Goal: Information Seeking & Learning: Learn about a topic

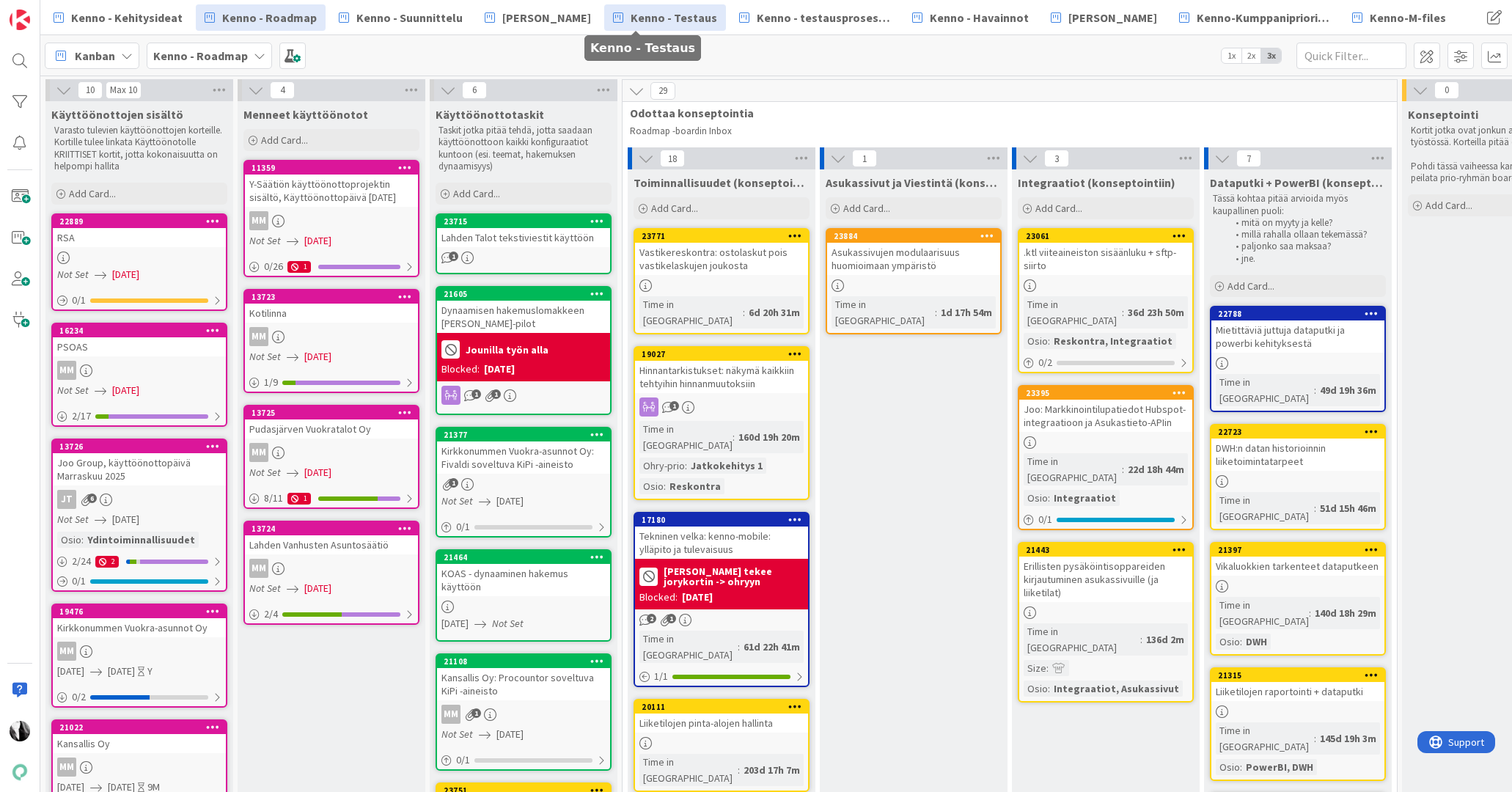
click at [654, 19] on span "Kenno - Testaus" at bounding box center [674, 18] width 86 height 18
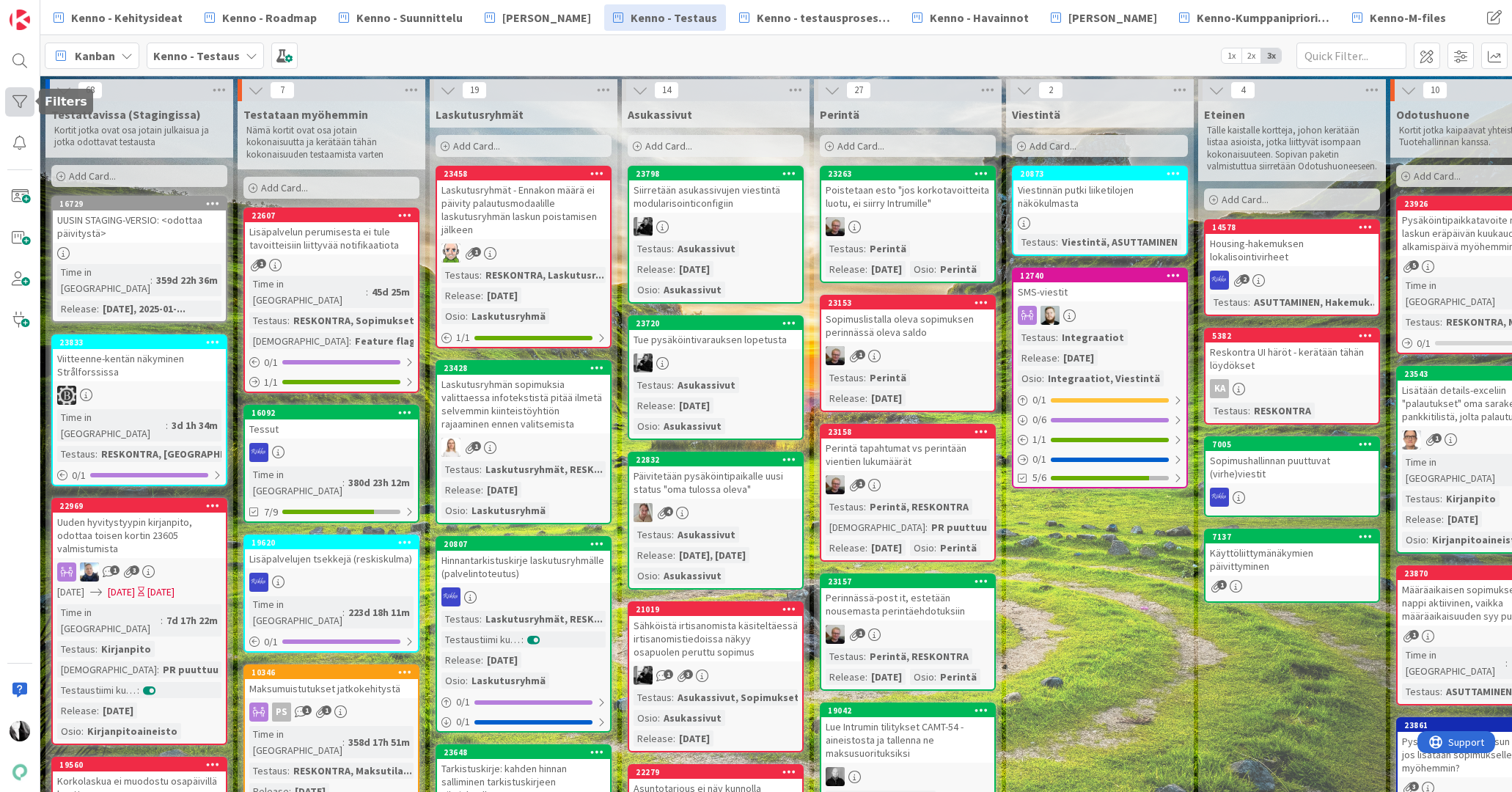
click at [23, 98] on div at bounding box center [19, 101] width 30 height 30
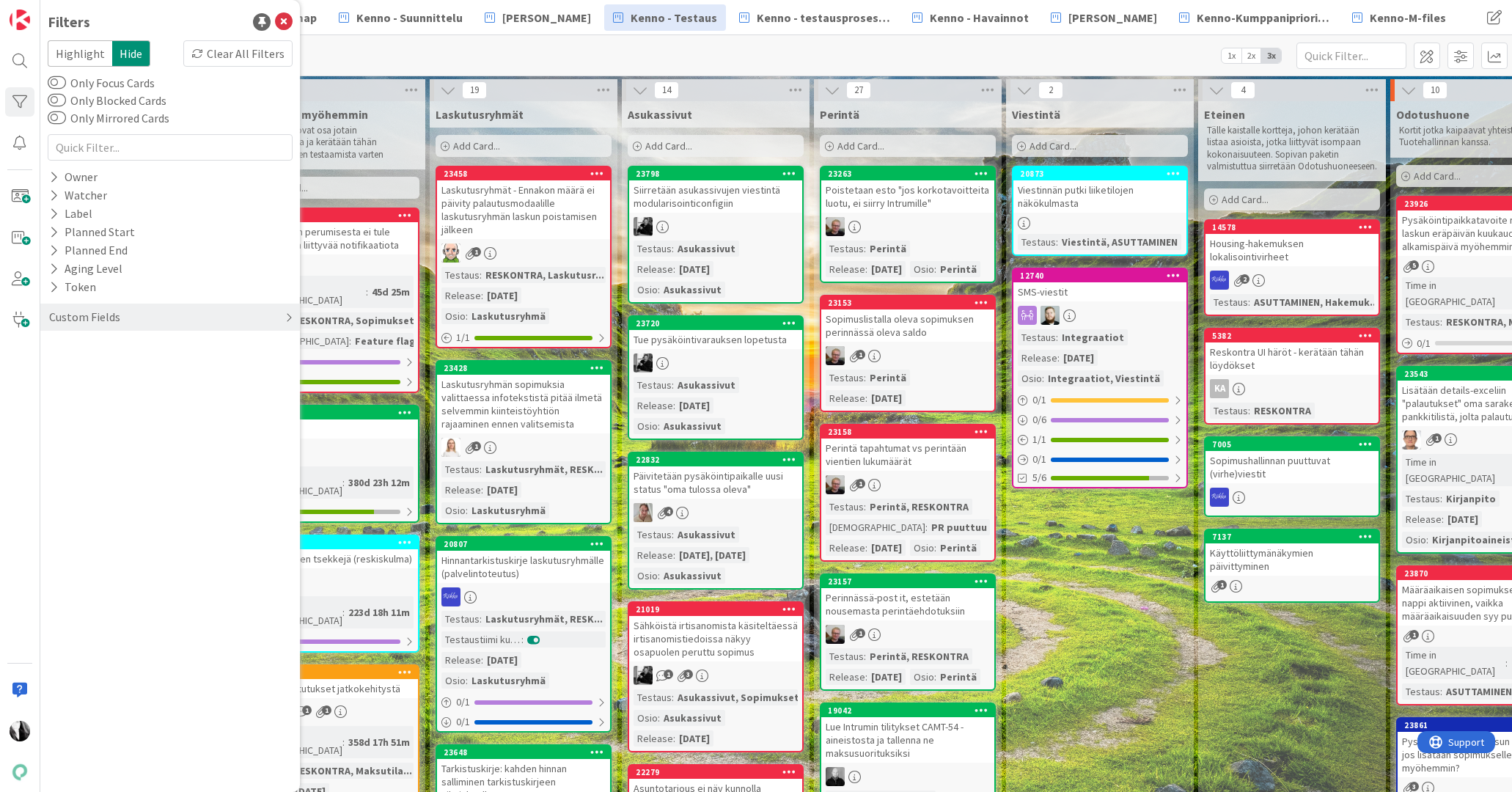
click at [89, 314] on div "Custom Fields" at bounding box center [85, 316] width 74 height 18
click at [96, 419] on button "Release" at bounding box center [77, 420] width 58 height 18
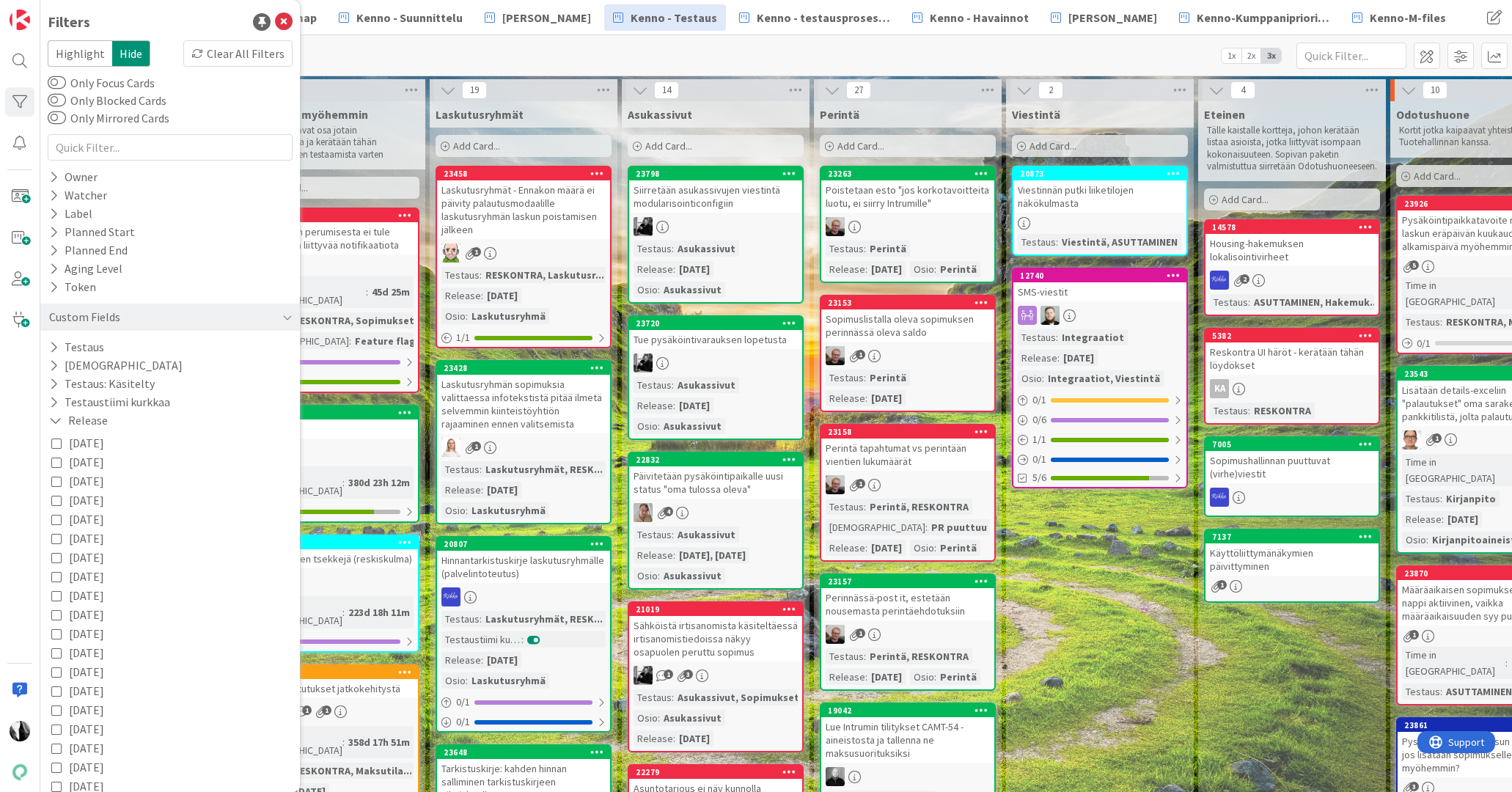
drag, startPoint x: 57, startPoint y: 440, endPoint x: 112, endPoint y: 449, distance: 55.7
click at [58, 441] on icon at bounding box center [56, 443] width 10 height 10
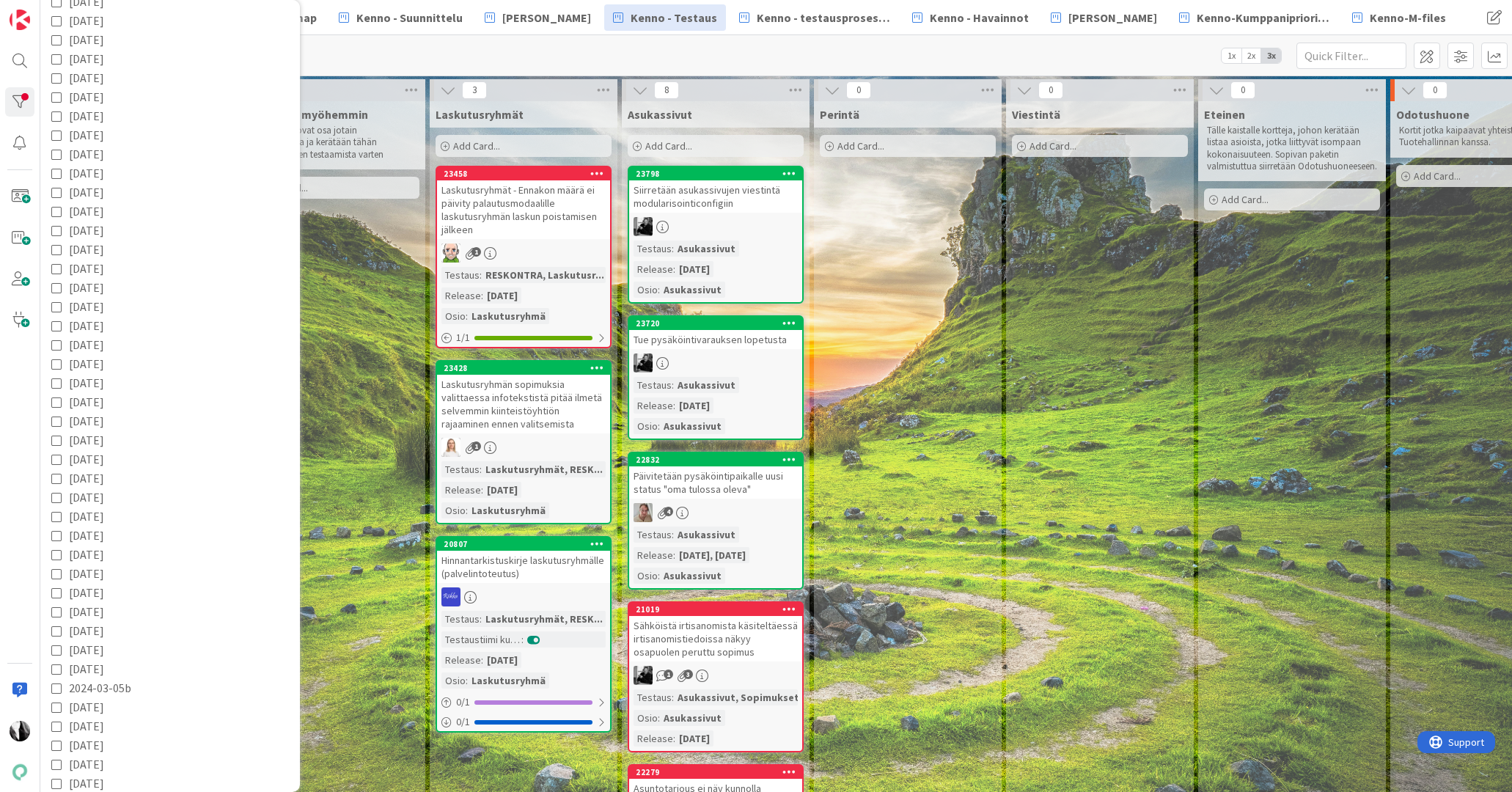
scroll to position [683, 0]
drag, startPoint x: 52, startPoint y: 749, endPoint x: 59, endPoint y: 747, distance: 7.3
click at [55, 748] on icon at bounding box center [54, 754] width 10 height 13
click at [102, 482] on span "Viestintä" at bounding box center [91, 483] width 46 height 19
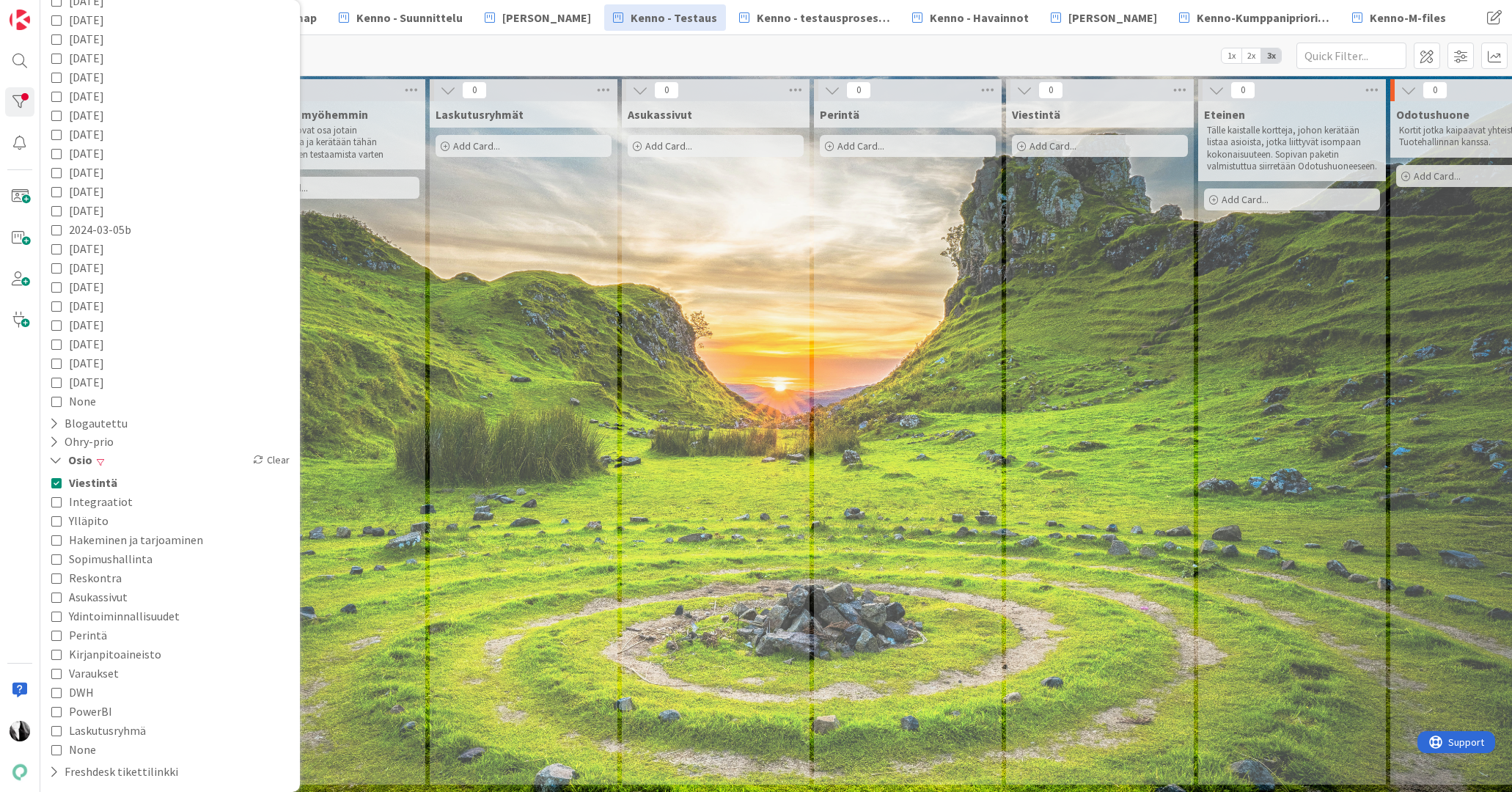
click at [102, 495] on span "Integraatiot" at bounding box center [101, 501] width 64 height 19
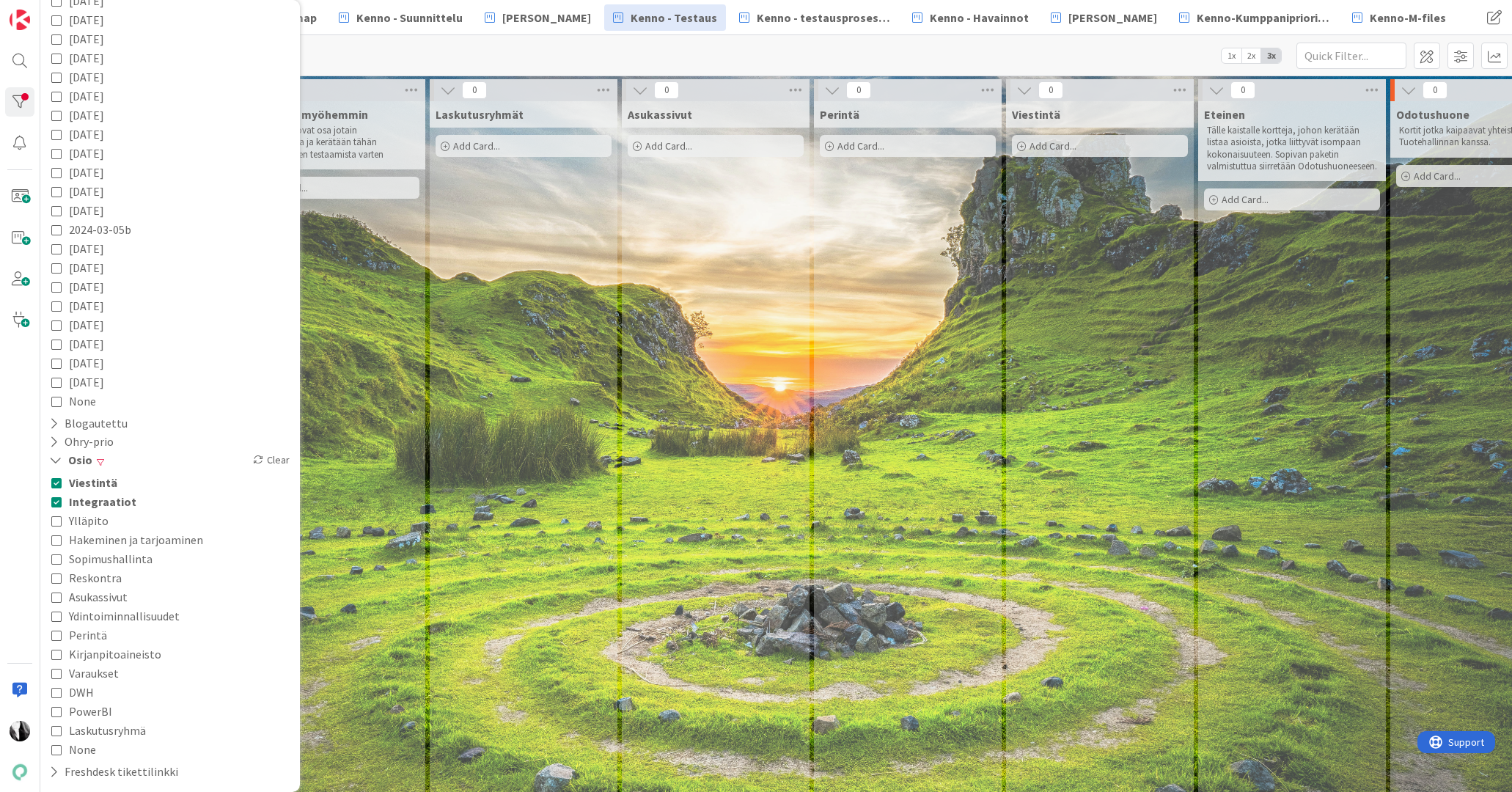
click at [118, 591] on span "Asukassivut" at bounding box center [98, 597] width 58 height 19
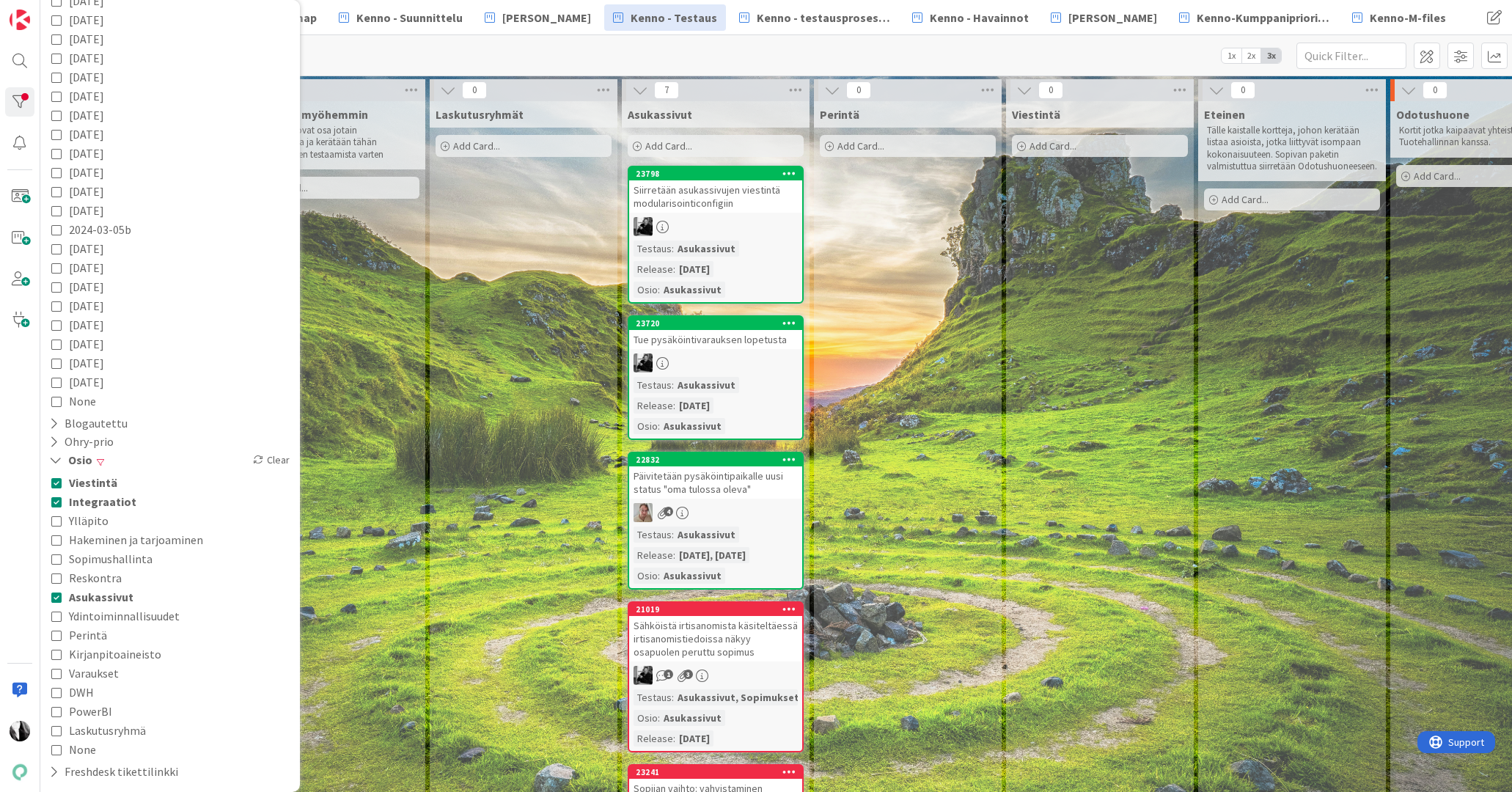
click at [98, 633] on span "Perintä" at bounding box center [88, 635] width 38 height 19
click at [103, 672] on span "Varaukset" at bounding box center [94, 673] width 50 height 19
click at [103, 672] on span "Varaukset" at bounding box center [96, 673] width 54 height 19
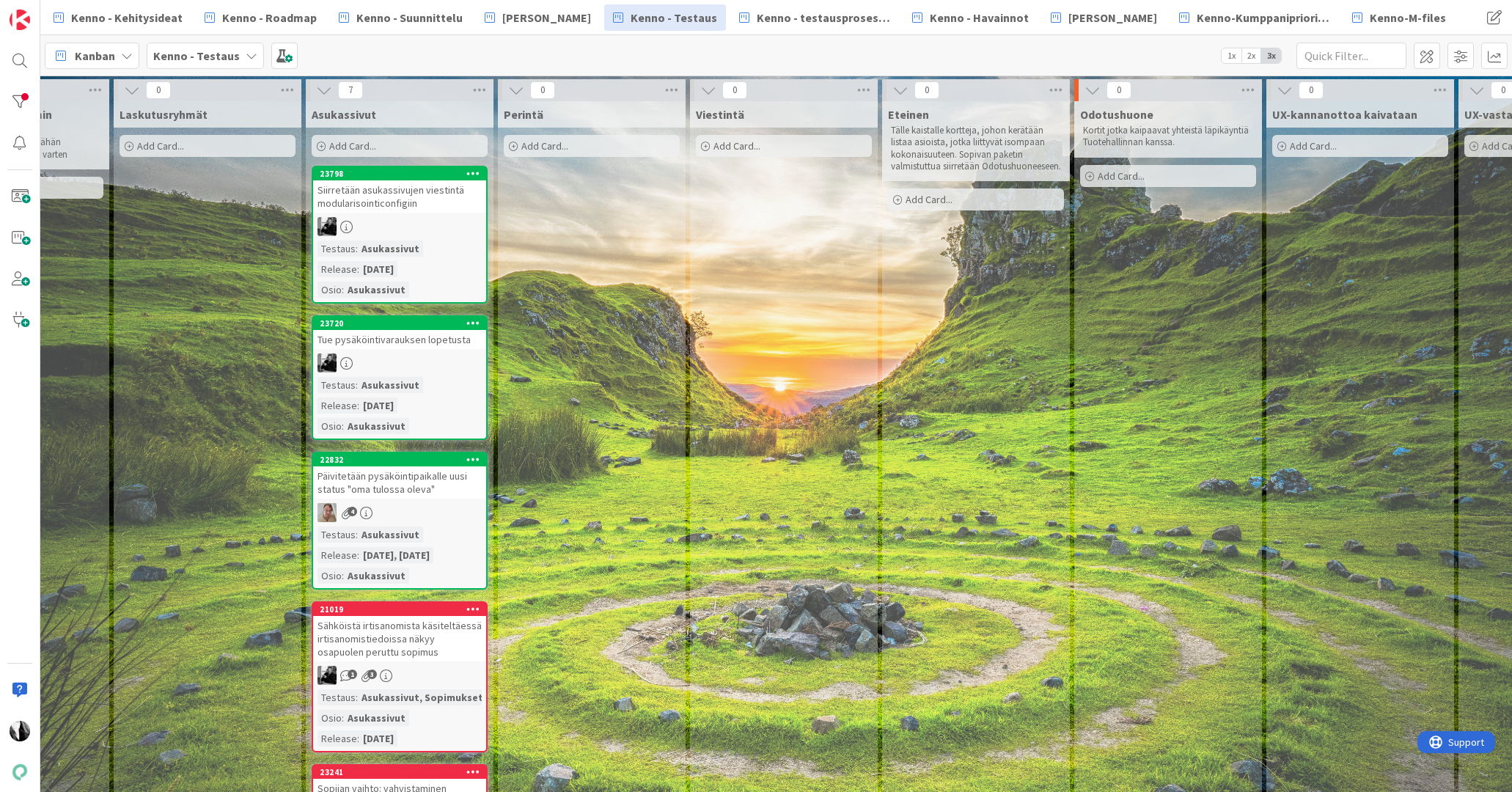
scroll to position [0, 321]
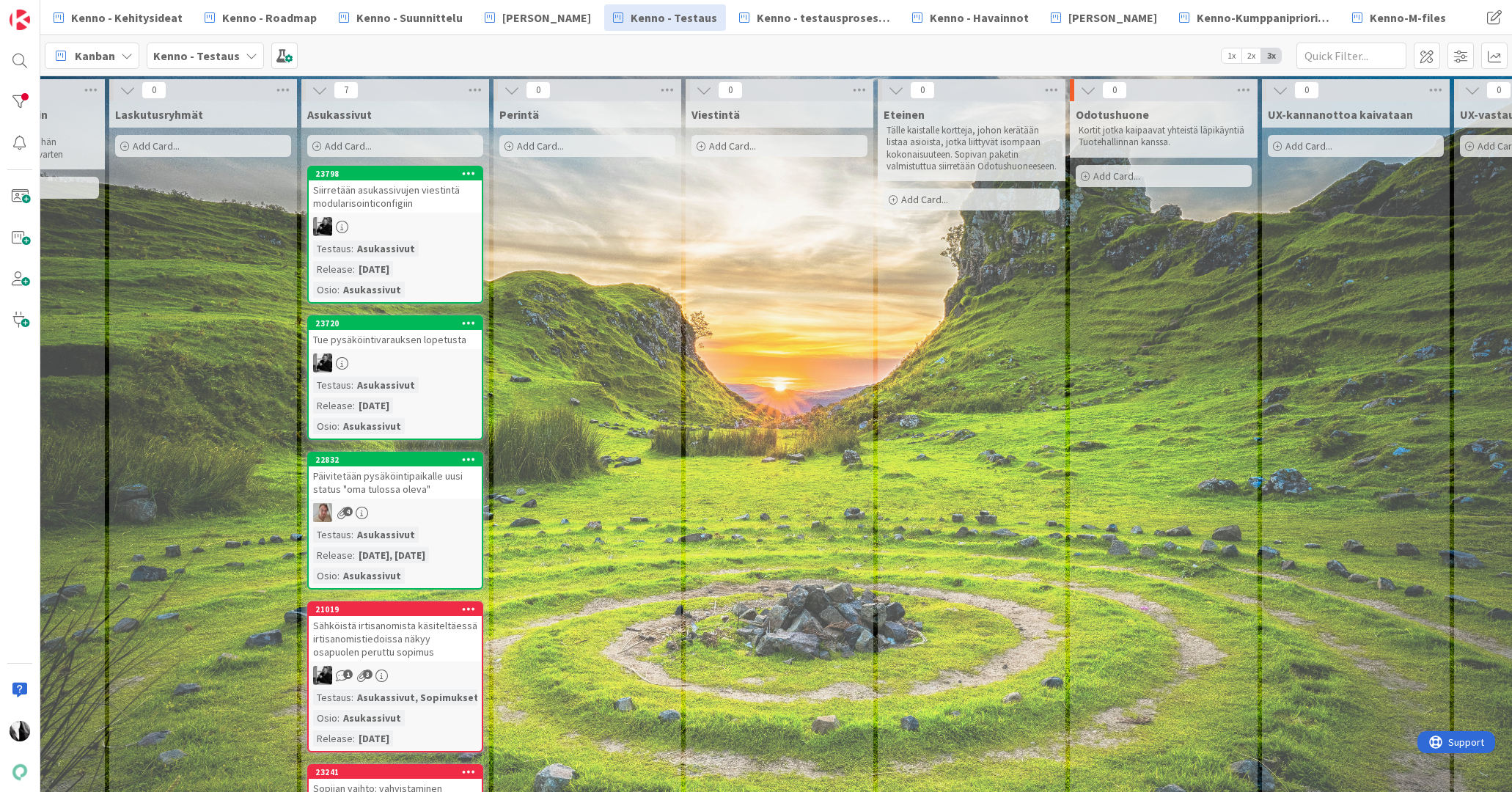
click at [418, 230] on div at bounding box center [395, 226] width 173 height 19
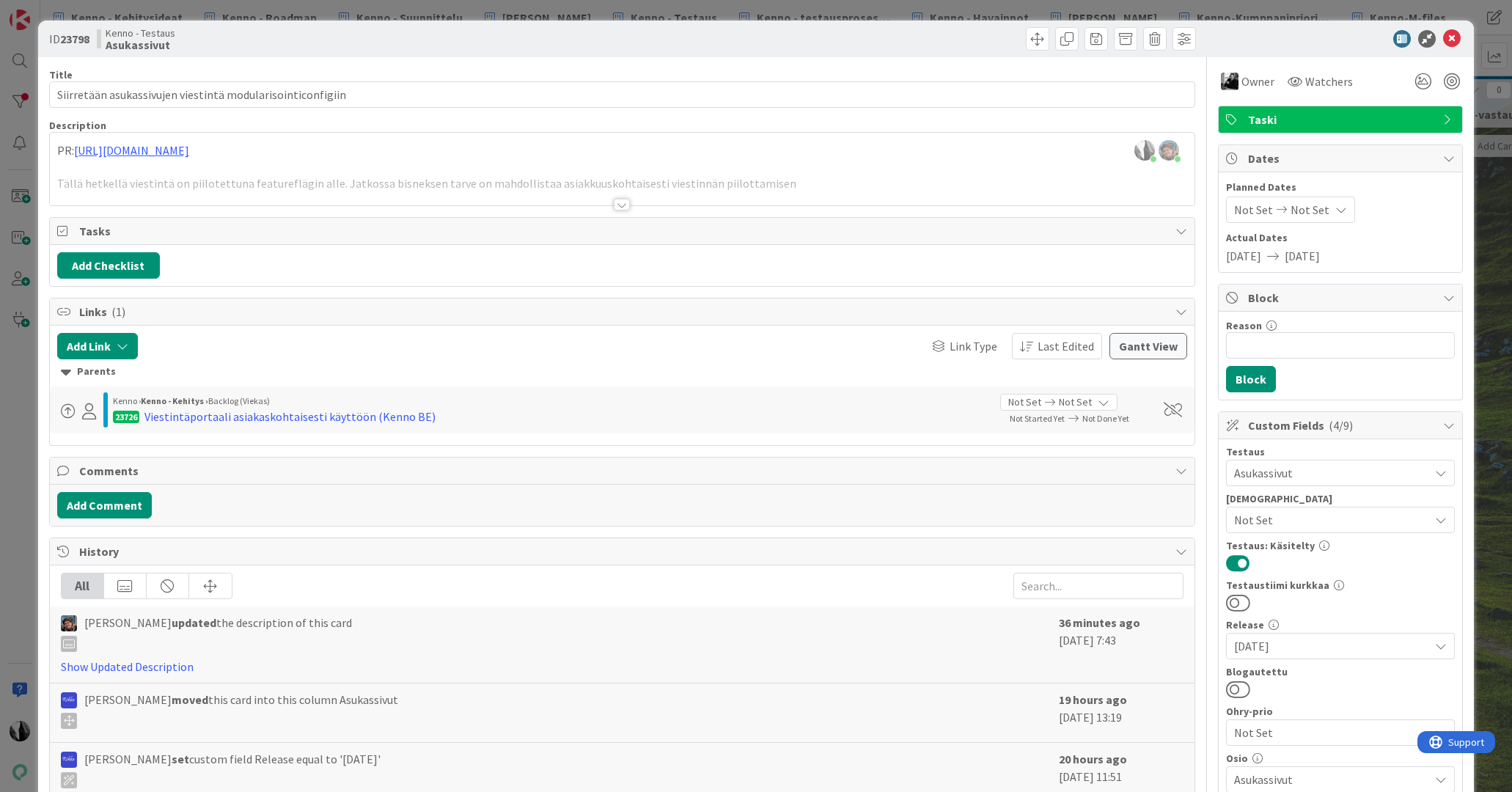
click at [618, 201] on div at bounding box center [622, 205] width 16 height 12
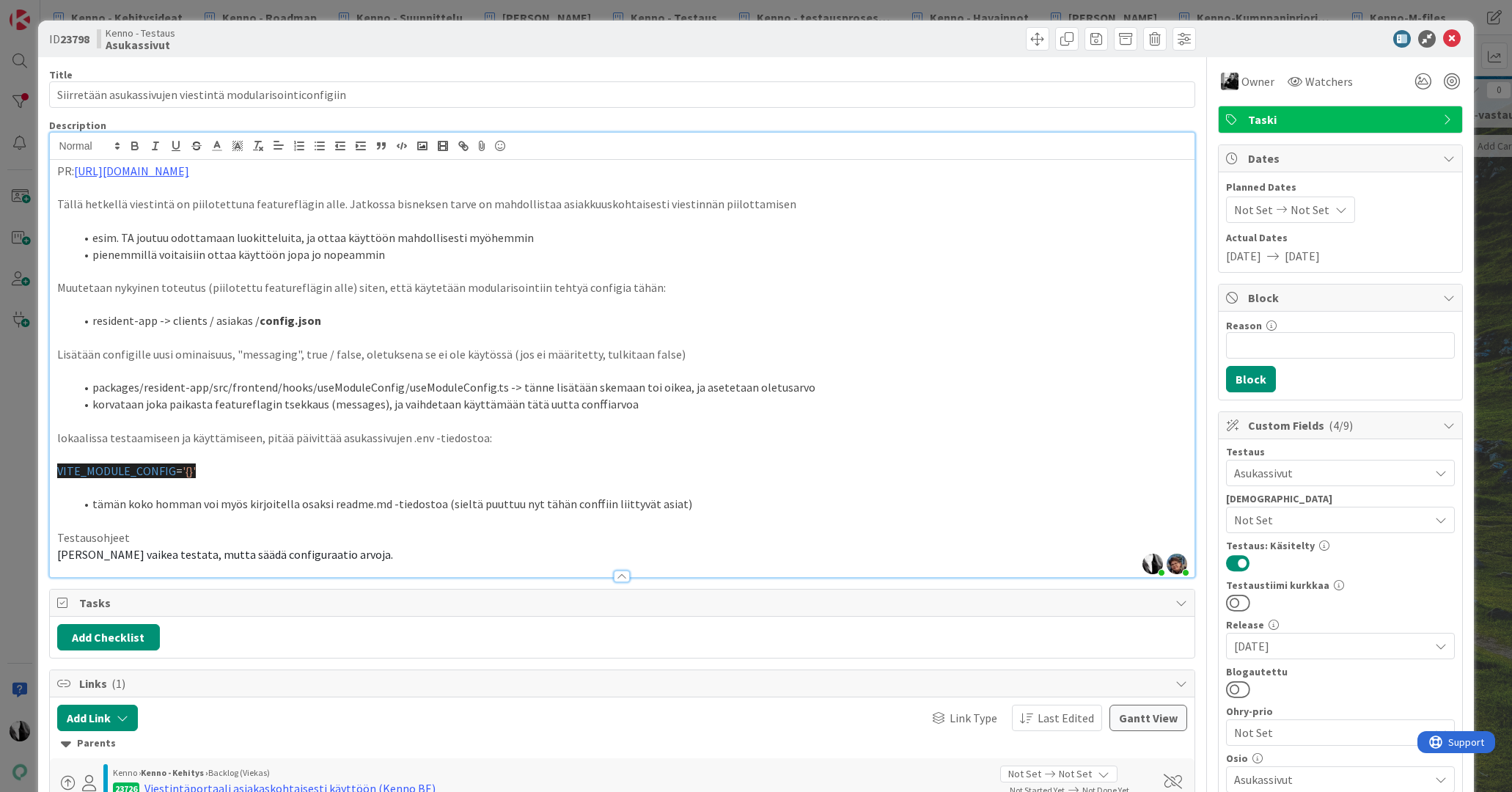
drag, startPoint x: 1244, startPoint y: 688, endPoint x: 1259, endPoint y: 682, distance: 16.2
click at [1244, 688] on button at bounding box center [1239, 689] width 24 height 19
click at [1452, 36] on icon at bounding box center [1452, 39] width 18 height 18
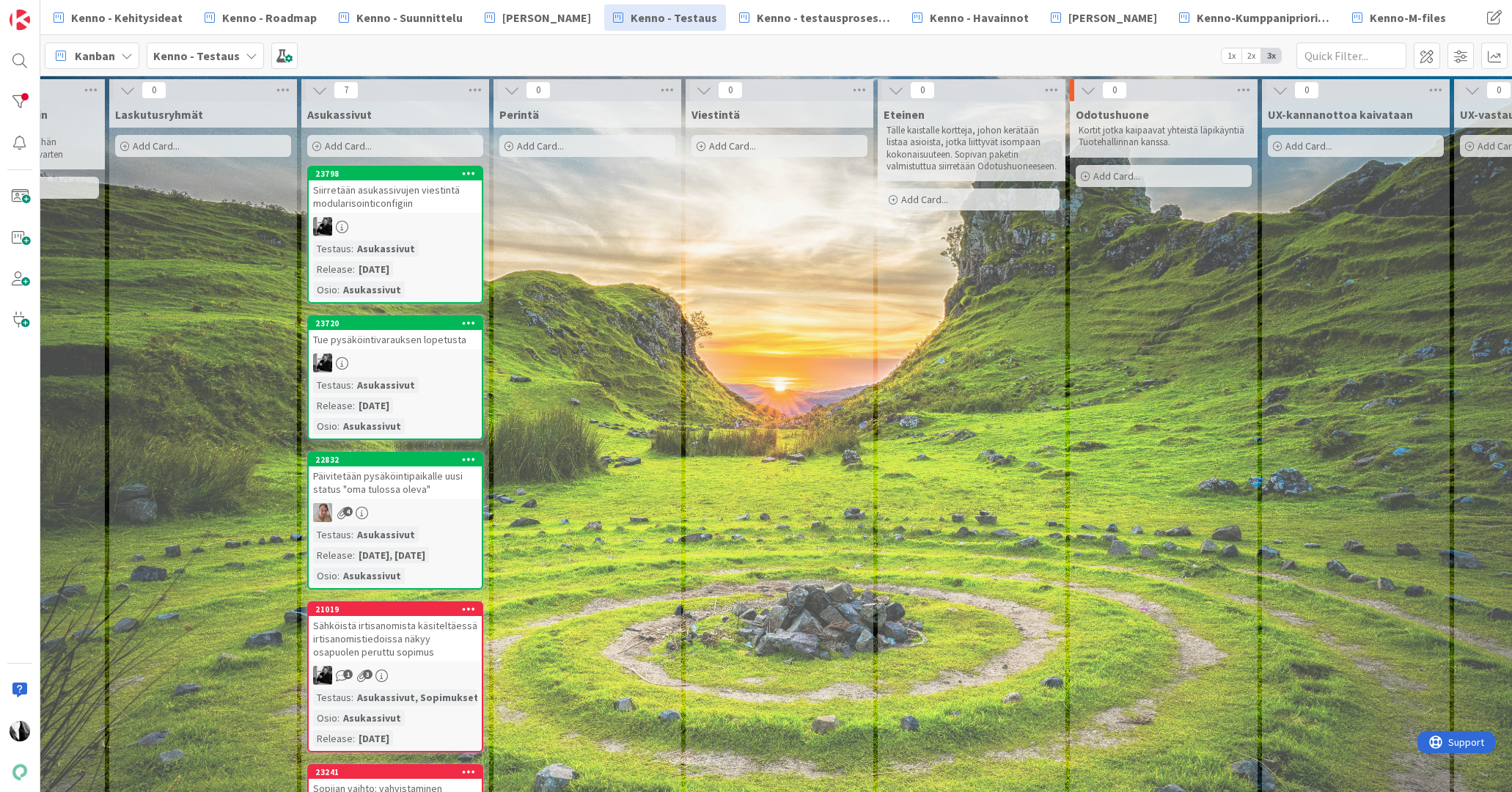
click at [385, 219] on div at bounding box center [395, 226] width 173 height 19
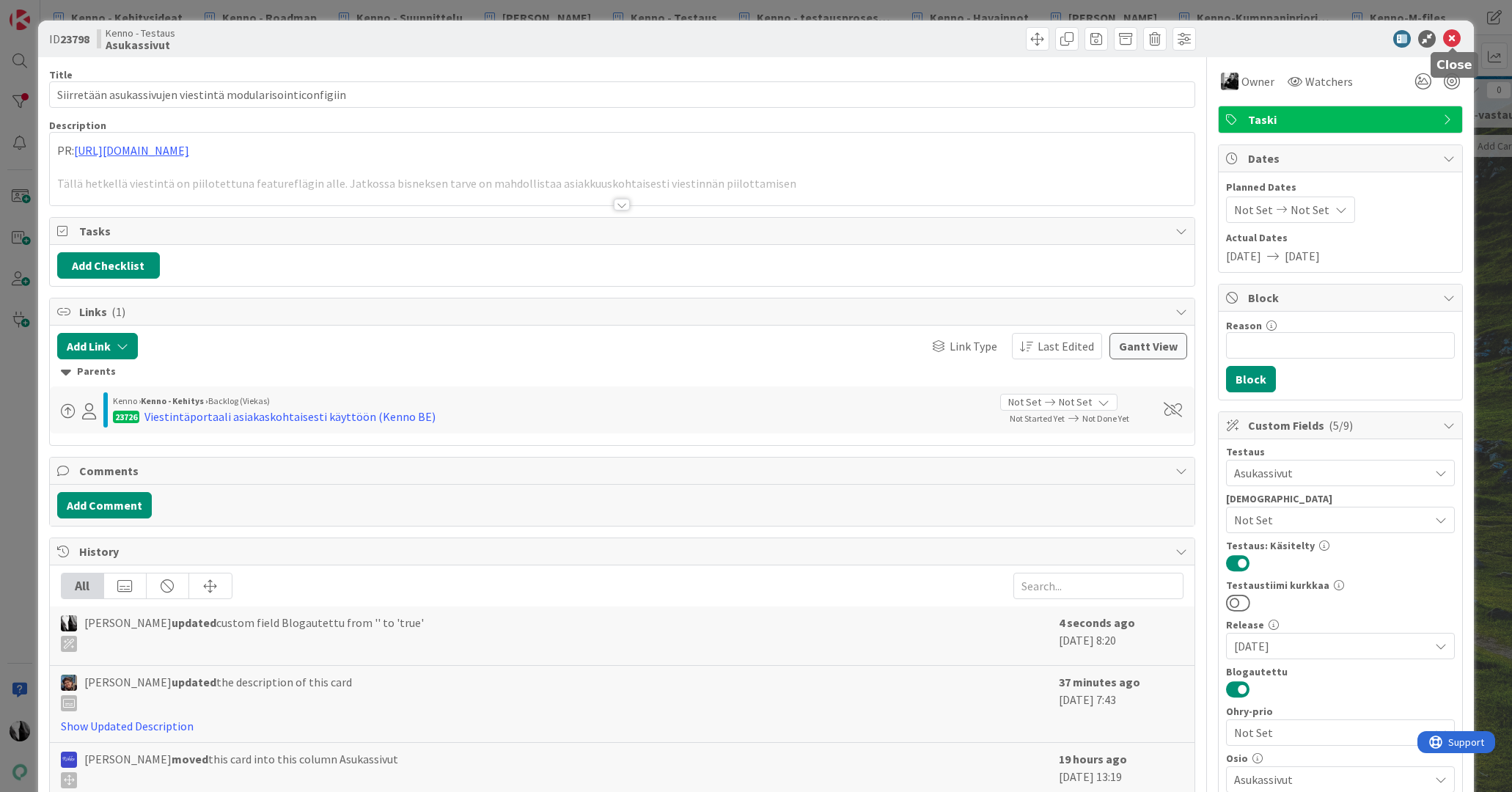
click at [1454, 40] on icon at bounding box center [1452, 39] width 18 height 18
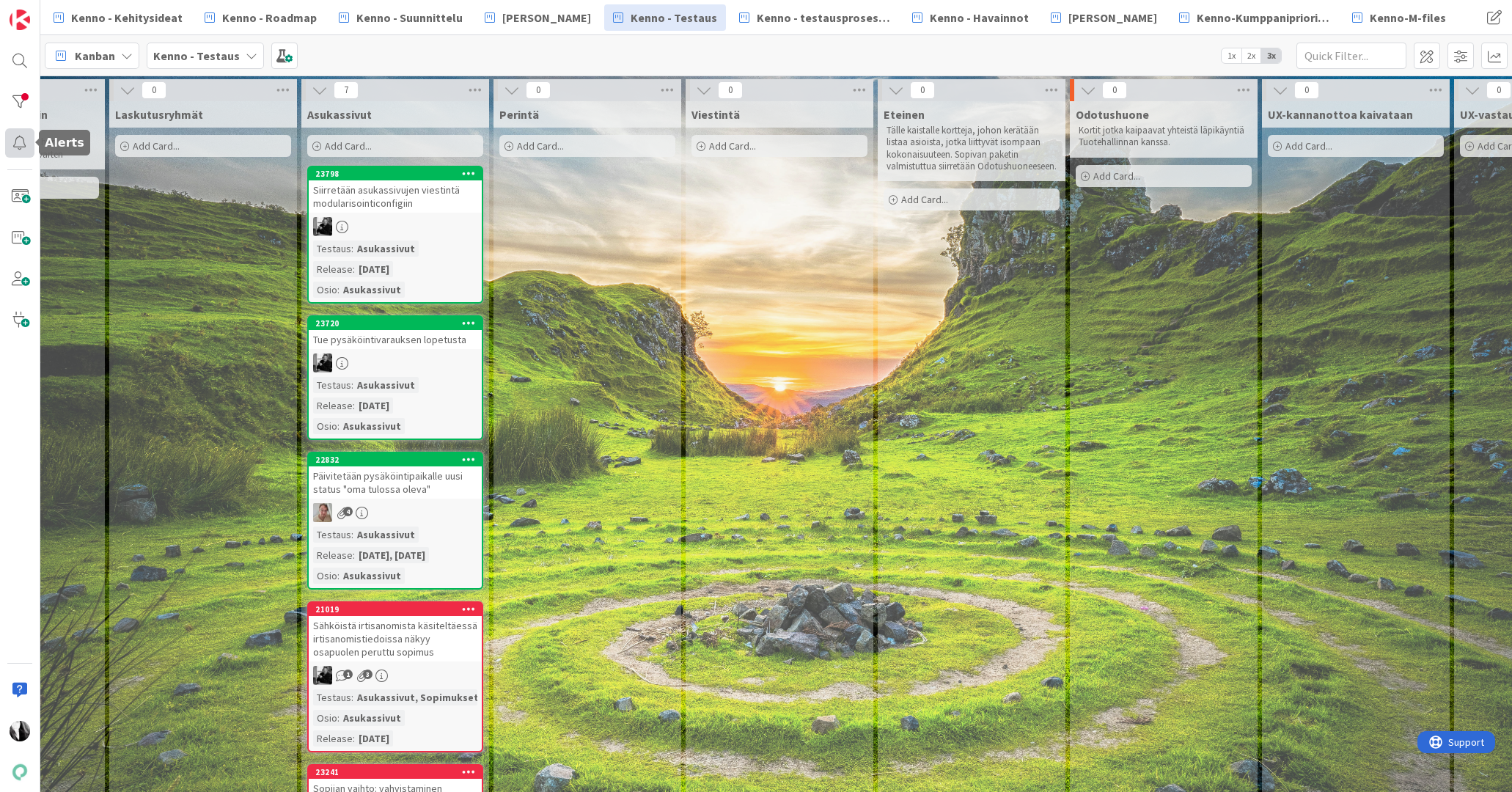
click at [20, 140] on div at bounding box center [19, 143] width 30 height 30
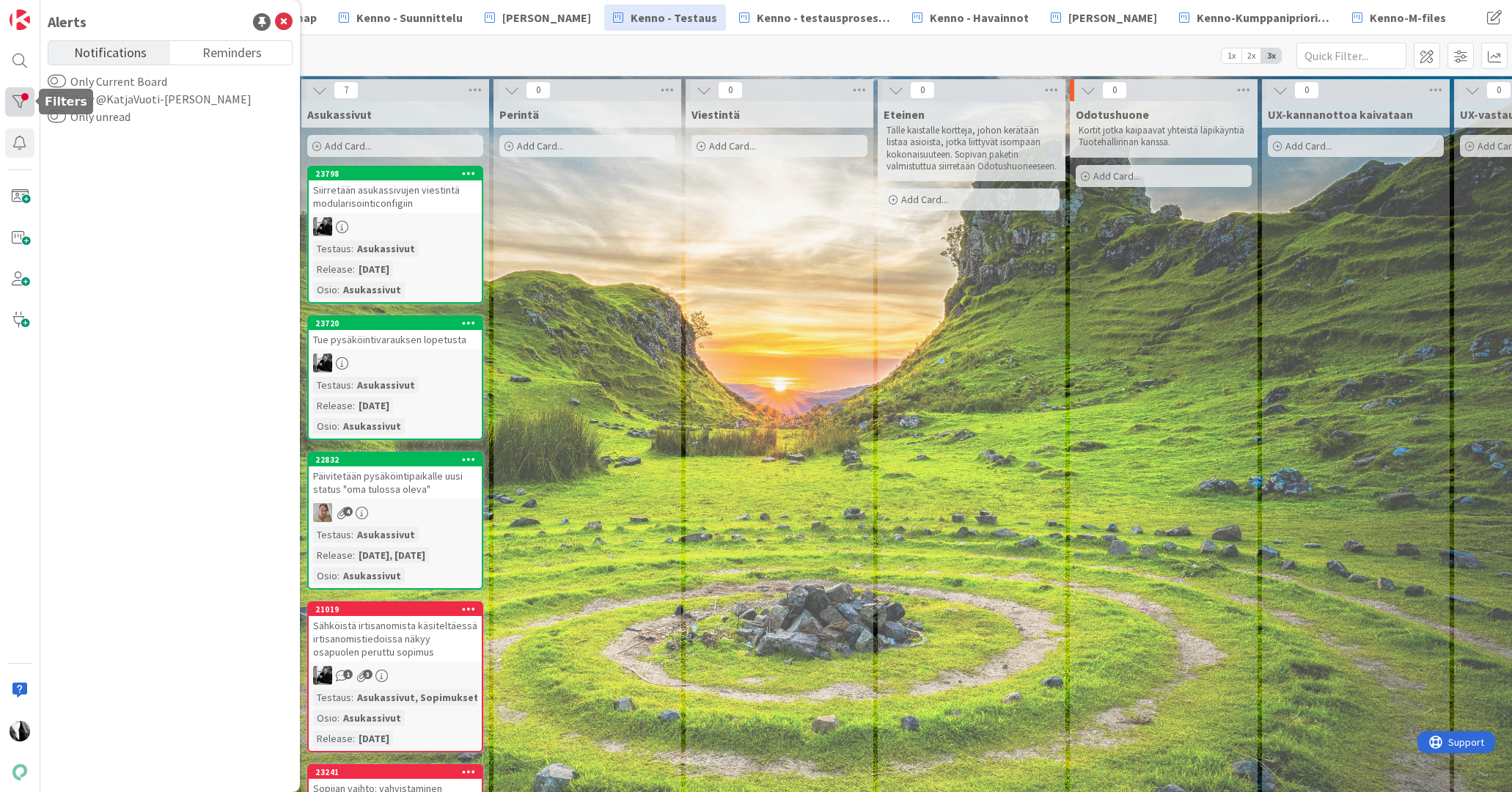
click at [22, 106] on div at bounding box center [19, 101] width 30 height 30
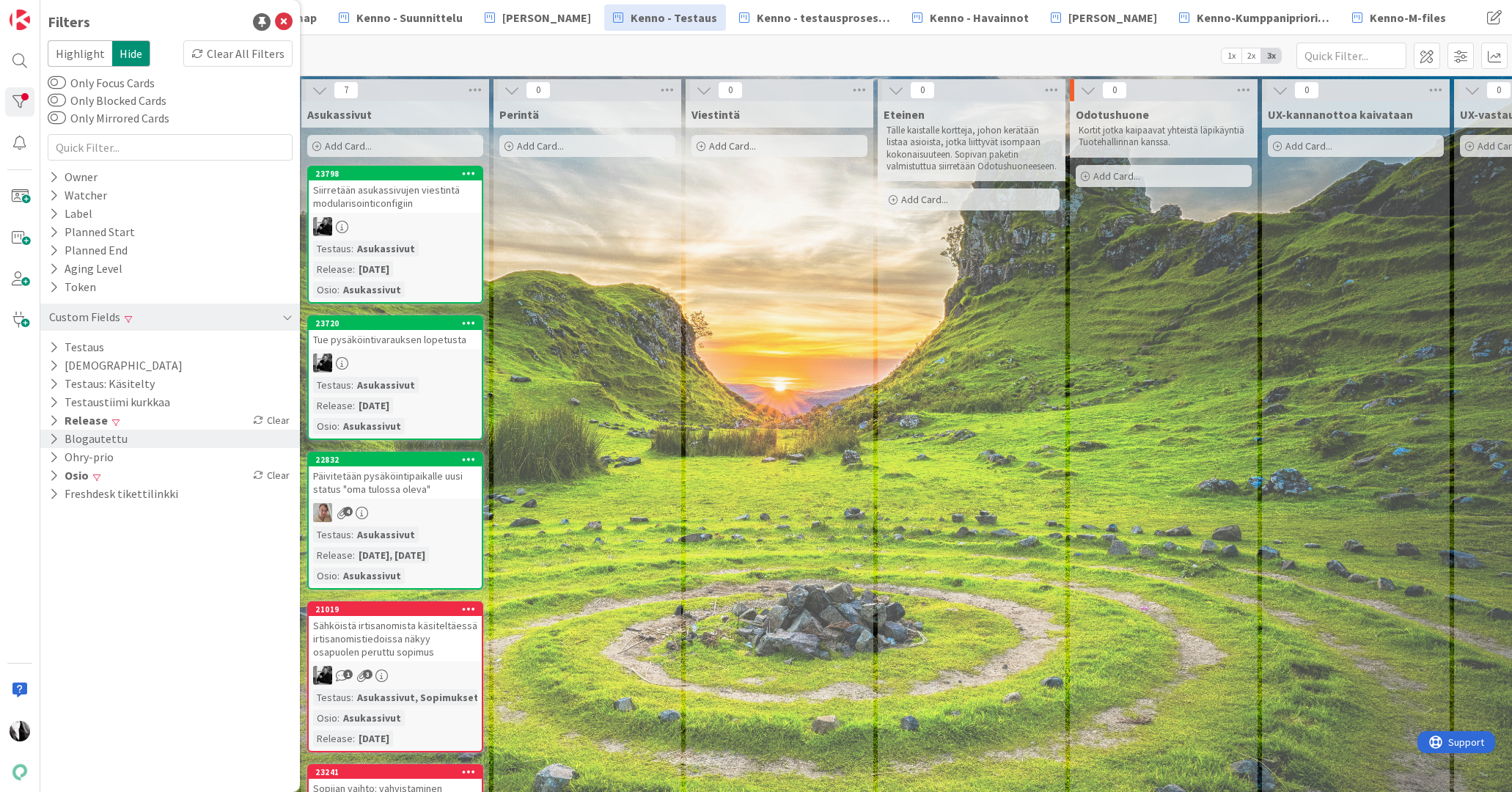
click at [94, 433] on button "Blogautettu" at bounding box center [89, 438] width 82 height 18
click at [251, 459] on div "Off" at bounding box center [249, 460] width 78 height 16
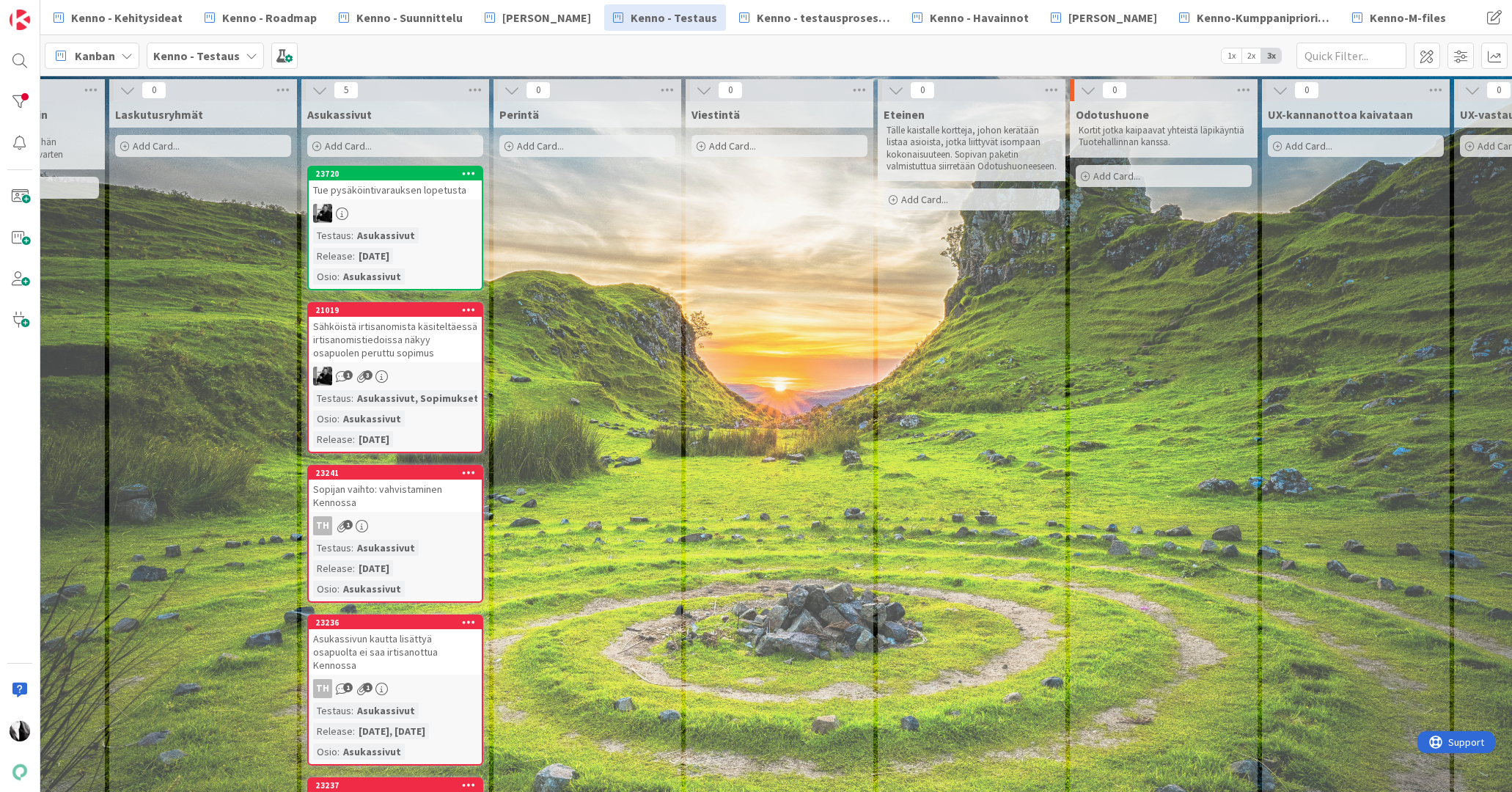
click at [412, 193] on div "Tue pysäköintivarauksen lopetusta" at bounding box center [395, 190] width 173 height 19
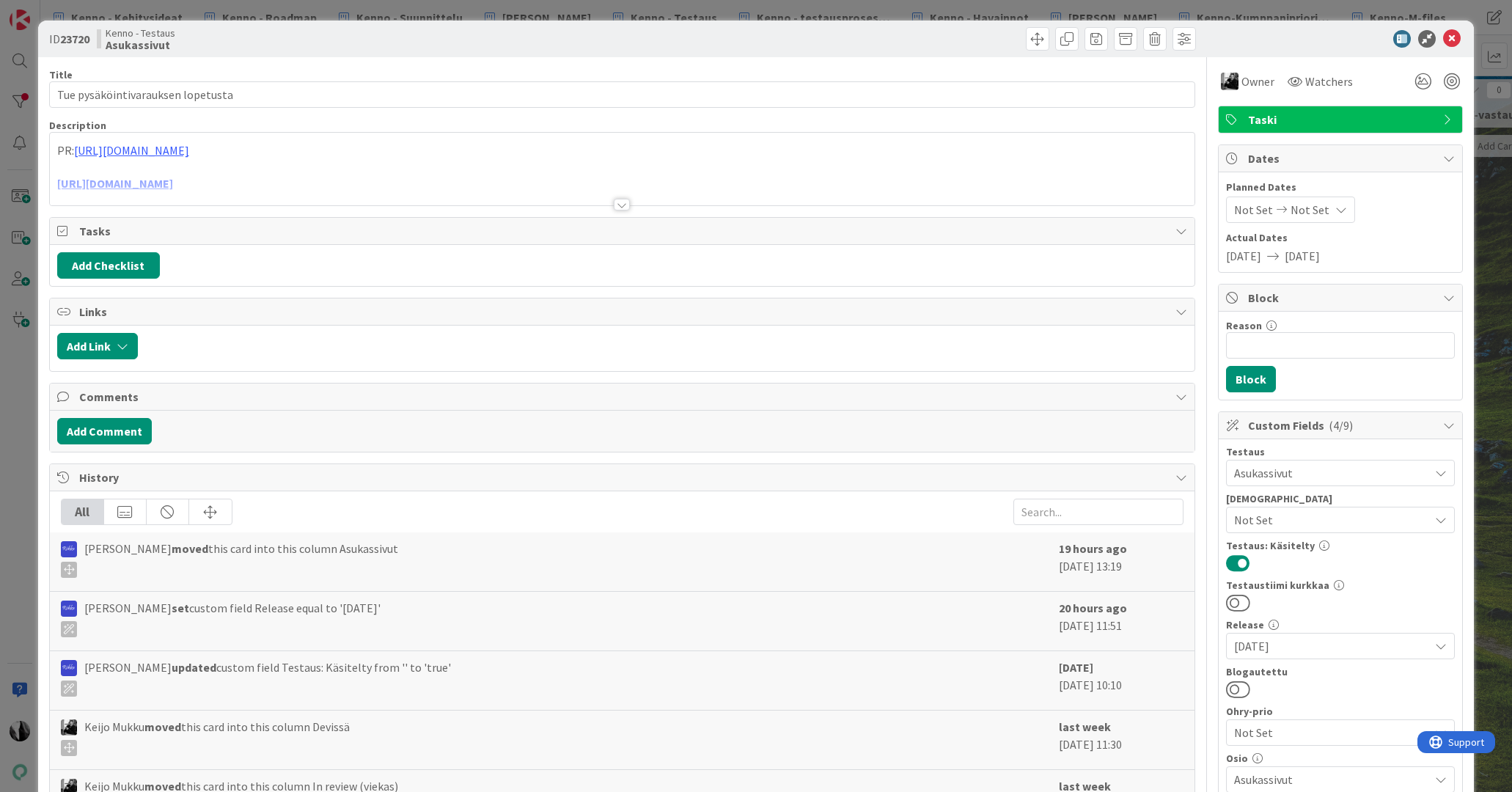
drag, startPoint x: 1243, startPoint y: 688, endPoint x: 1332, endPoint y: 640, distance: 101.1
click at [1243, 687] on button at bounding box center [1239, 689] width 24 height 19
click at [1451, 37] on icon at bounding box center [1452, 39] width 18 height 18
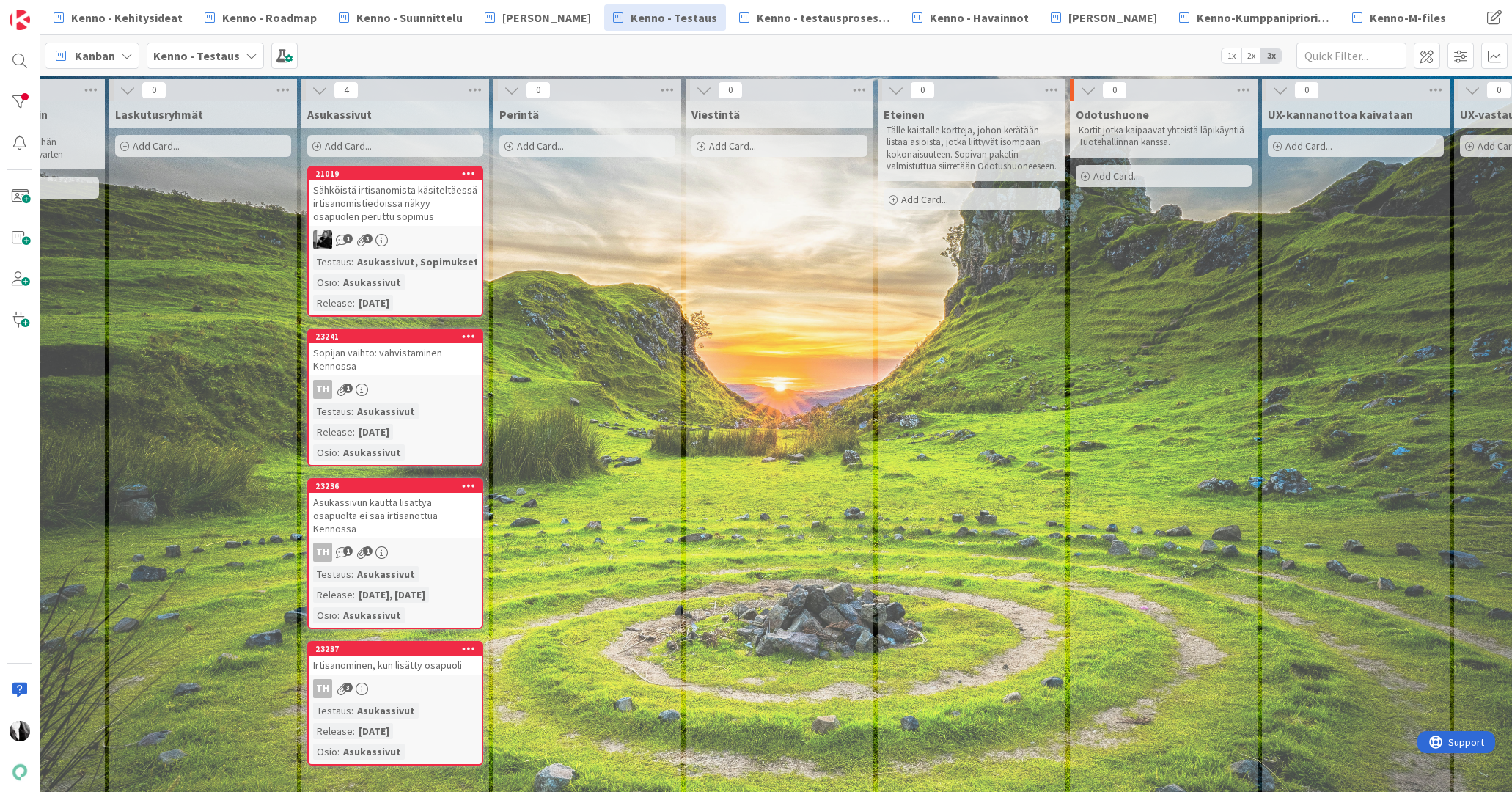
click at [415, 201] on div "Sähköistä irtisanomista käsiteltäessä irtisanomistiedoissa näkyy osapuolen peru…" at bounding box center [395, 203] width 173 height 46
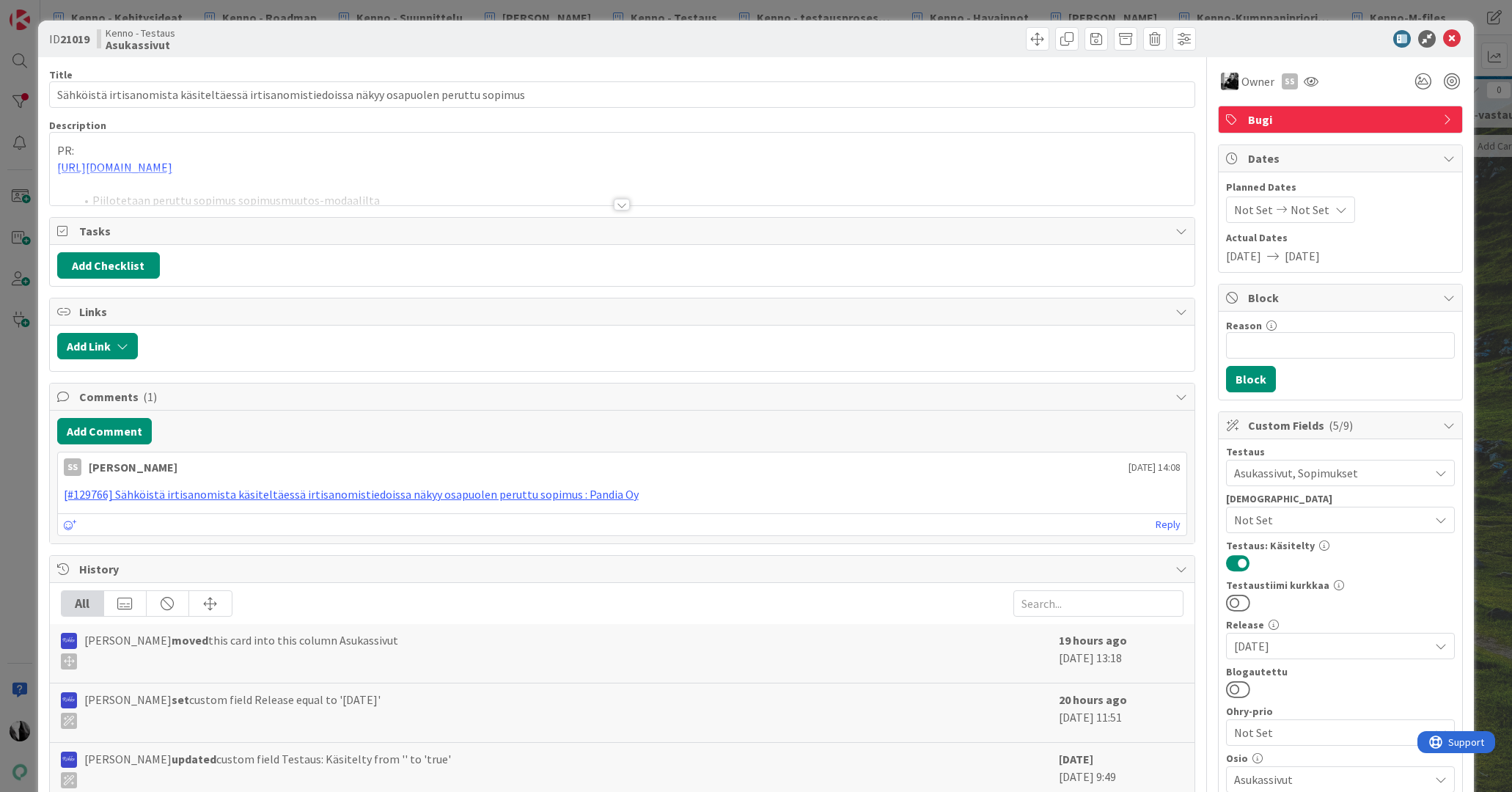
click at [623, 202] on div at bounding box center [622, 205] width 16 height 12
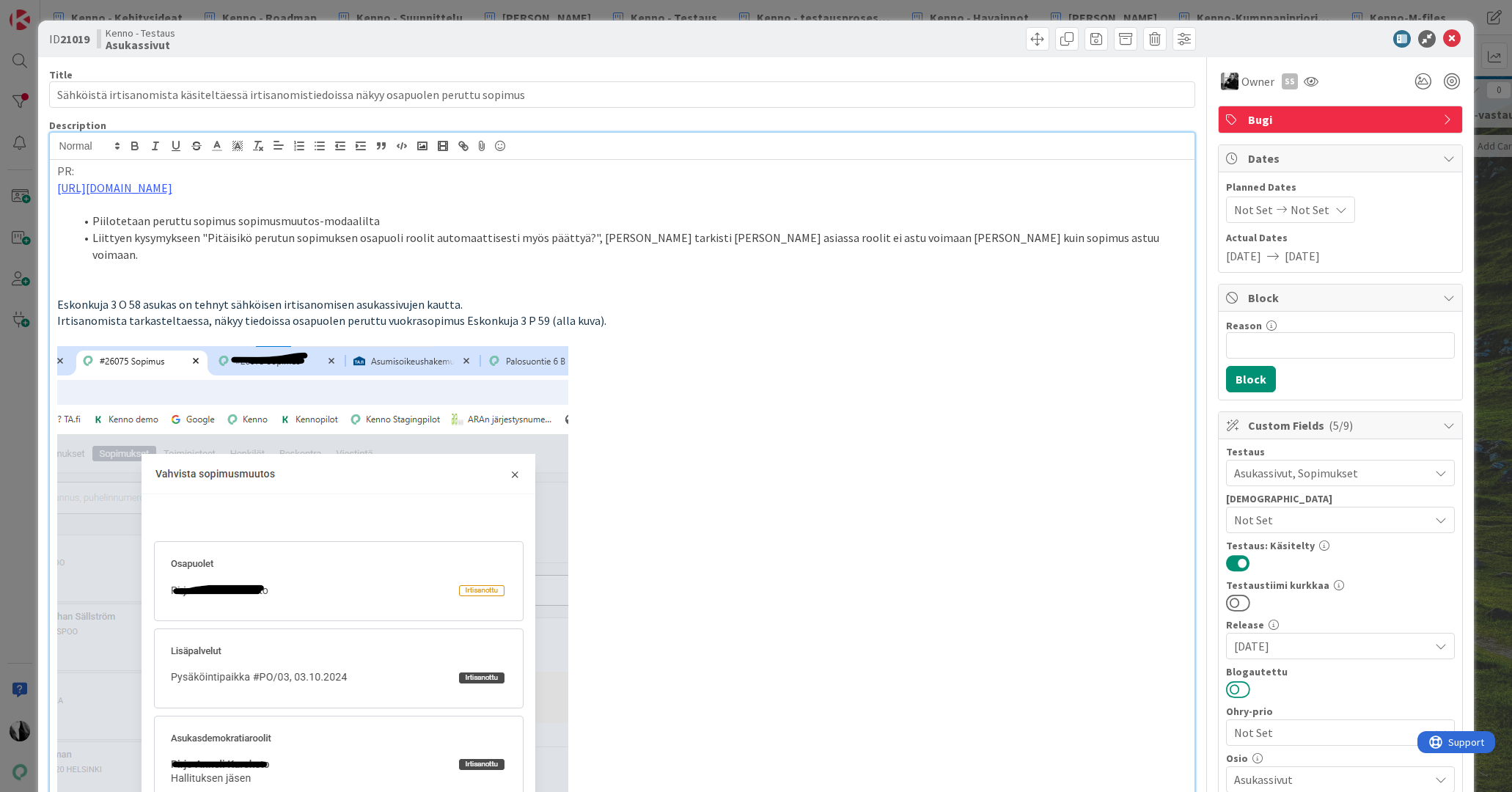
click at [1246, 689] on button at bounding box center [1239, 689] width 24 height 19
click at [1454, 40] on icon at bounding box center [1452, 39] width 18 height 18
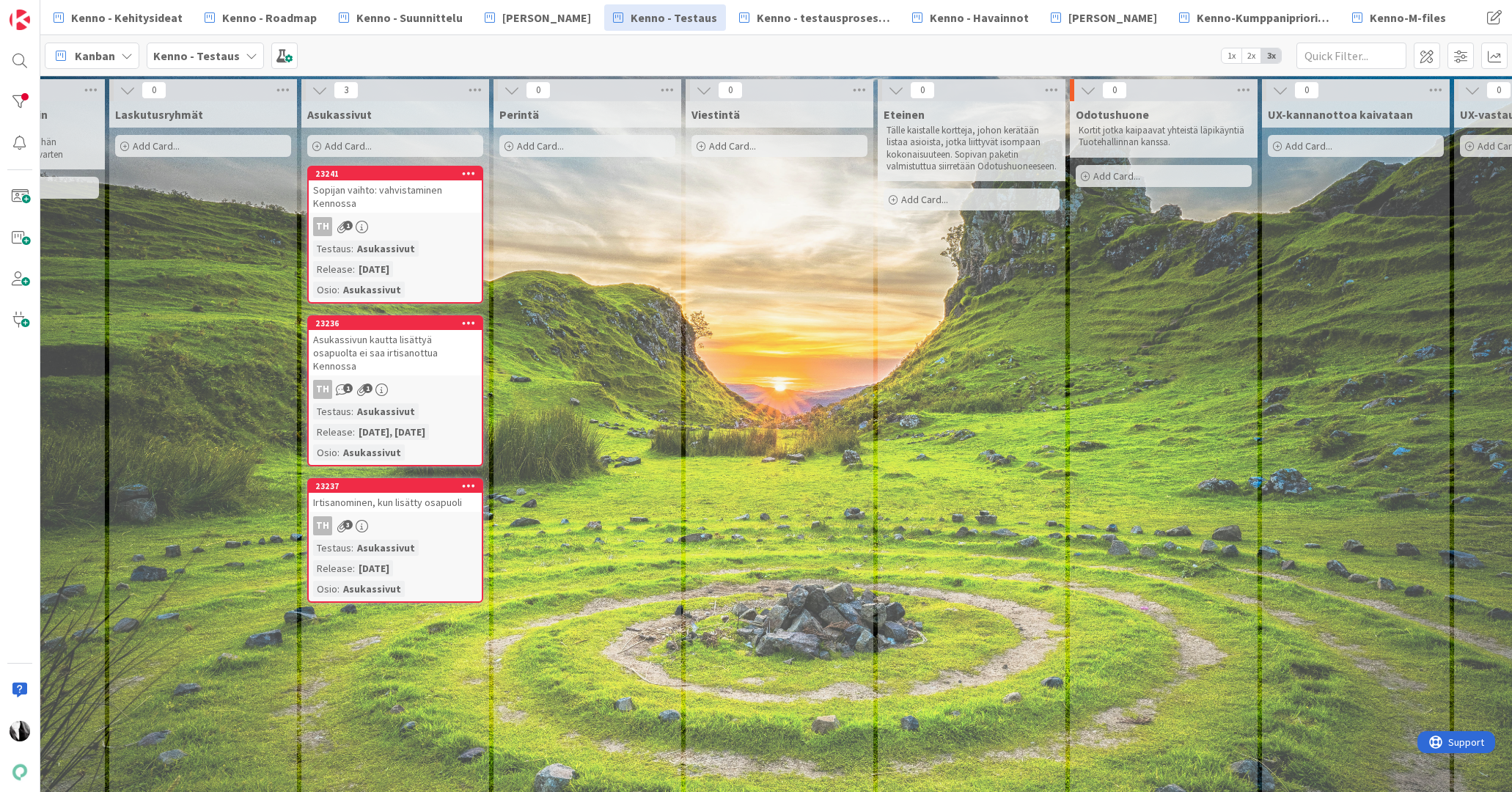
click at [398, 206] on div "Sopijan vaihto: vahvistaminen Kennossa" at bounding box center [395, 197] width 173 height 32
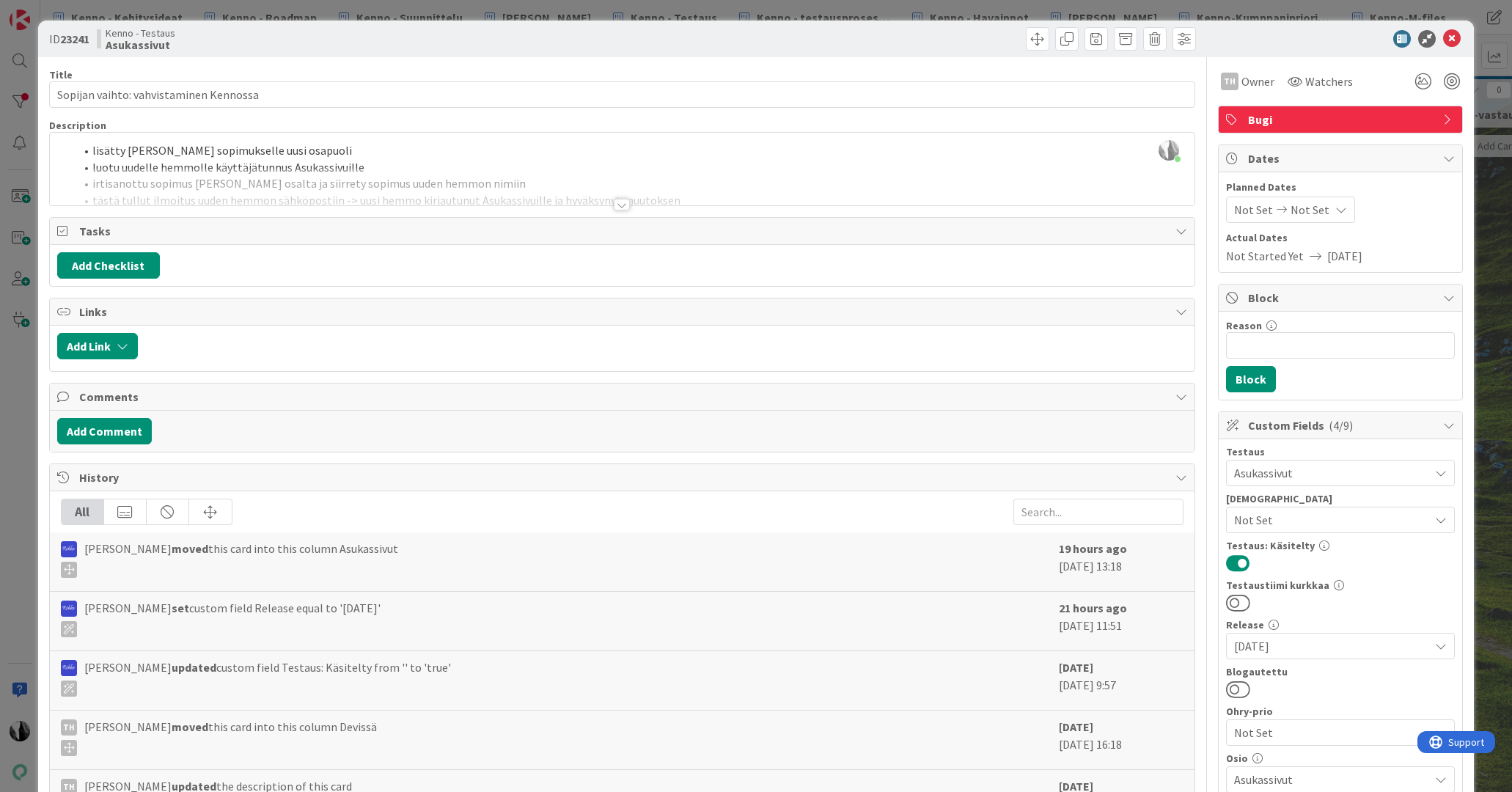
click at [621, 203] on div at bounding box center [622, 205] width 16 height 12
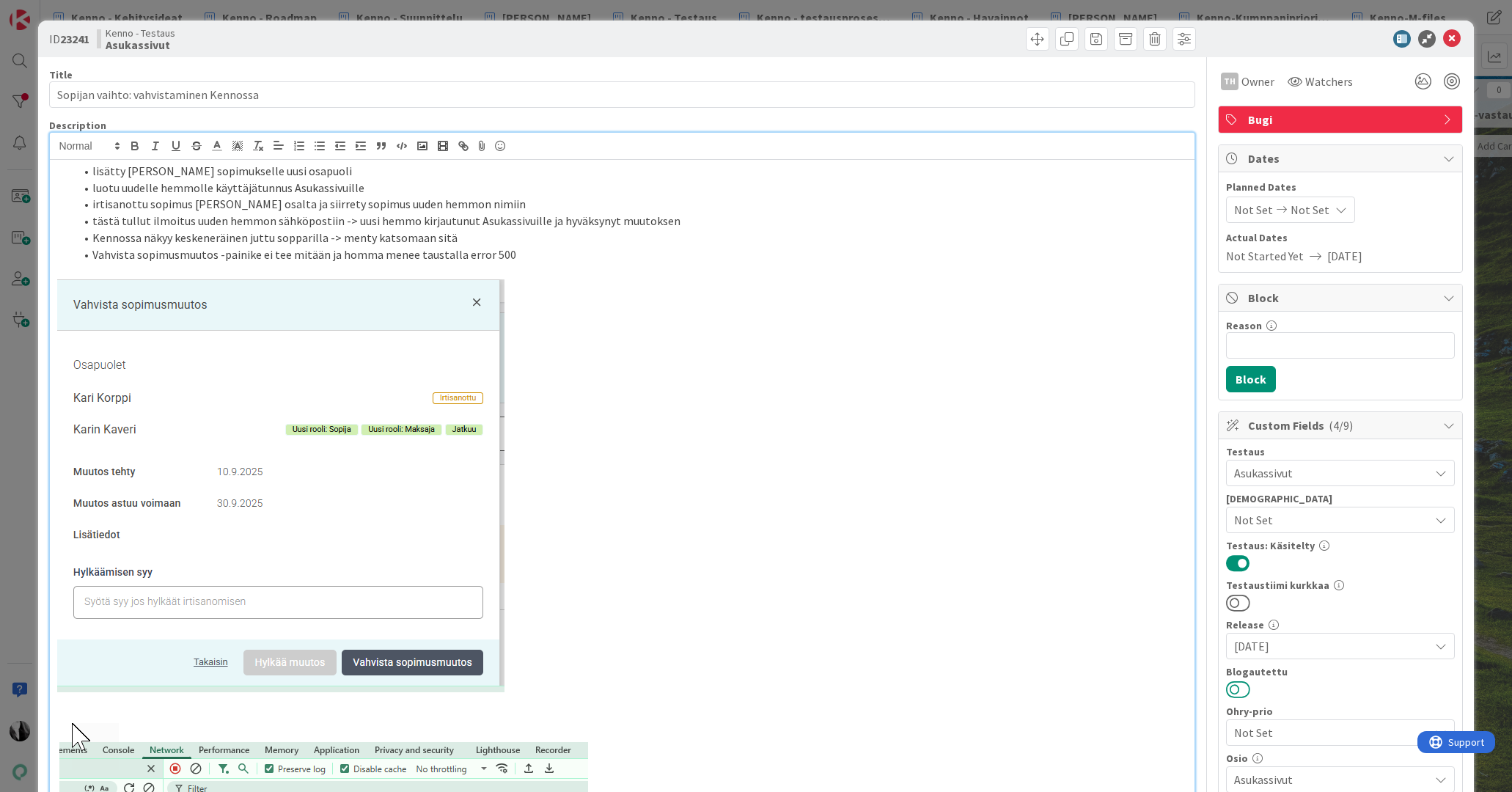
click at [1246, 689] on button at bounding box center [1239, 689] width 24 height 19
click at [1454, 40] on icon at bounding box center [1452, 39] width 18 height 18
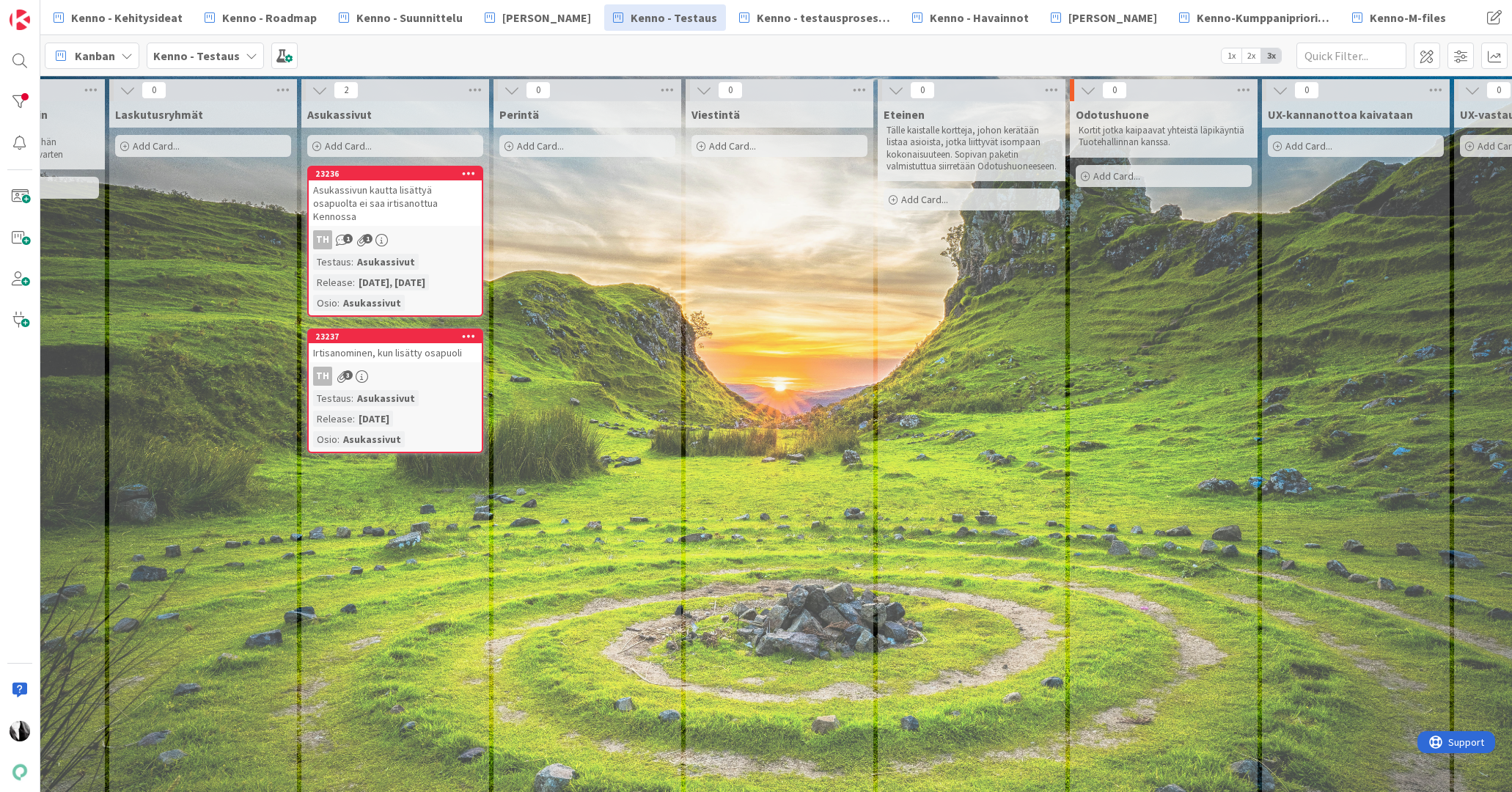
click at [420, 194] on div "Asukassivun kautta lisättyä osapuolta ei saa irtisanottua Kennossa" at bounding box center [395, 203] width 173 height 46
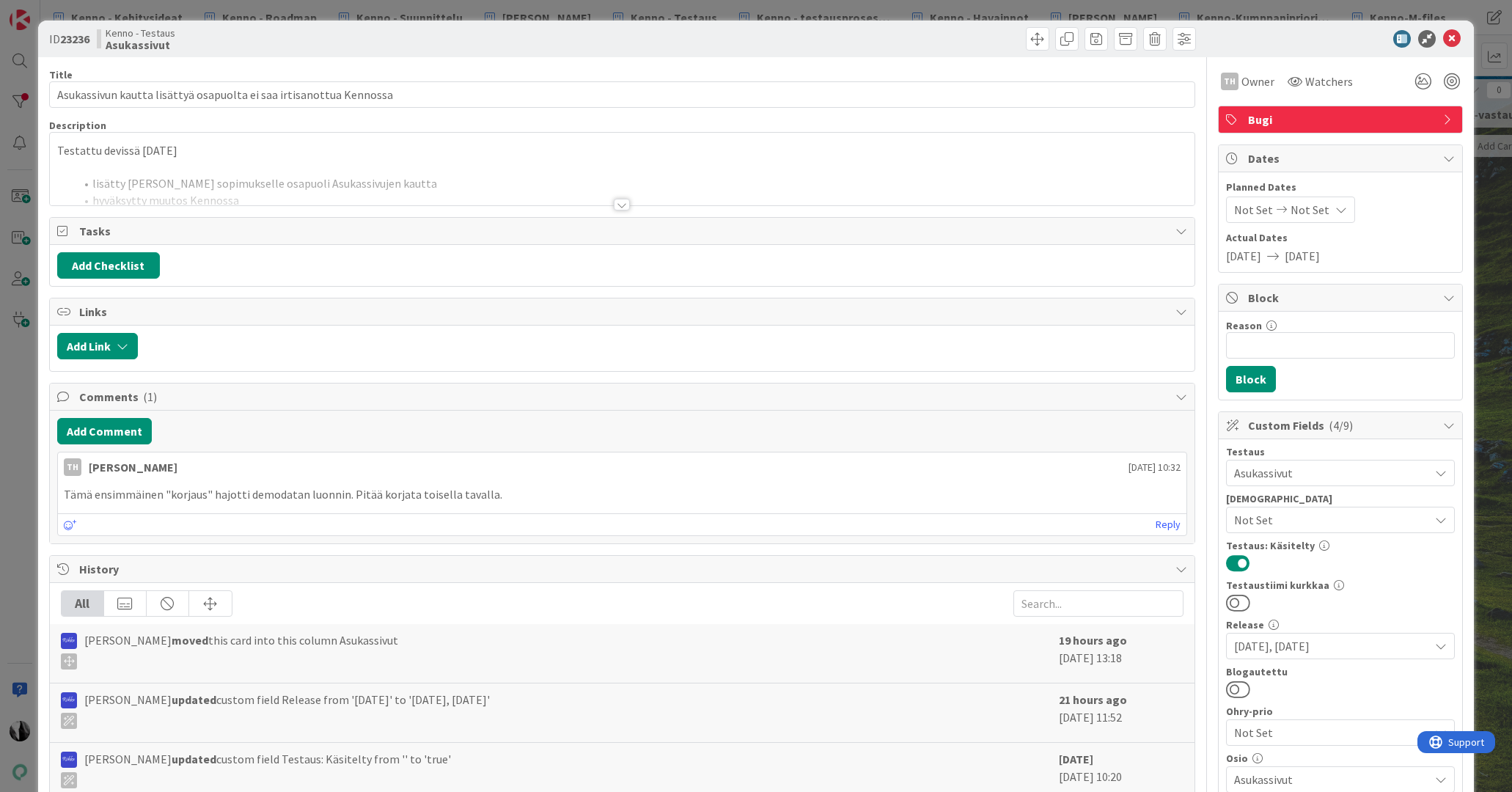
click at [623, 204] on div at bounding box center [622, 205] width 16 height 12
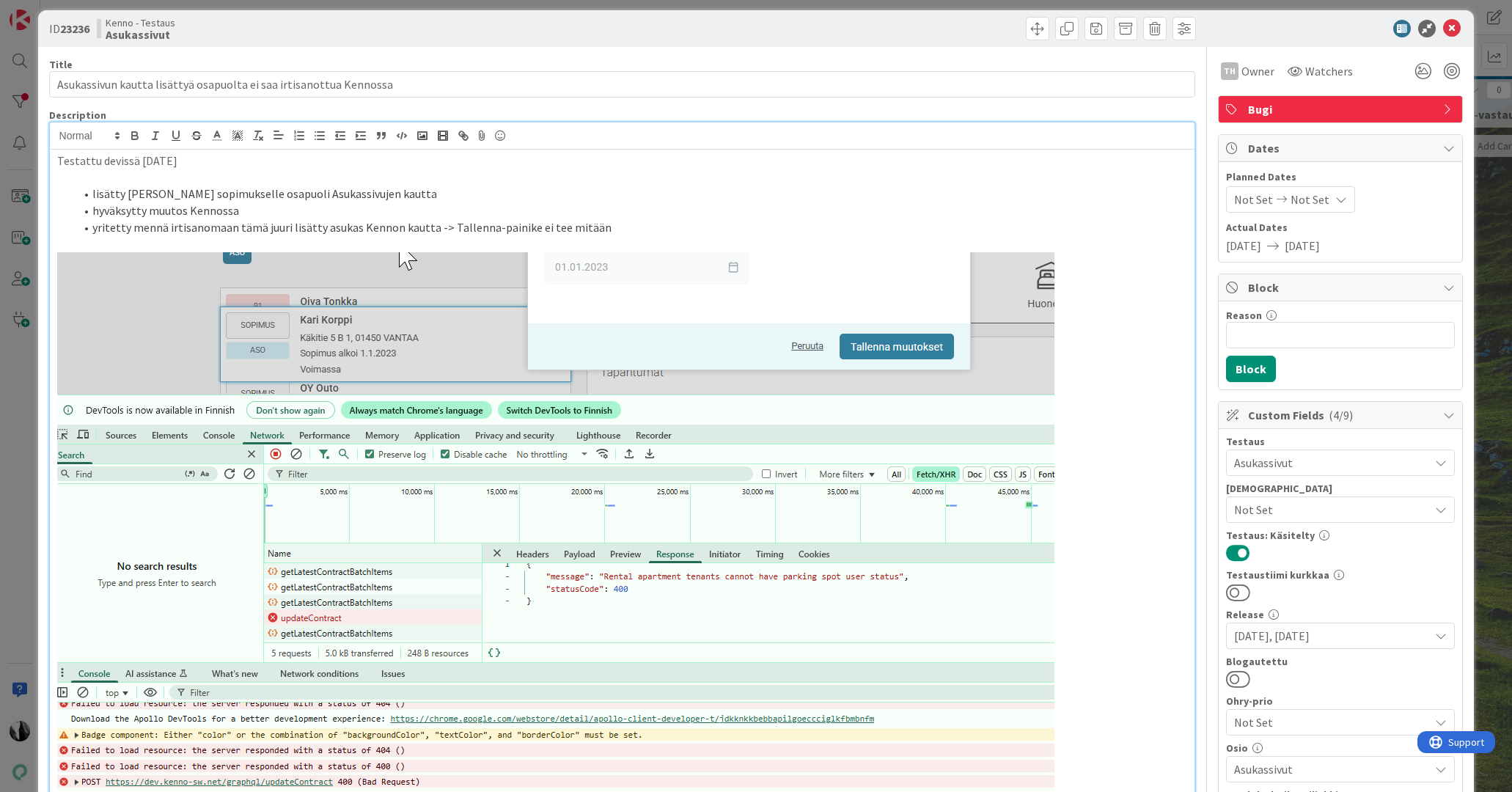
scroll to position [14, 0]
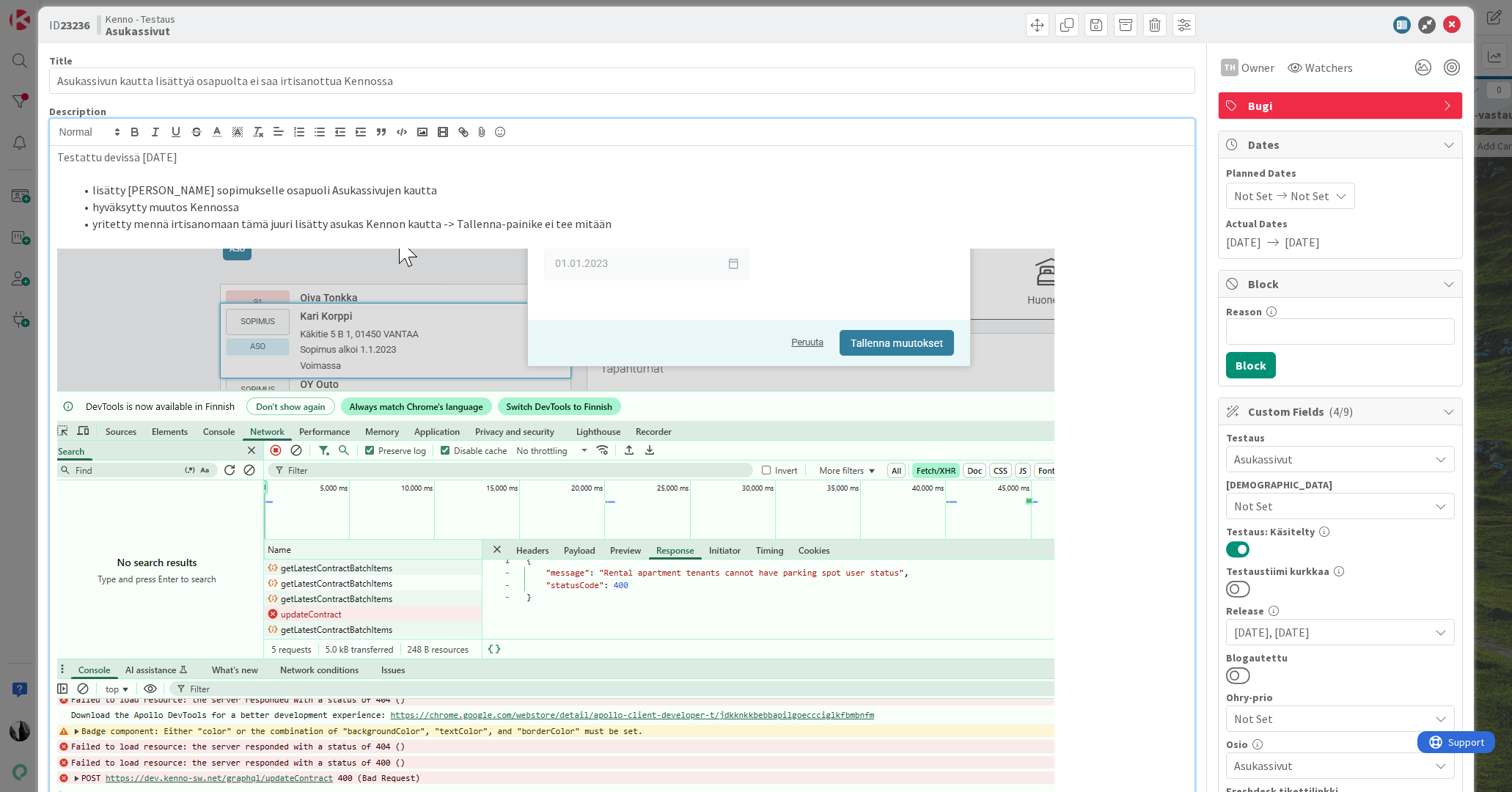
click at [1246, 675] on button at bounding box center [1239, 675] width 24 height 19
click at [1454, 22] on icon at bounding box center [1452, 25] width 18 height 18
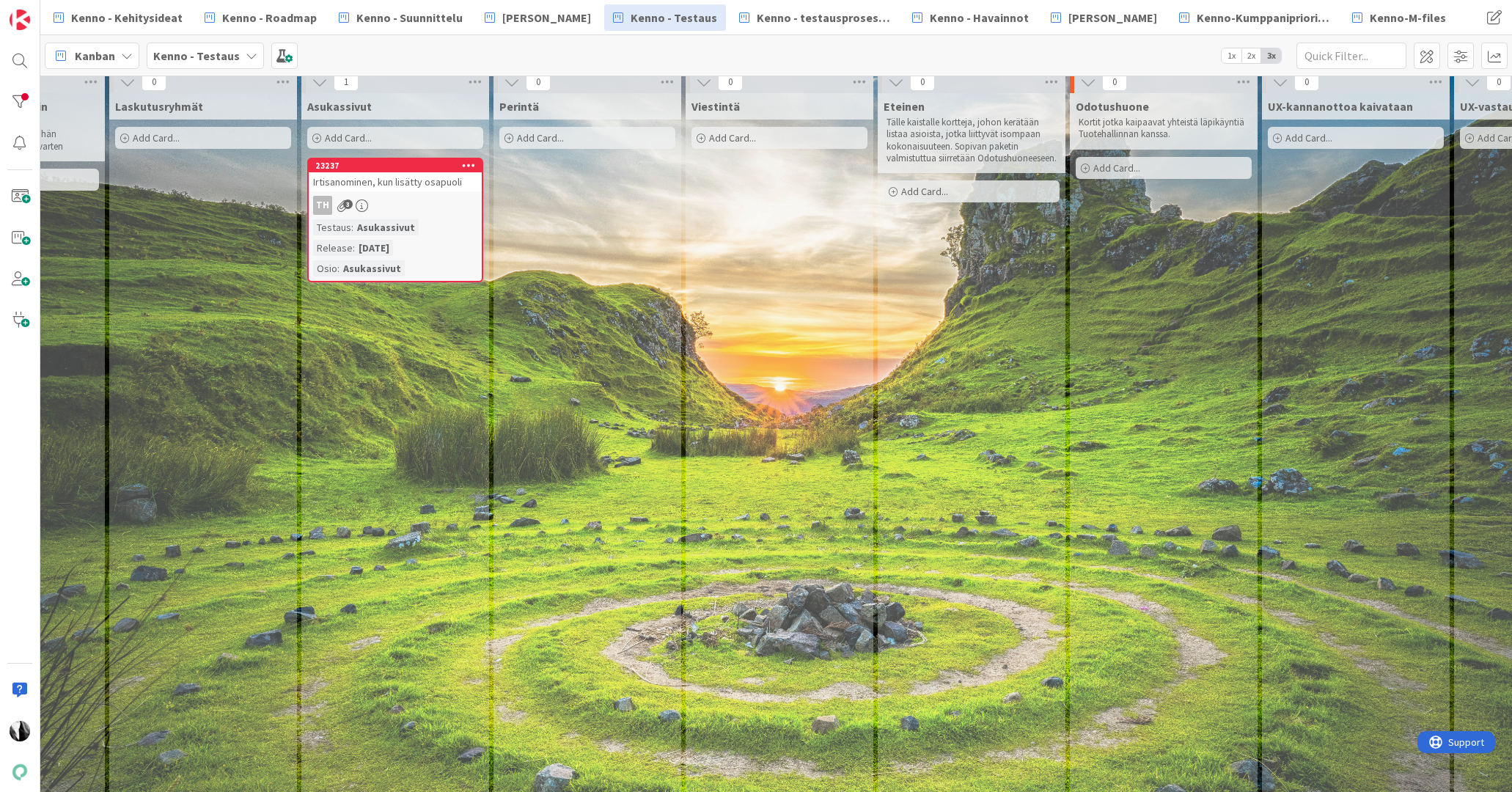
click at [426, 194] on div "23237 Irtisanominen, kun lisätty osapuoli TH 3 Testaus : Asukassivut Release : …" at bounding box center [395, 220] width 176 height 125
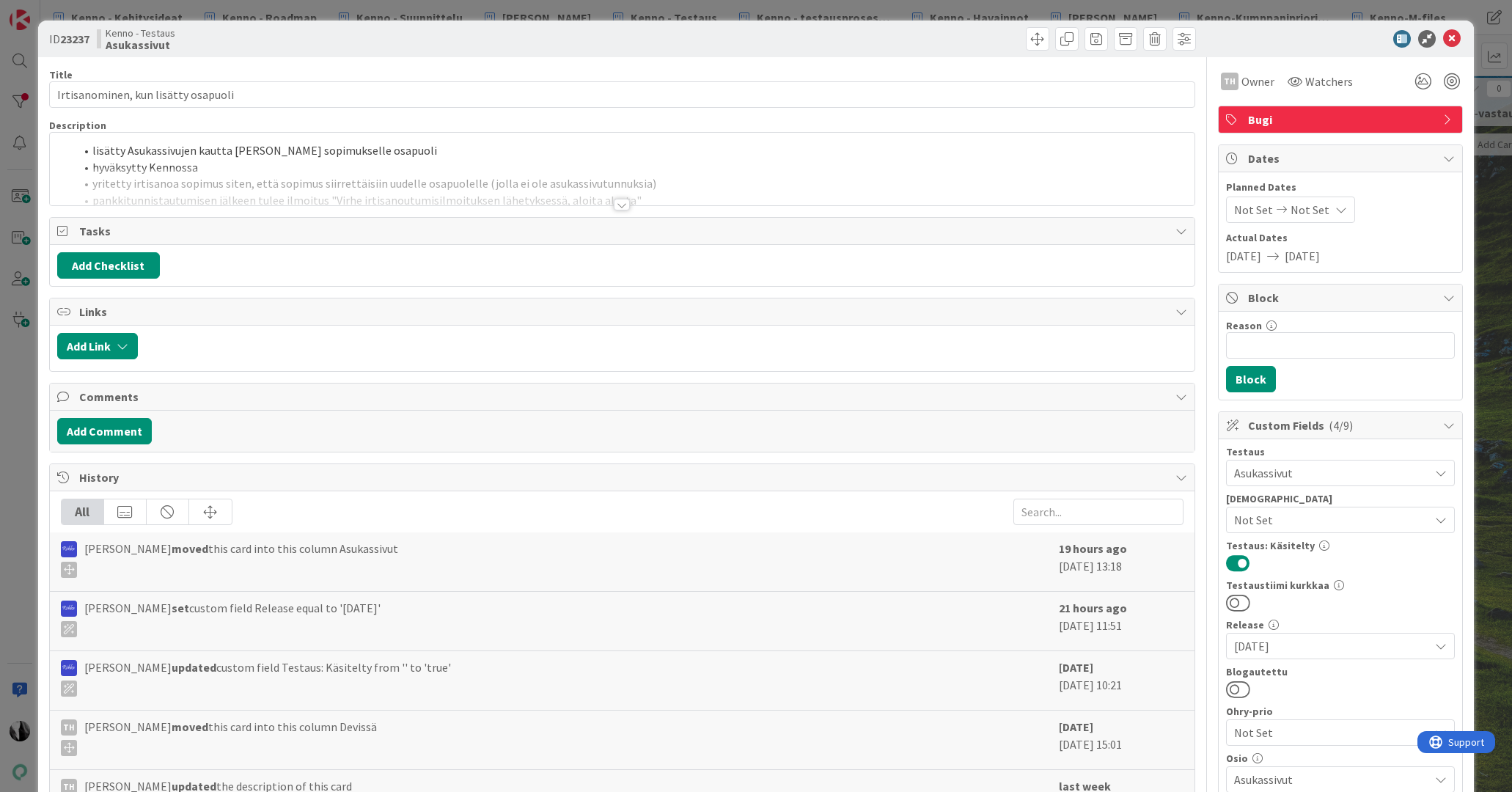
scroll to position [7, 321]
click at [622, 207] on div at bounding box center [622, 205] width 16 height 12
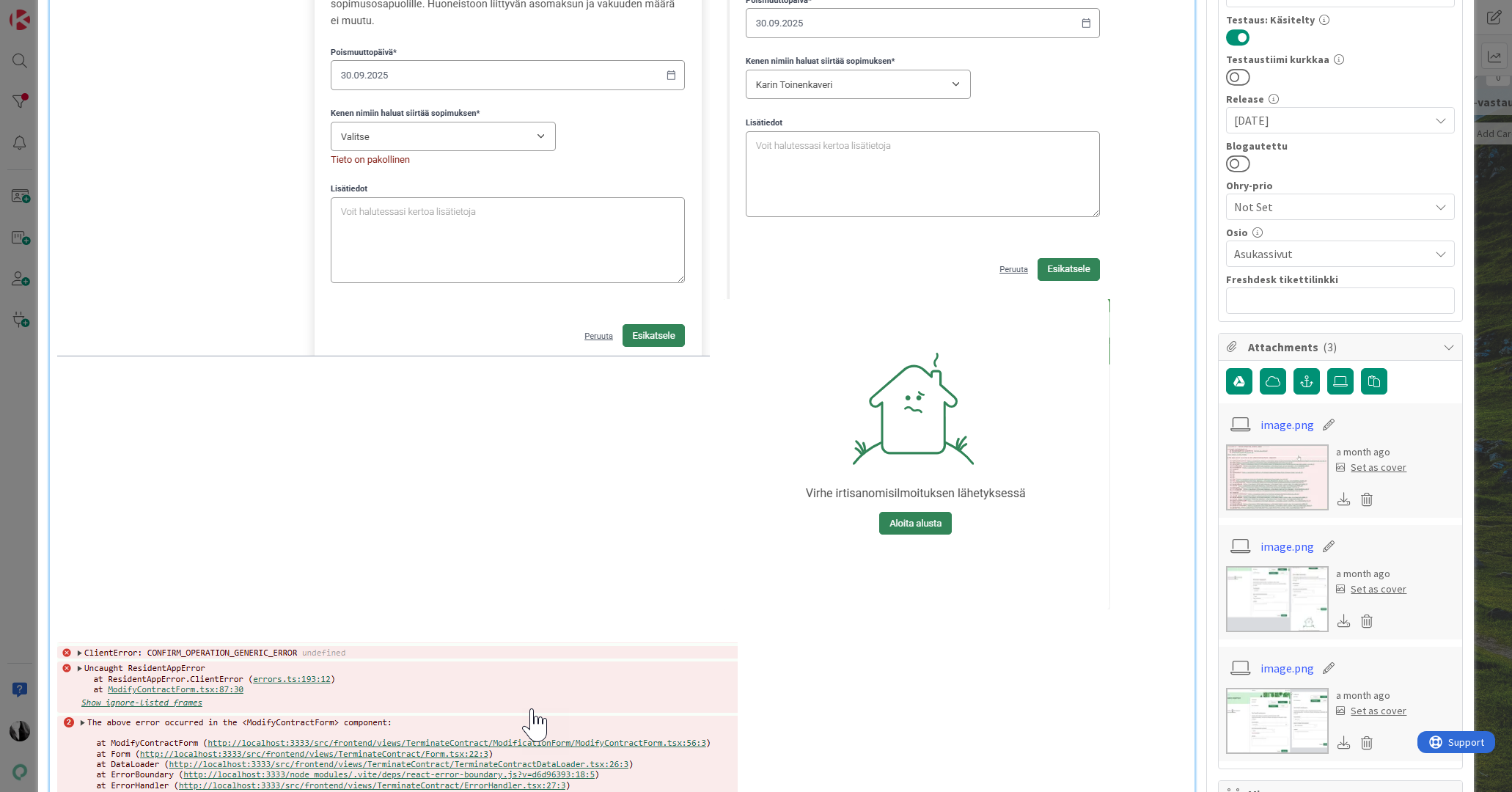
scroll to position [0, 0]
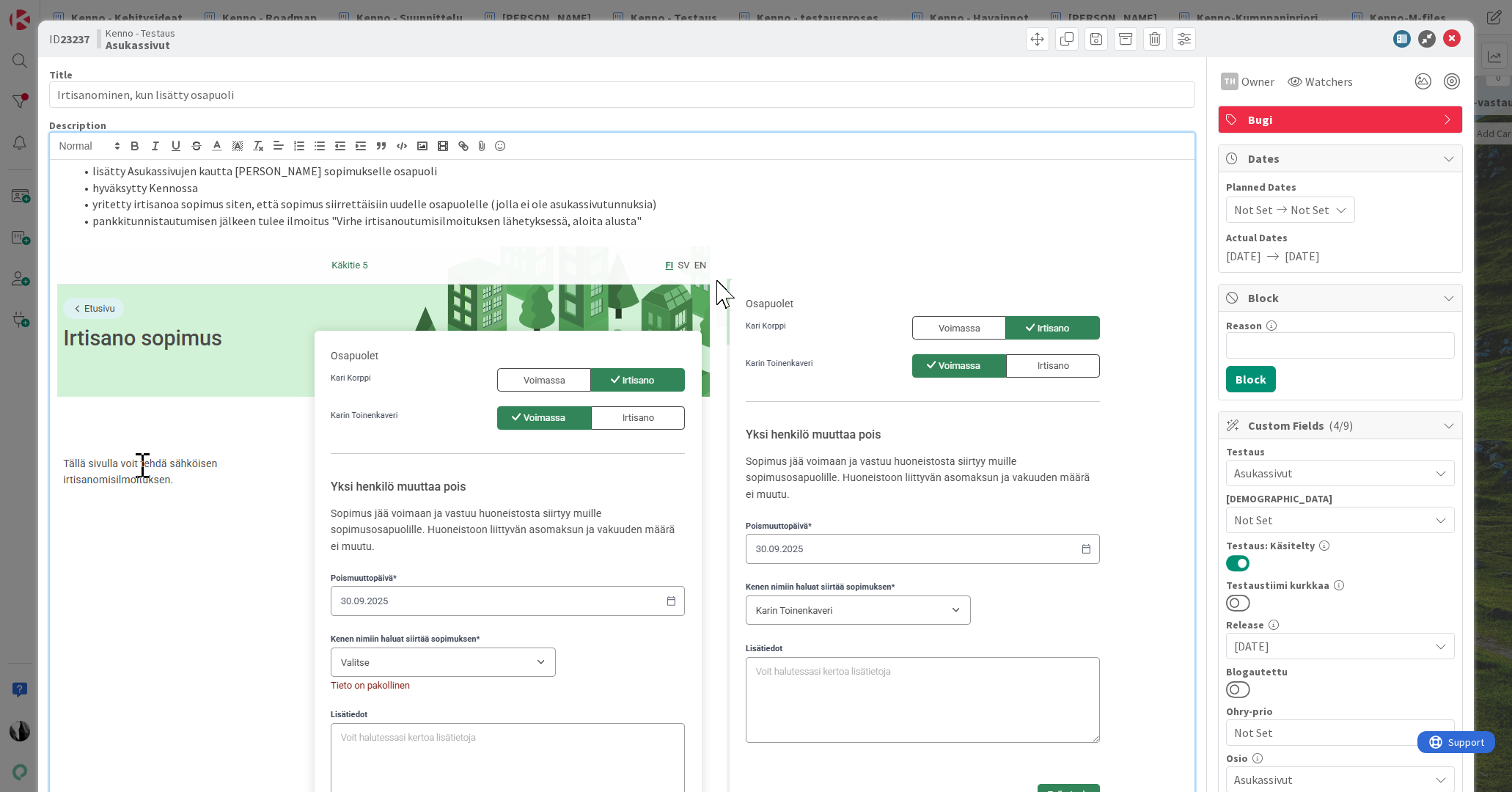
drag, startPoint x: 1247, startPoint y: 687, endPoint x: 1267, endPoint y: 679, distance: 21.5
click at [1247, 687] on button at bounding box center [1239, 689] width 24 height 19
click at [1454, 35] on icon at bounding box center [1452, 39] width 18 height 18
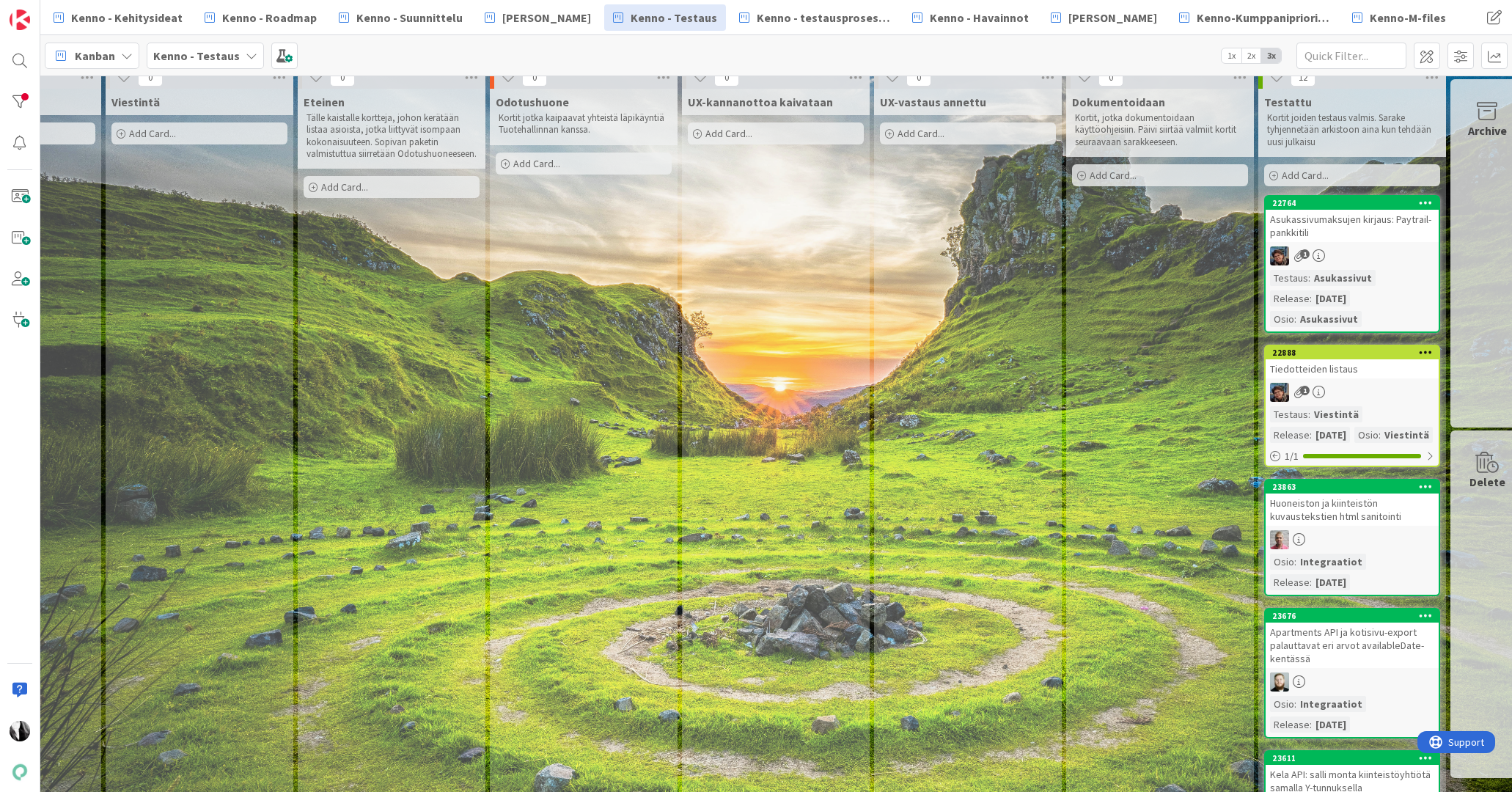
scroll to position [13, 917]
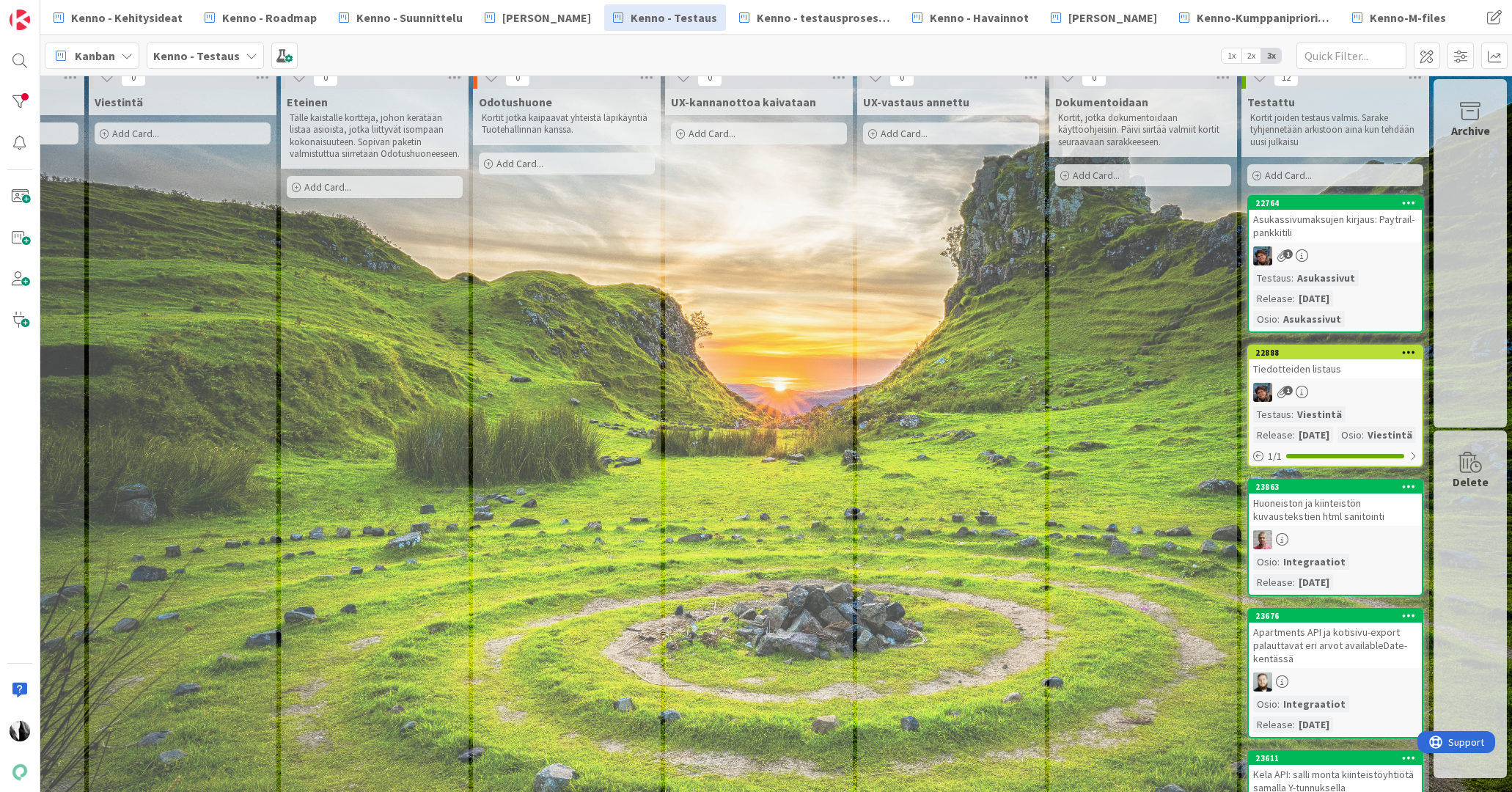
click at [1368, 225] on div "Asukassivumaksujen kirjaus: Paytrail-pankkitili" at bounding box center [1335, 225] width 173 height 32
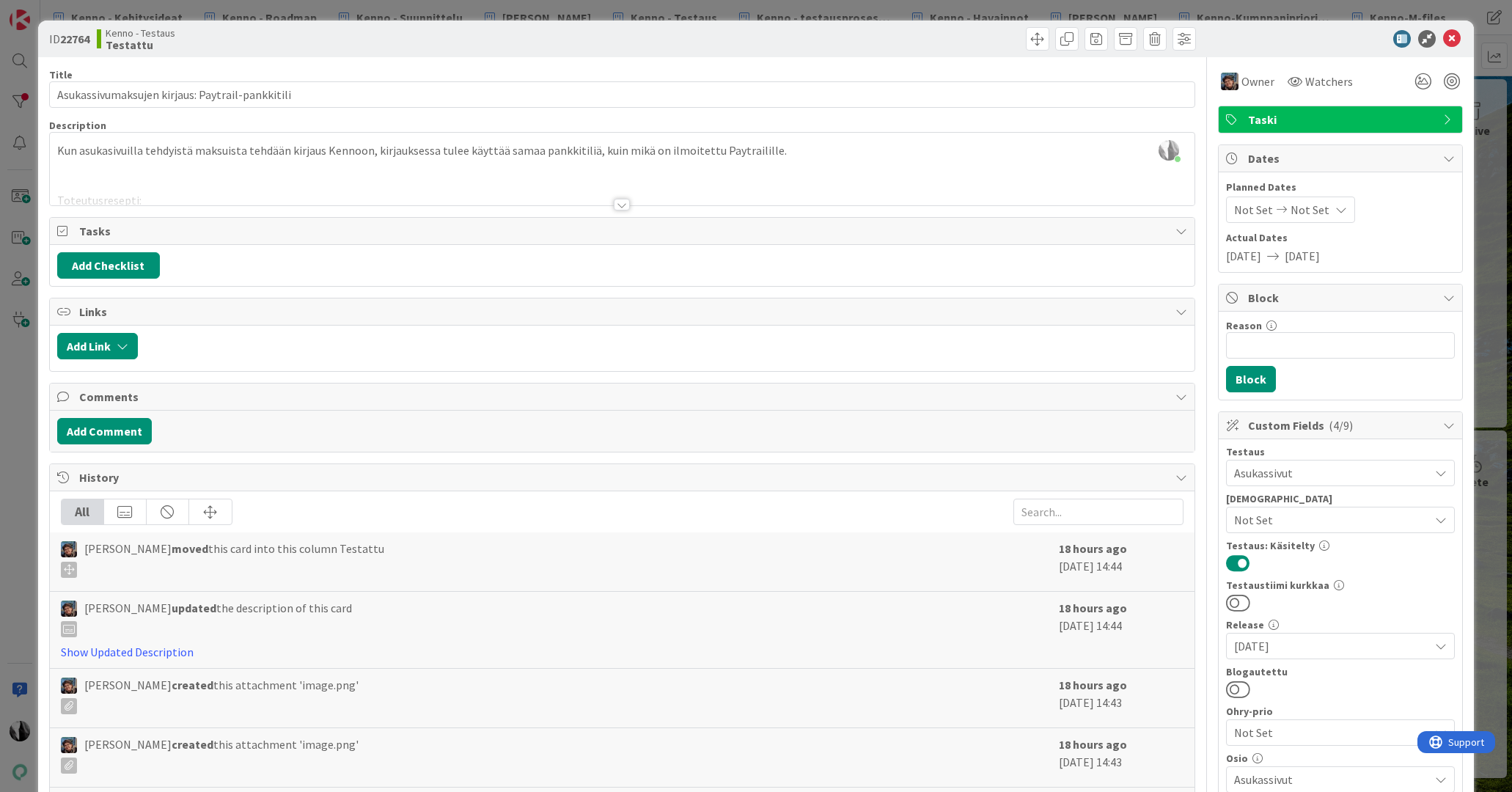
click at [622, 201] on div at bounding box center [622, 205] width 16 height 12
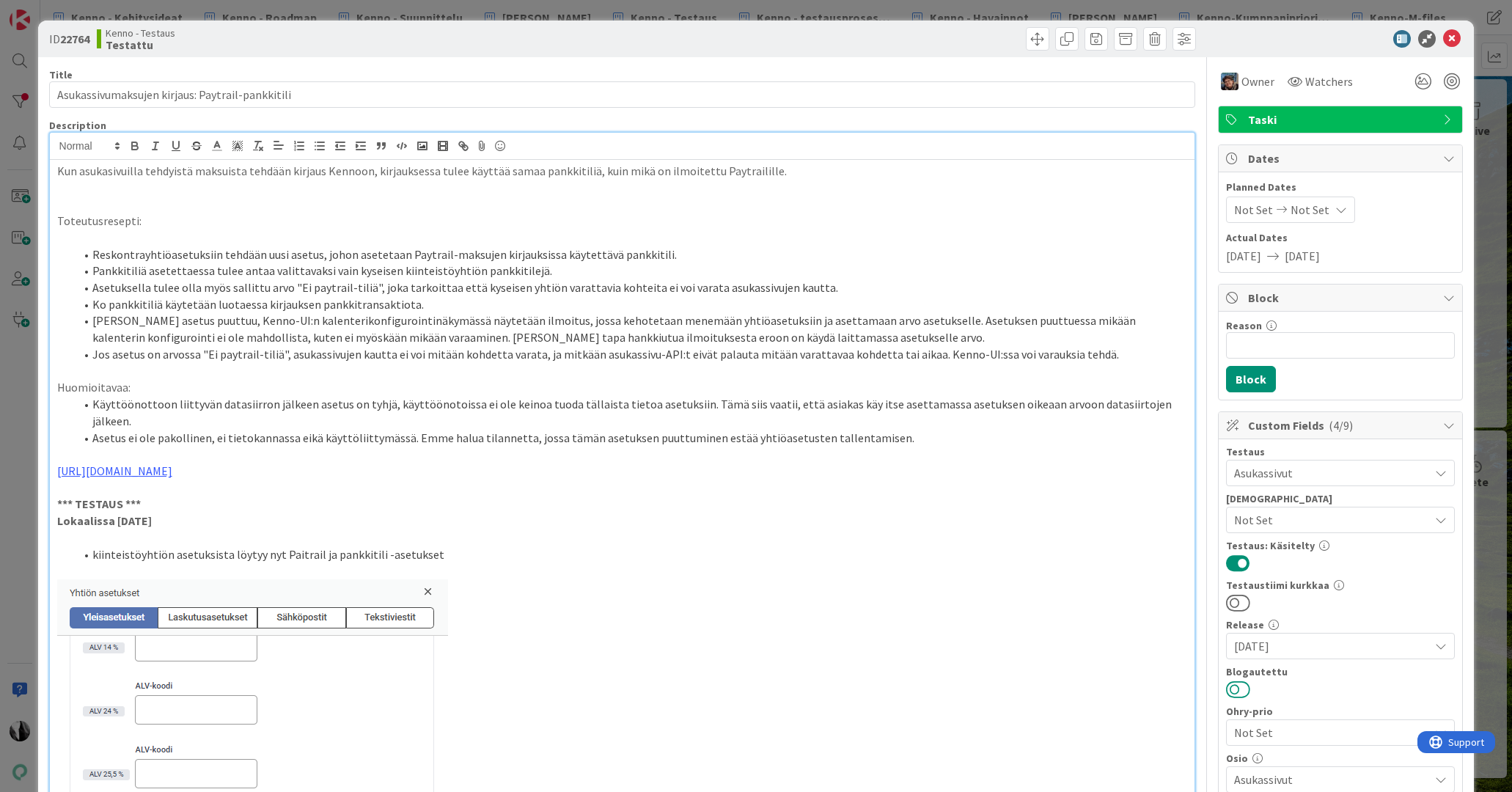
click at [1244, 689] on button at bounding box center [1239, 689] width 24 height 19
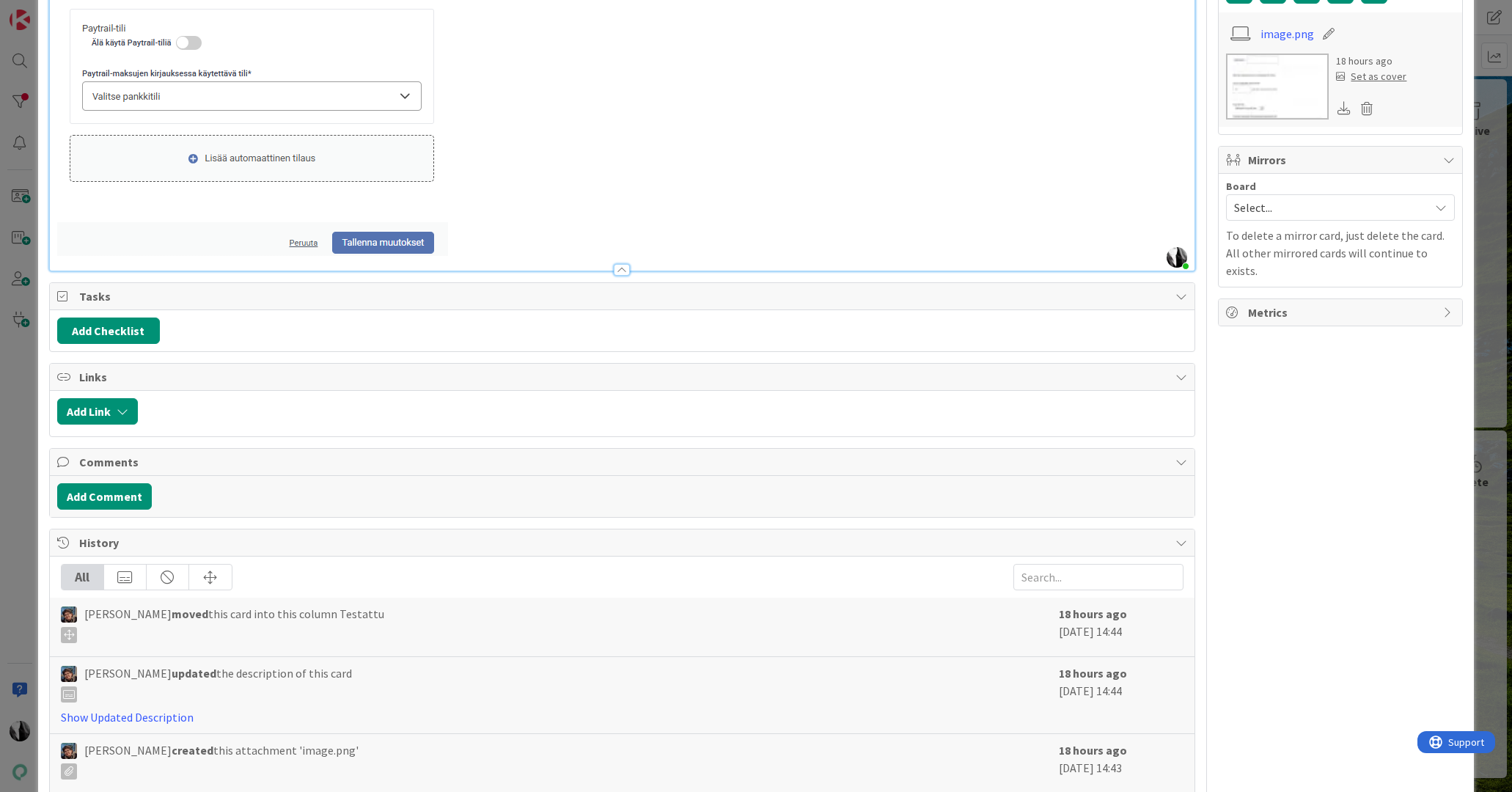
scroll to position [1084, 0]
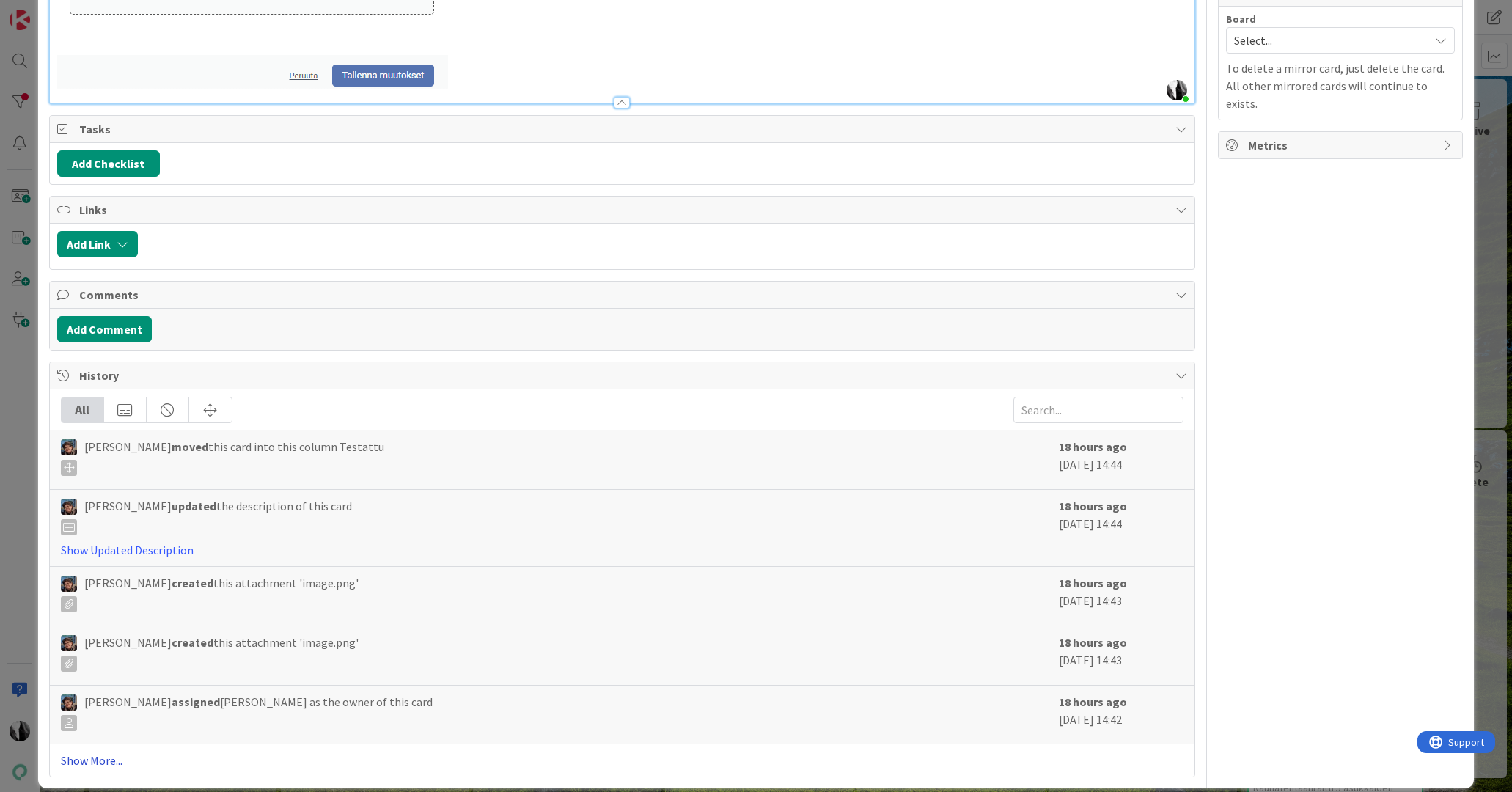
click at [102, 751] on link "Show More..." at bounding box center [622, 760] width 1123 height 18
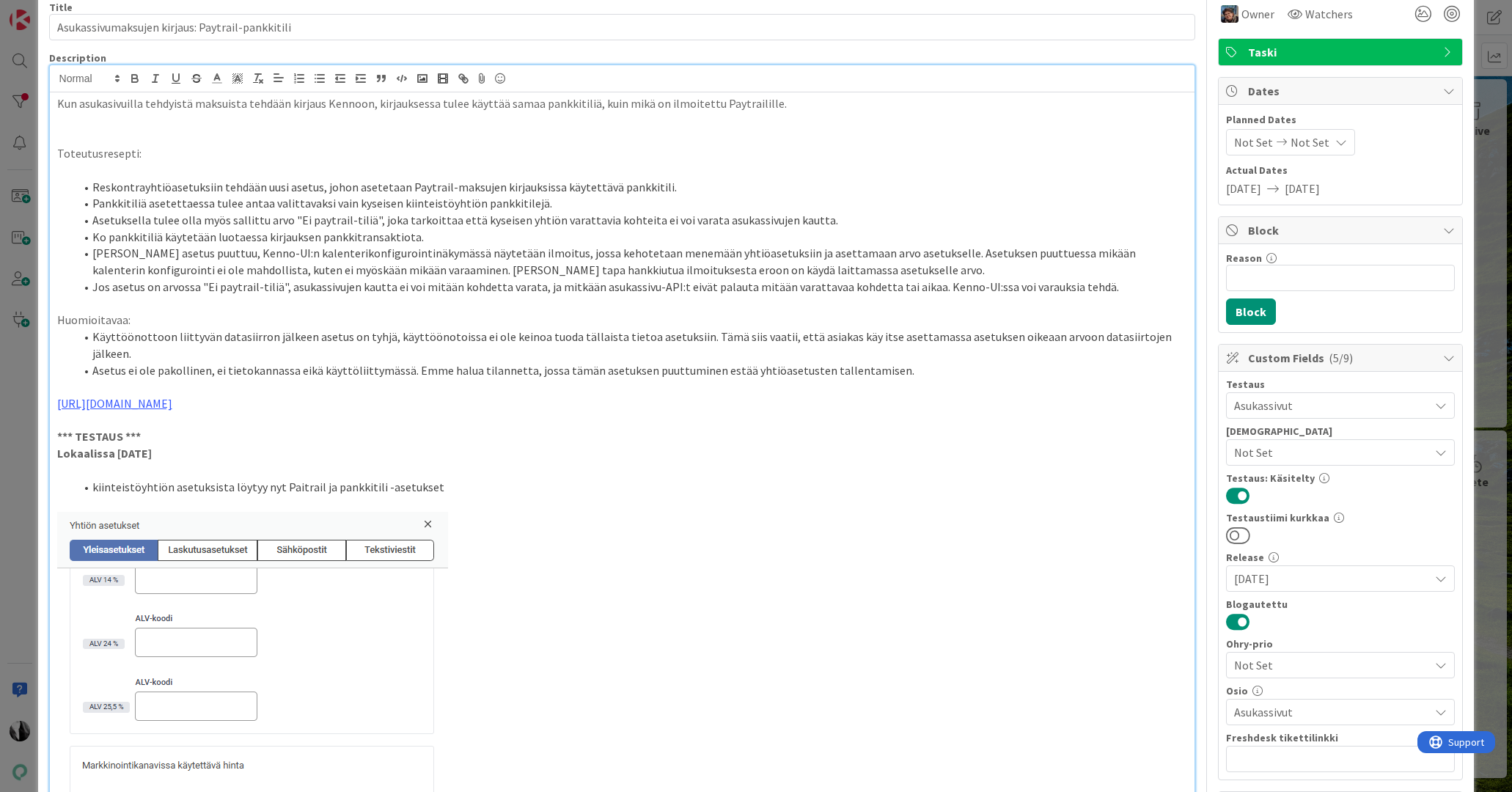
scroll to position [0, 0]
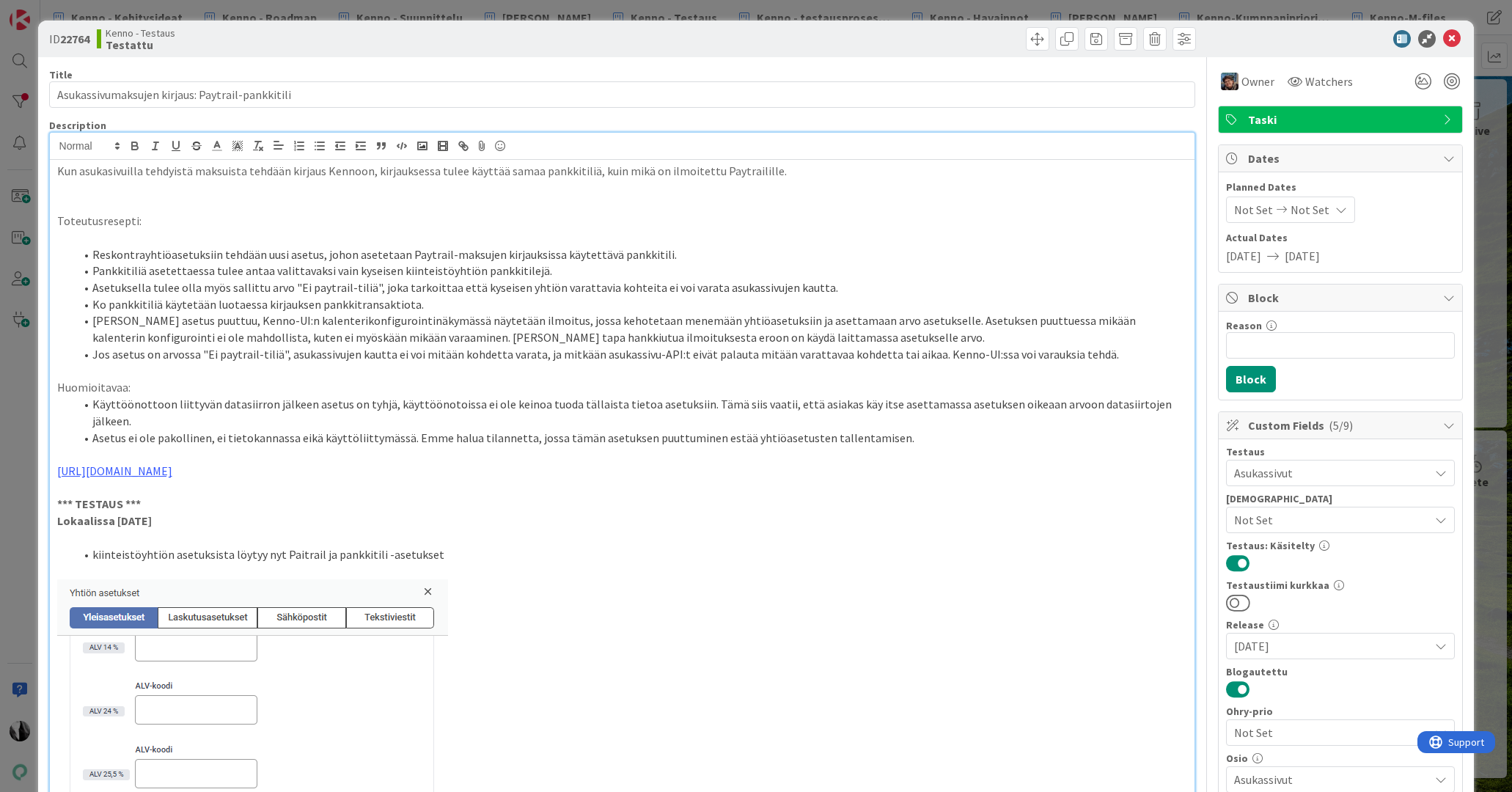
click at [1231, 689] on button at bounding box center [1239, 689] width 24 height 19
click at [1453, 40] on icon at bounding box center [1452, 39] width 18 height 18
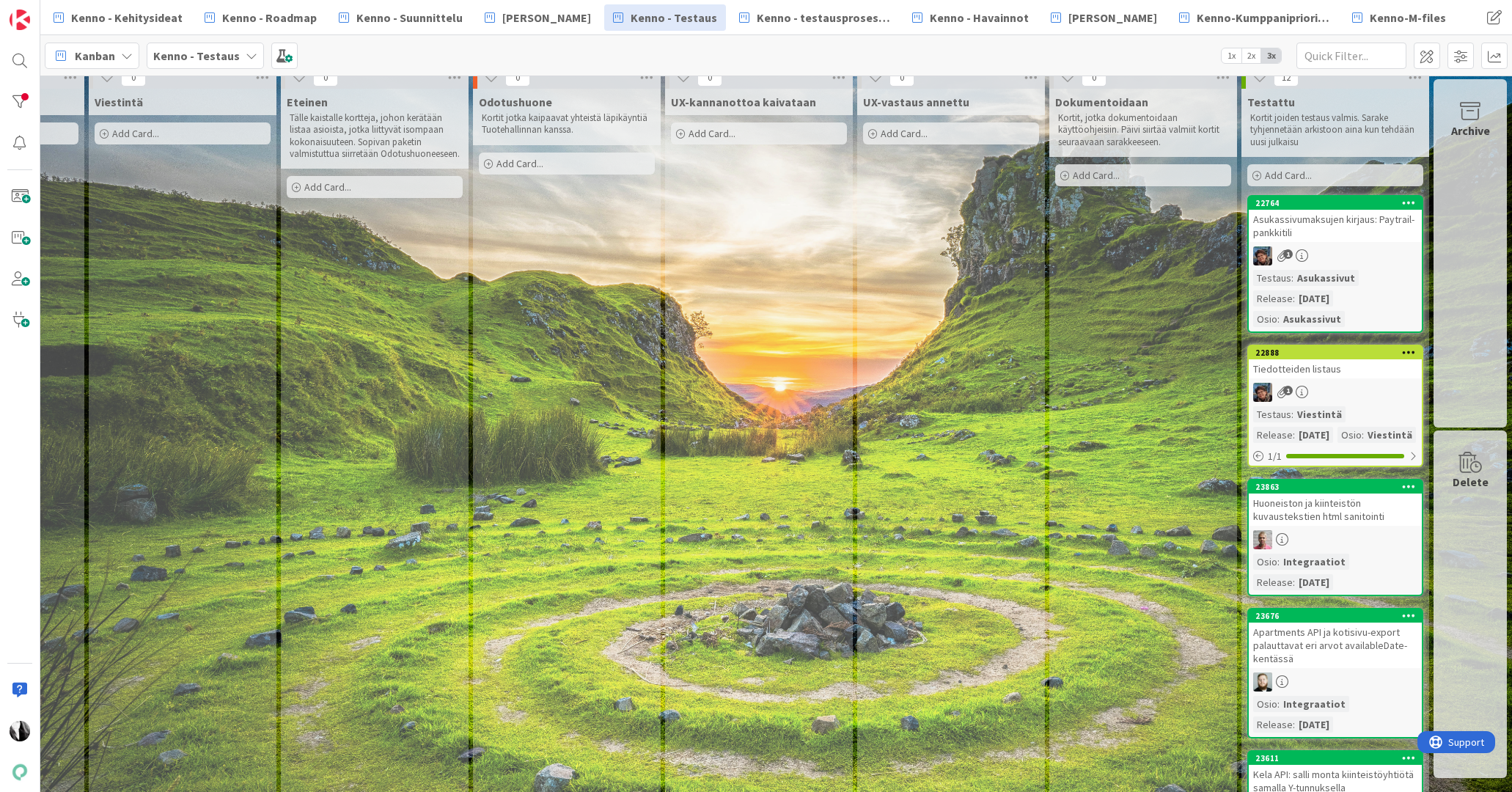
click at [1340, 376] on div "Tiedotteiden listaus" at bounding box center [1335, 368] width 173 height 19
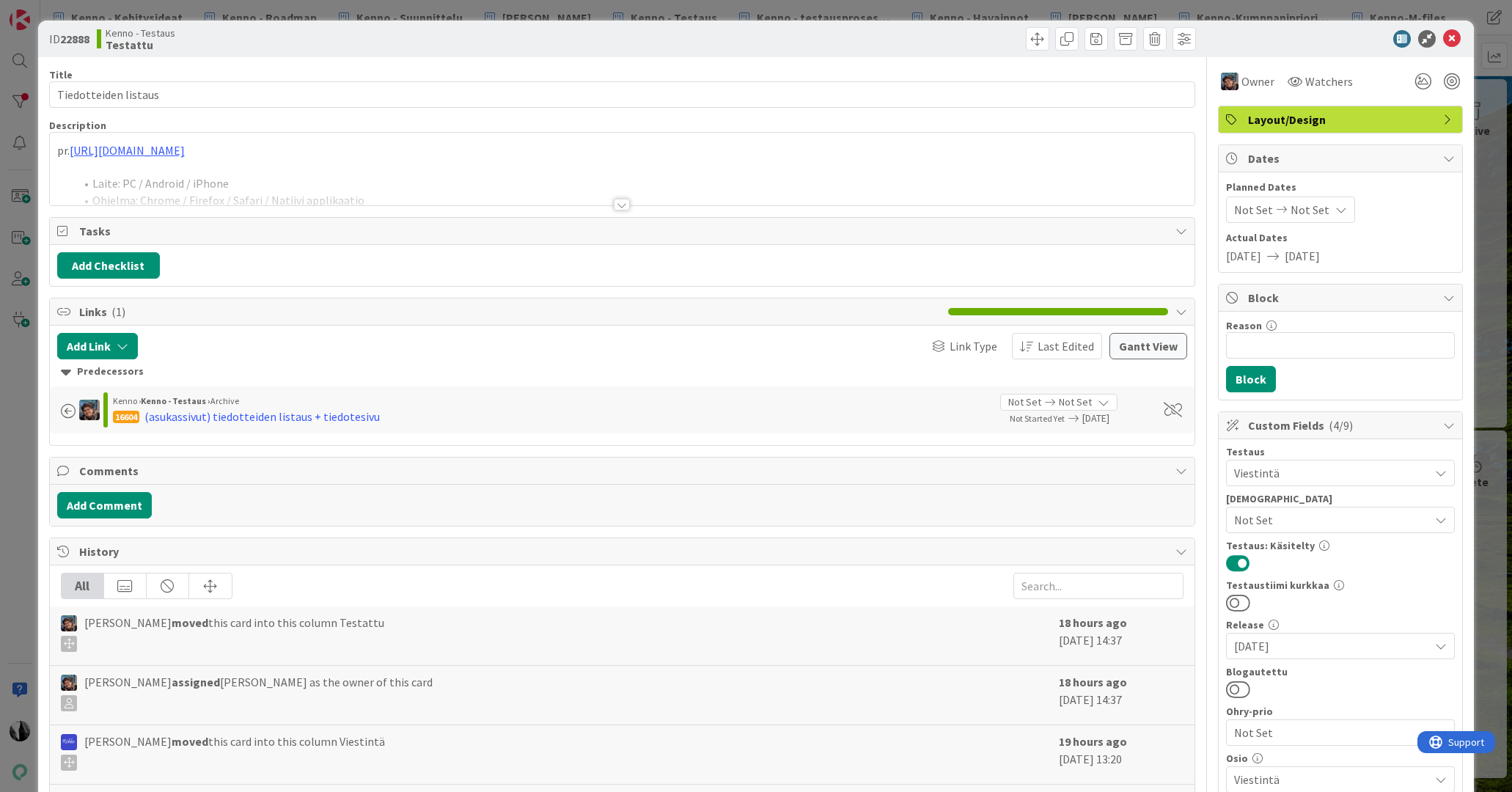
click at [622, 207] on div at bounding box center [622, 205] width 16 height 12
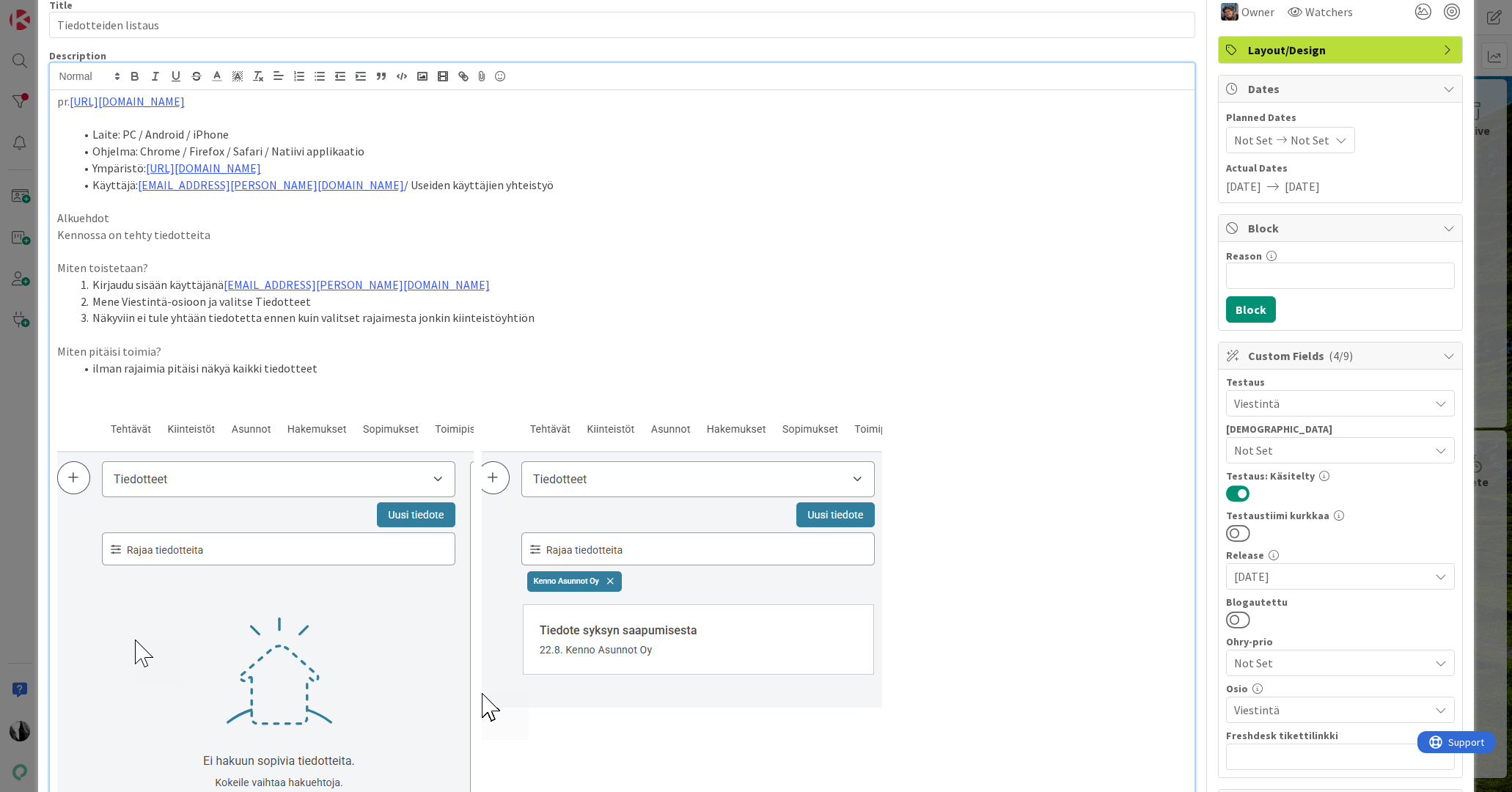
scroll to position [93, 0]
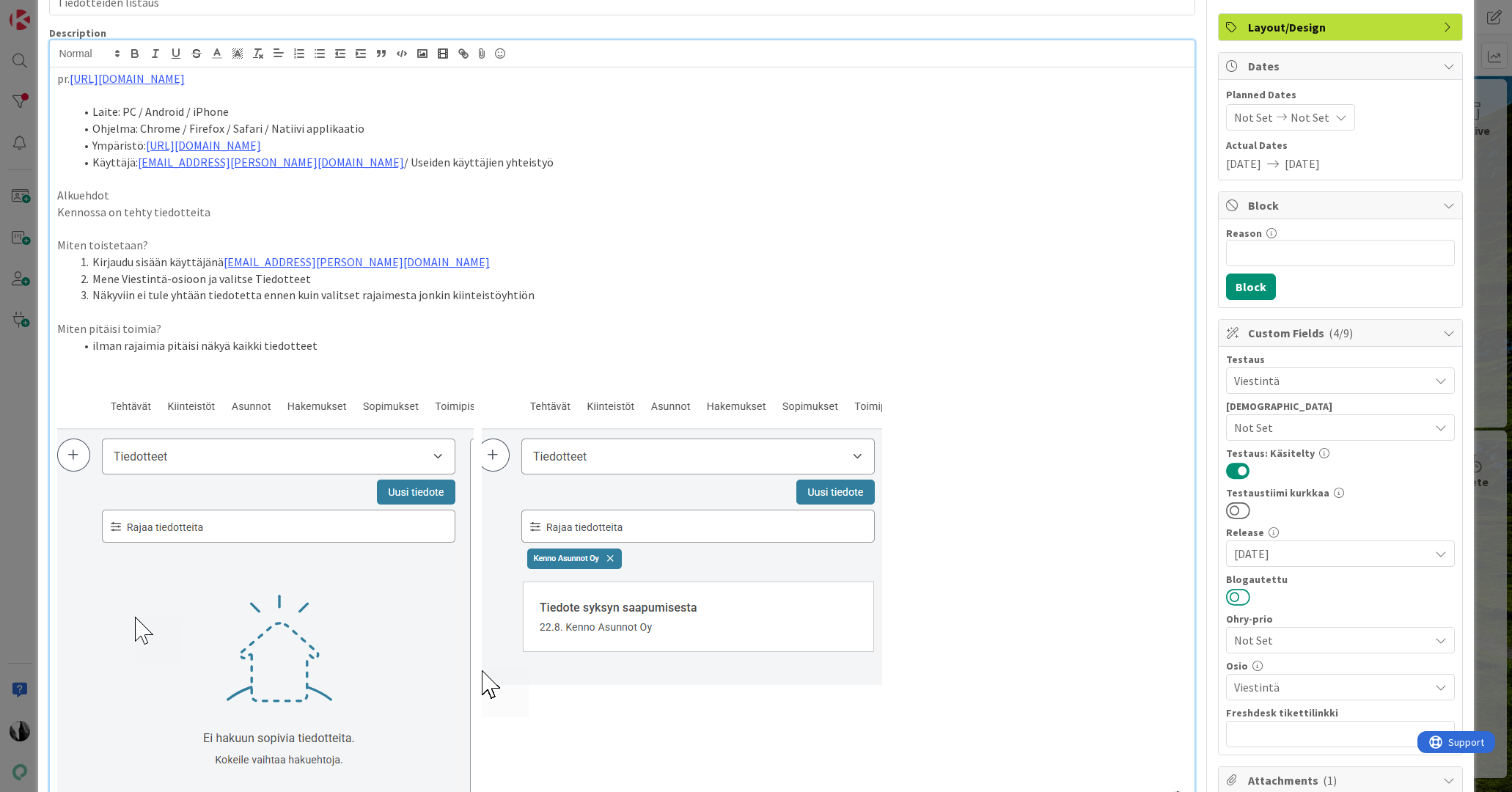
click at [1243, 597] on button at bounding box center [1239, 597] width 24 height 19
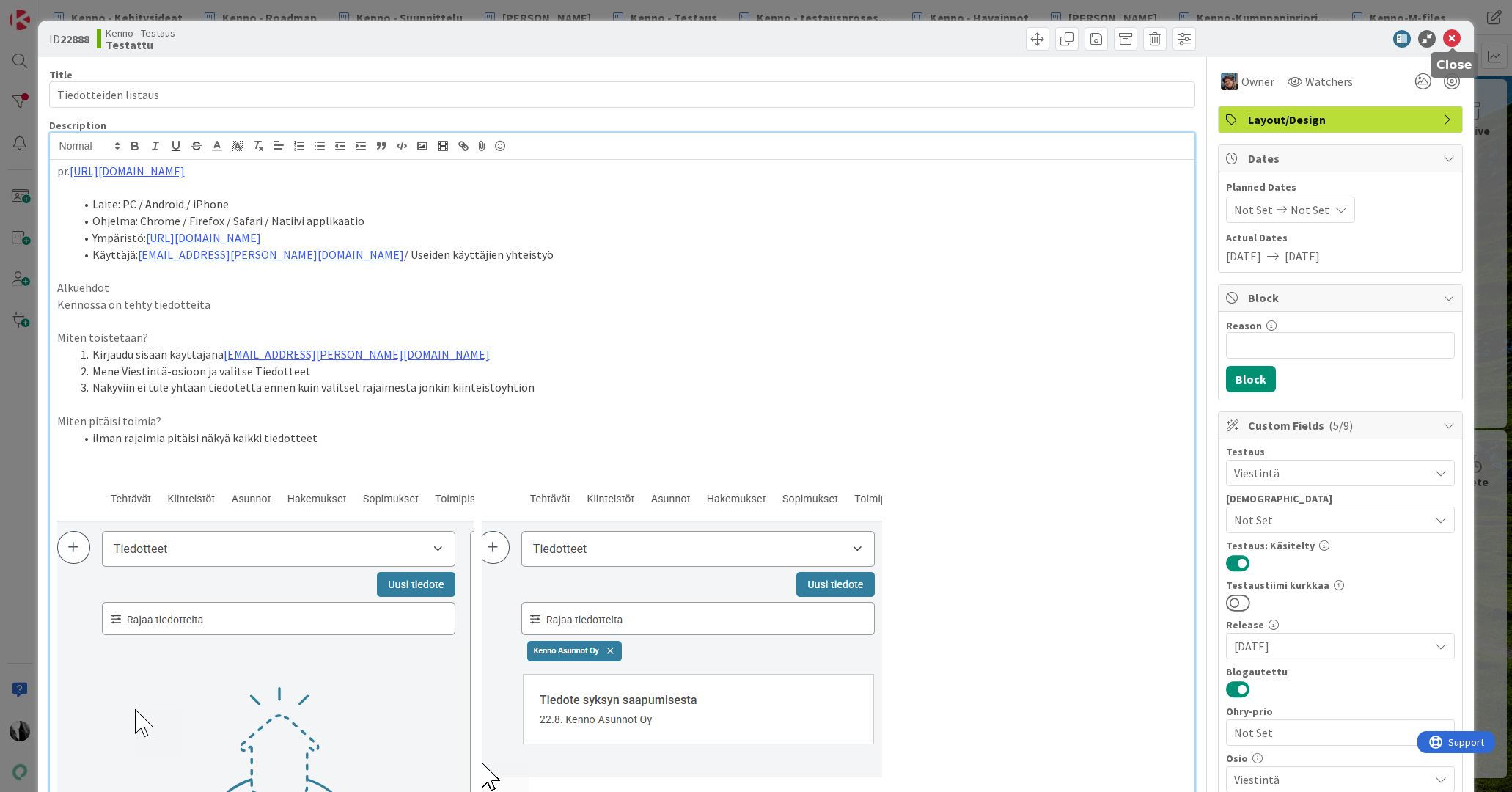
click at [1454, 40] on icon at bounding box center [1452, 39] width 18 height 18
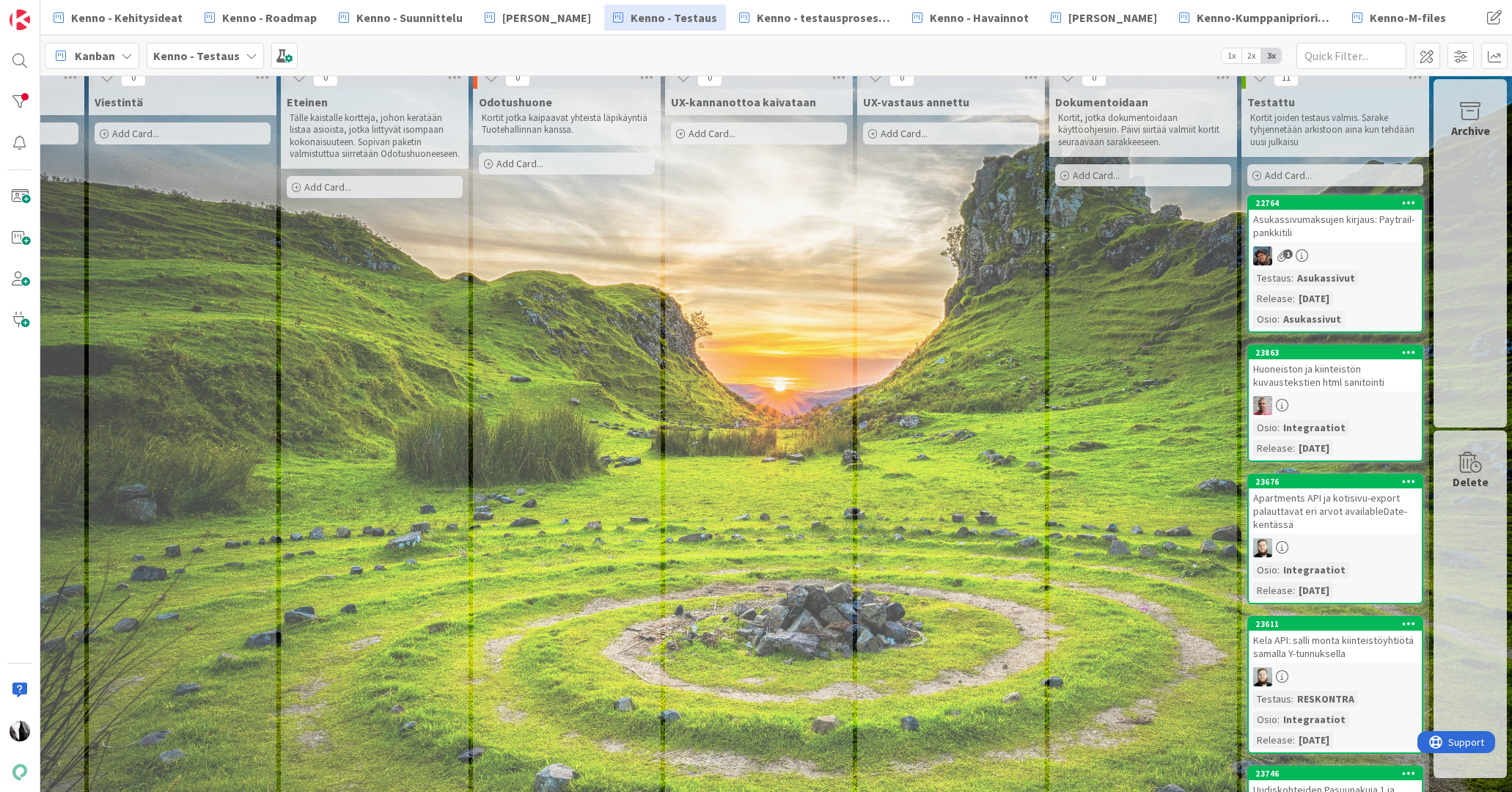
click at [1340, 392] on div "23863 Huoneiston ja kiinteistön kuvaustekstien html sanitointi Osio : Integraat…" at bounding box center [1335, 403] width 176 height 117
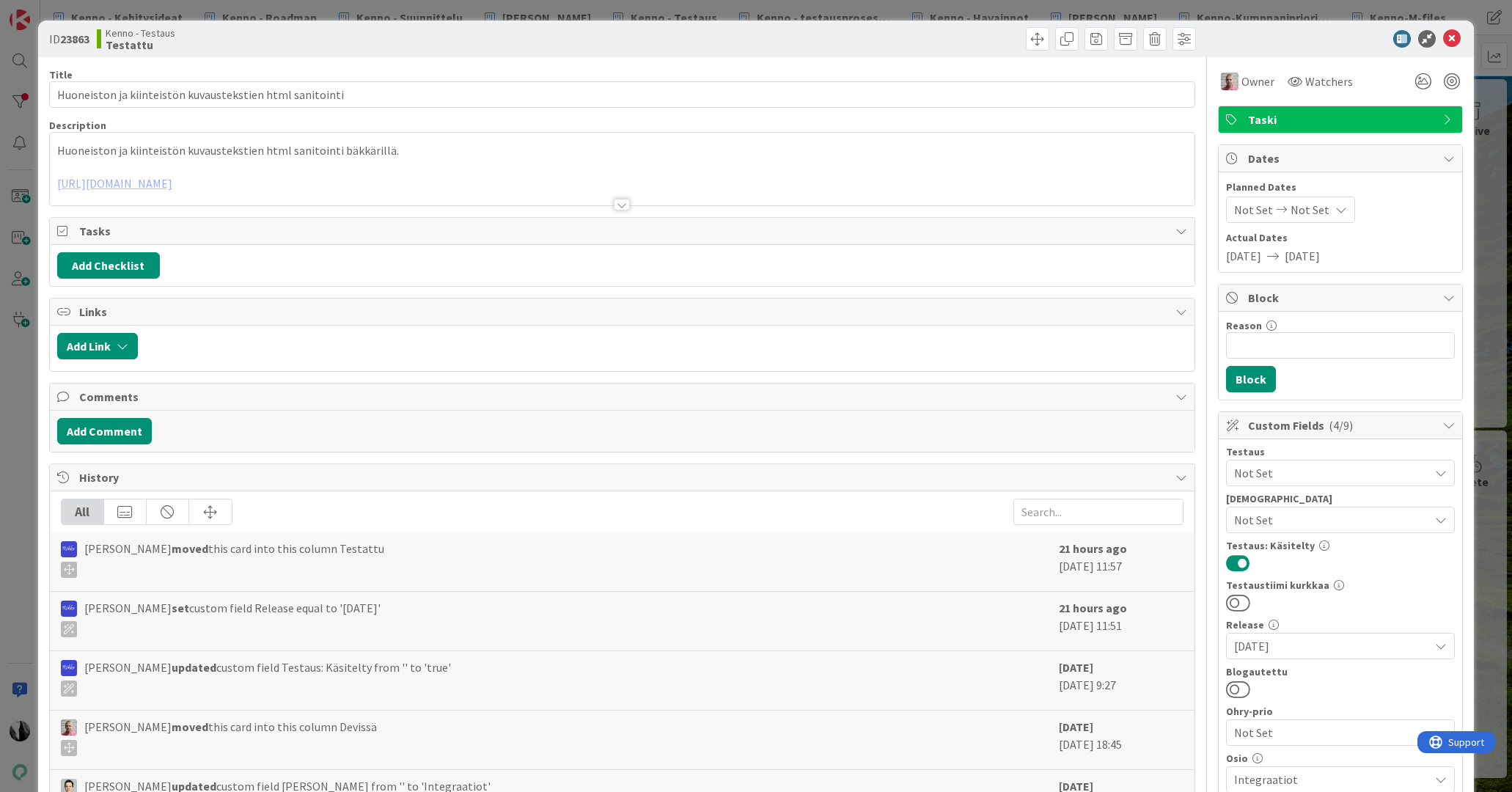
click at [620, 207] on div at bounding box center [622, 205] width 16 height 12
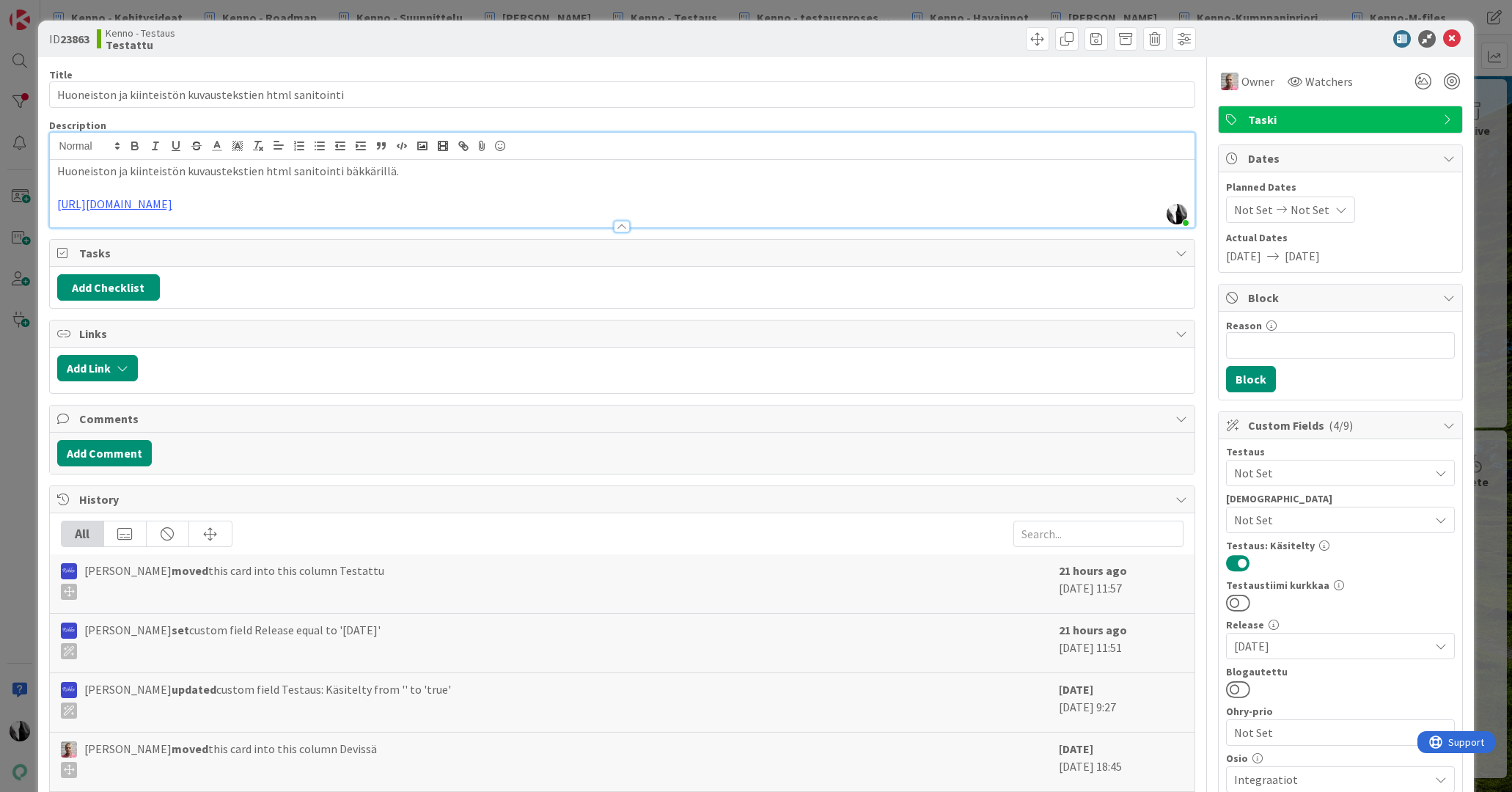
drag, startPoint x: 1244, startPoint y: 687, endPoint x: 1377, endPoint y: 594, distance: 162.3
click at [1244, 687] on button at bounding box center [1239, 689] width 24 height 19
click at [1453, 35] on icon at bounding box center [1452, 39] width 18 height 18
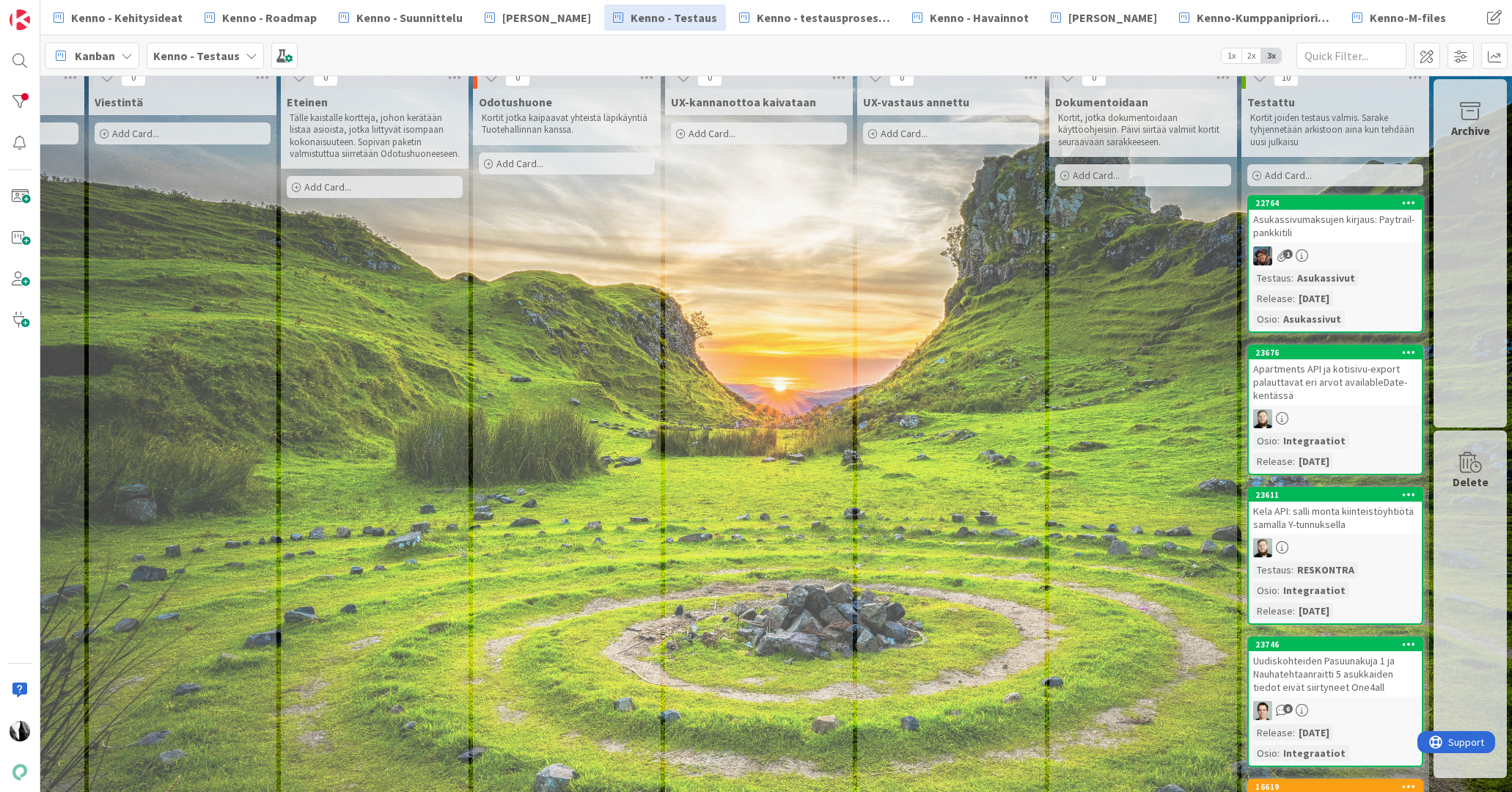
click at [1346, 391] on div "Apartments API ja kotisivu-export palauttavat eri arvot availableDate-kentässä" at bounding box center [1335, 381] width 173 height 46
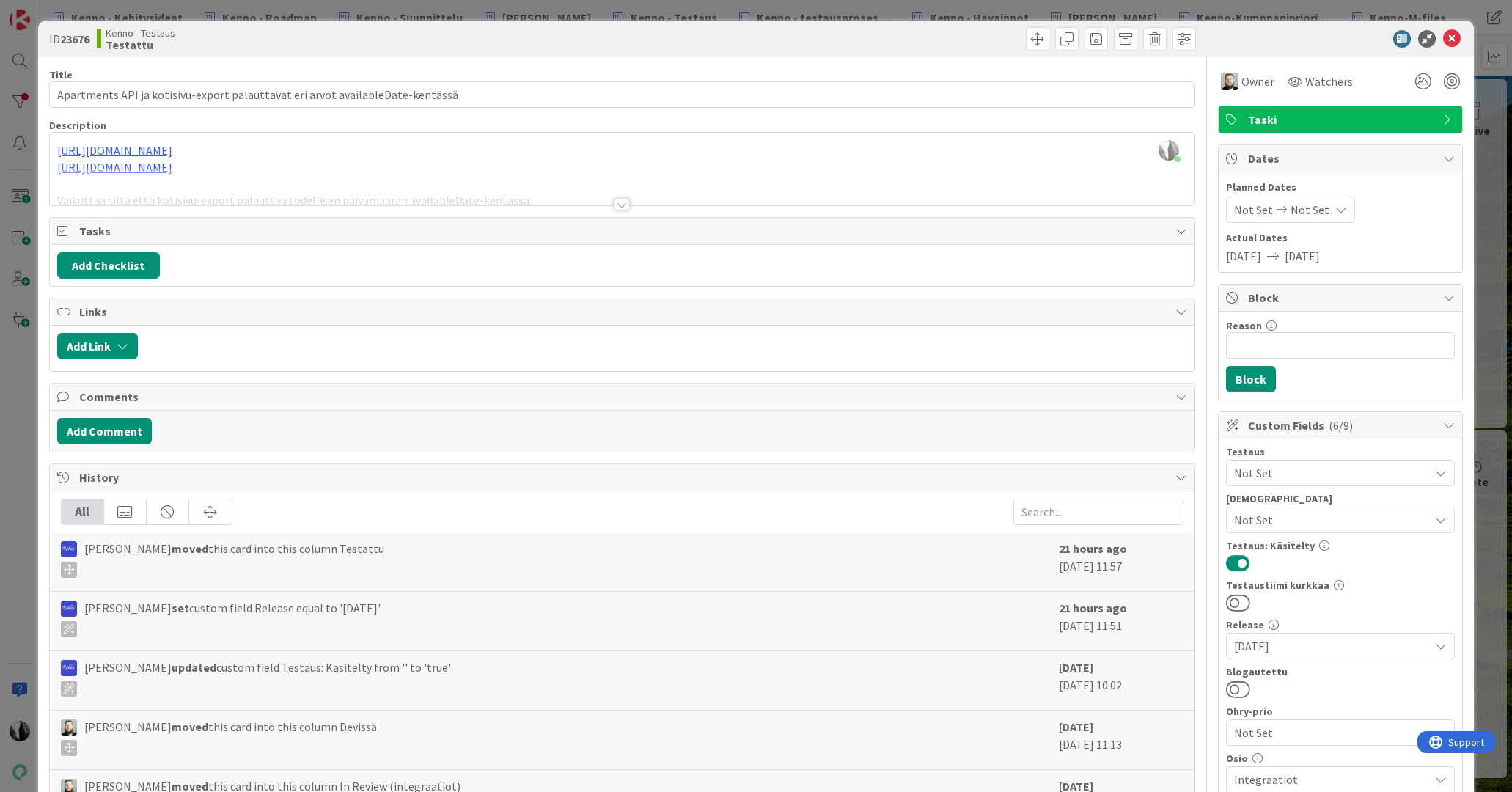
click at [624, 205] on div at bounding box center [622, 205] width 16 height 12
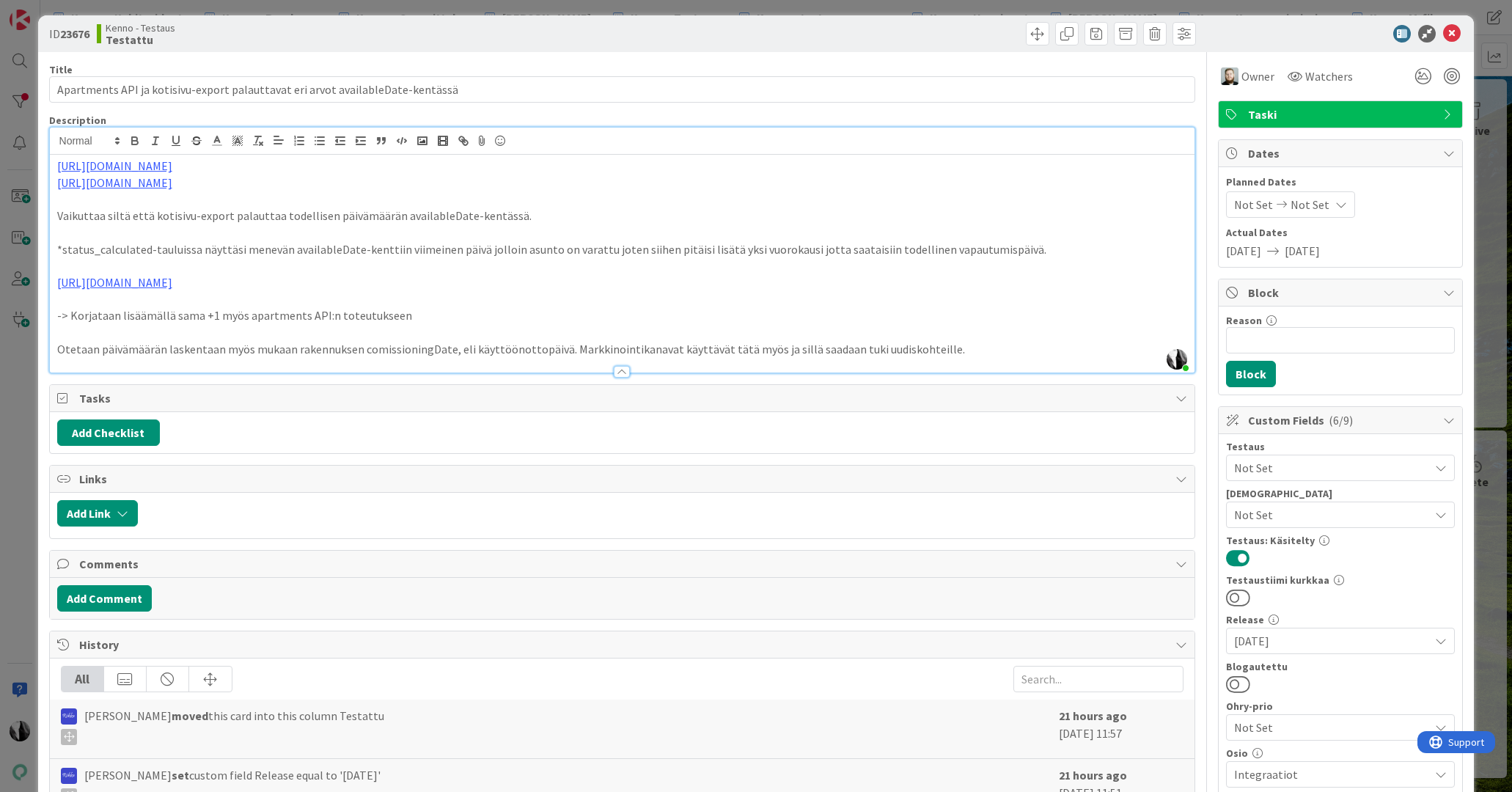
scroll to position [9, 0]
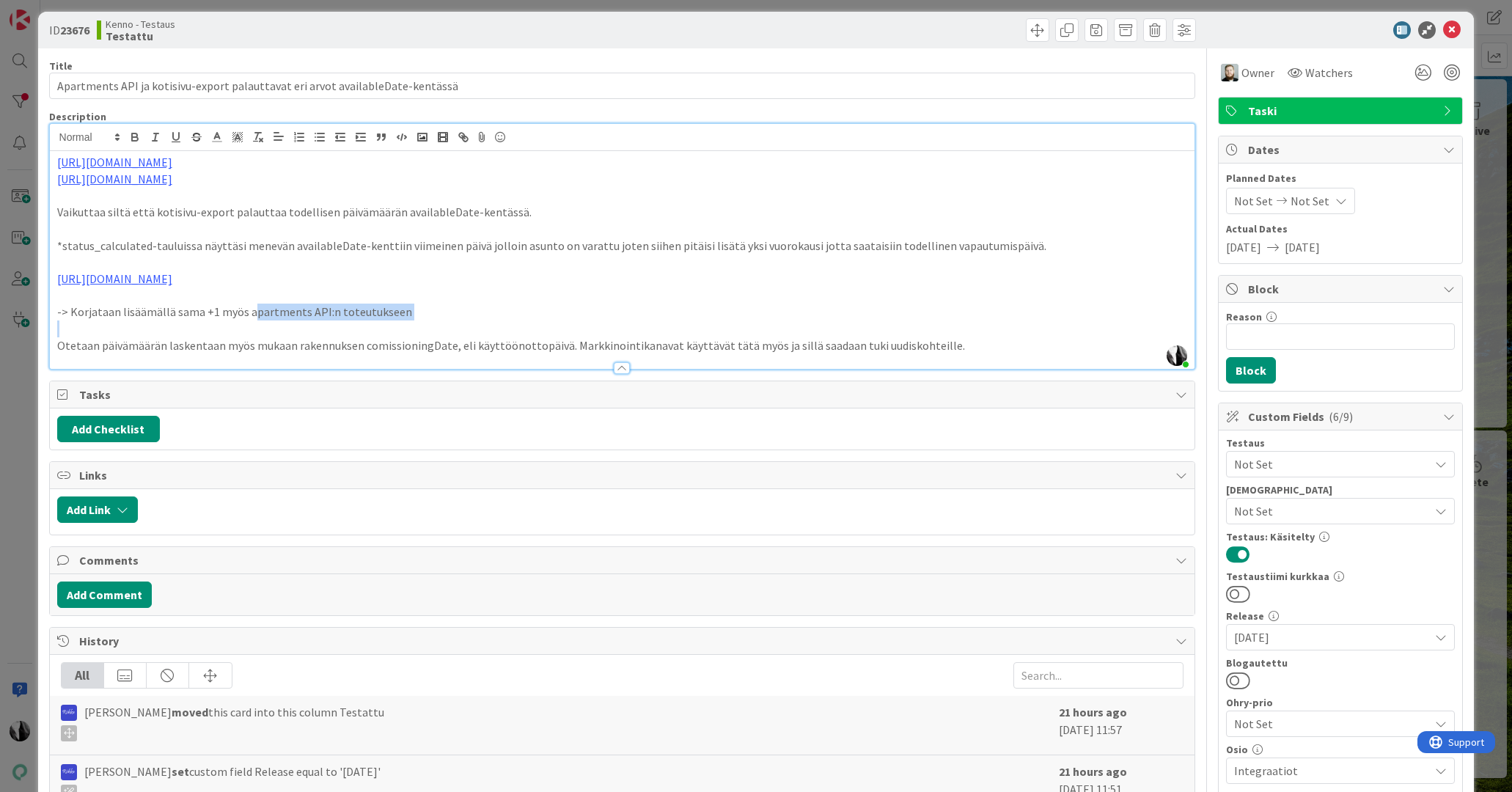
drag, startPoint x: 140, startPoint y: 324, endPoint x: 252, endPoint y: 320, distance: 112.1
click at [252, 320] on div "https://github.com/pandiafi/kenno/pull/8610 https://github.com/pandiafi/kenno/p…" at bounding box center [622, 260] width 1146 height 217
drag, startPoint x: 138, startPoint y: 314, endPoint x: 96, endPoint y: 312, distance: 42.0
click at [138, 314] on p "-> Korjataan lisäämällä sama +1 myös apartments API:n toteutukseen" at bounding box center [623, 312] width 1131 height 17
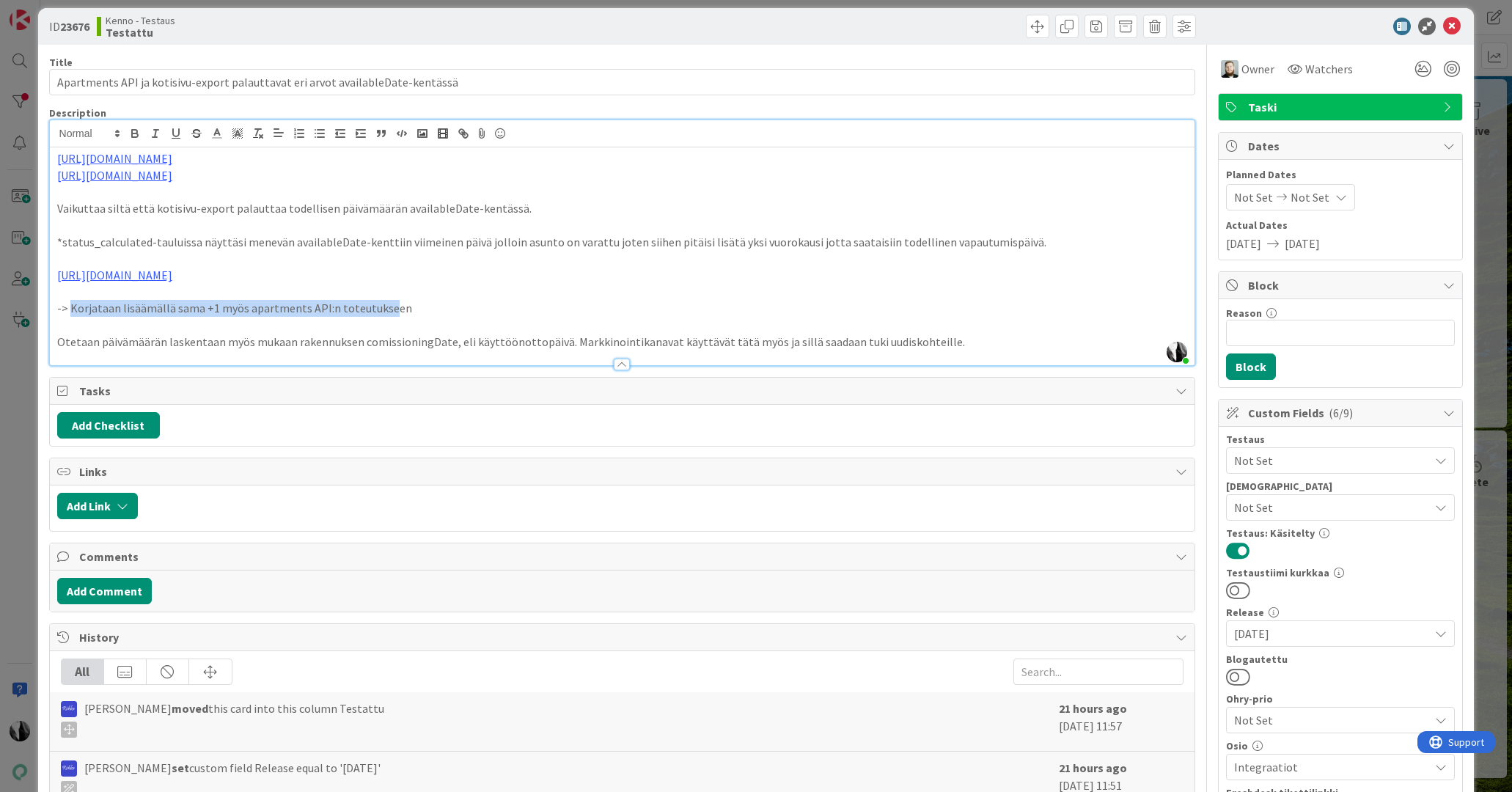
drag, startPoint x: 70, startPoint y: 312, endPoint x: 381, endPoint y: 302, distance: 311.2
click at [381, 302] on p "-> Korjataan lisäämällä sama +1 myös apartments API:n toteutukseen" at bounding box center [623, 308] width 1131 height 17
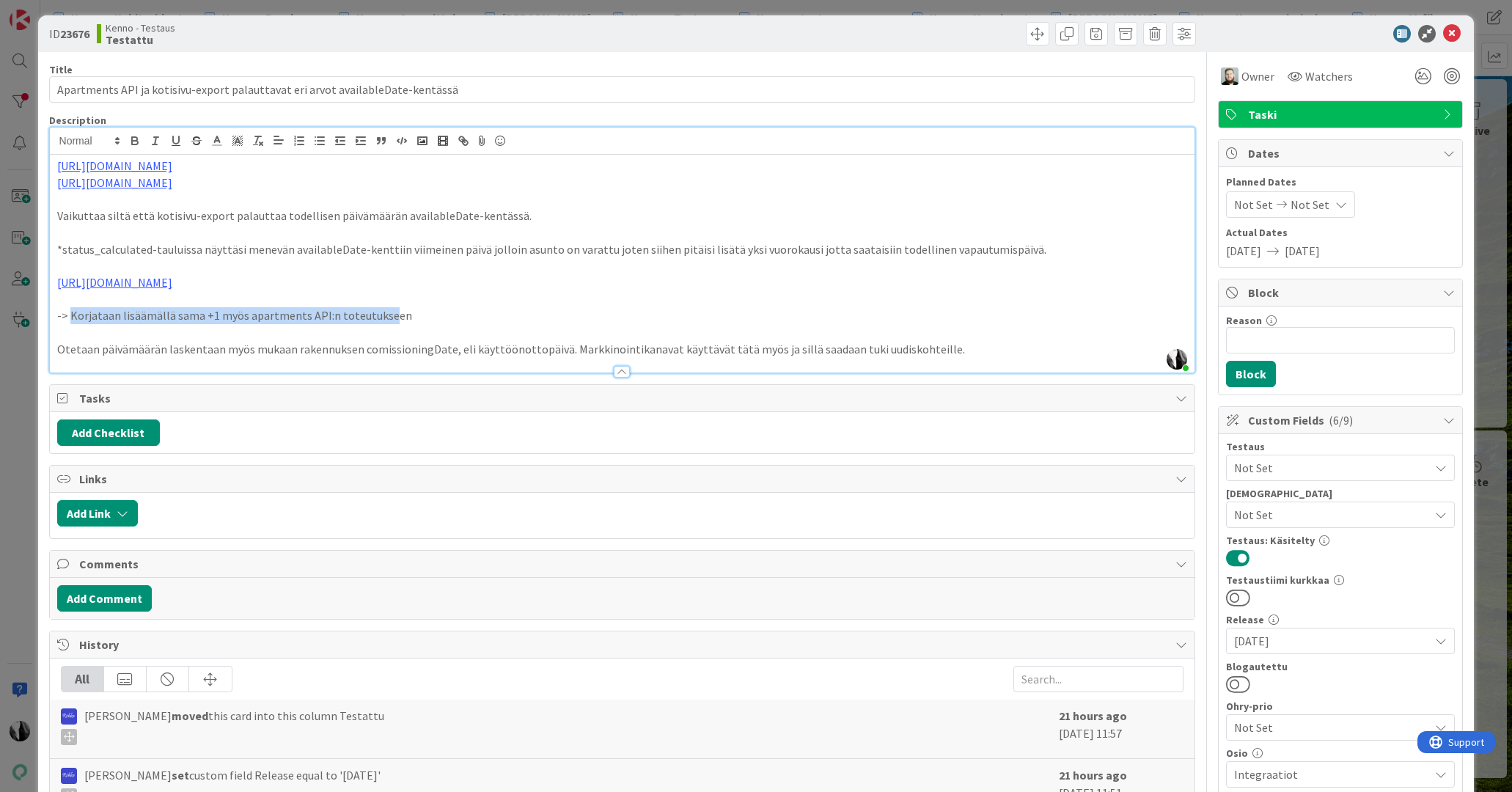
scroll to position [6, 0]
click at [1247, 682] on button at bounding box center [1239, 683] width 24 height 19
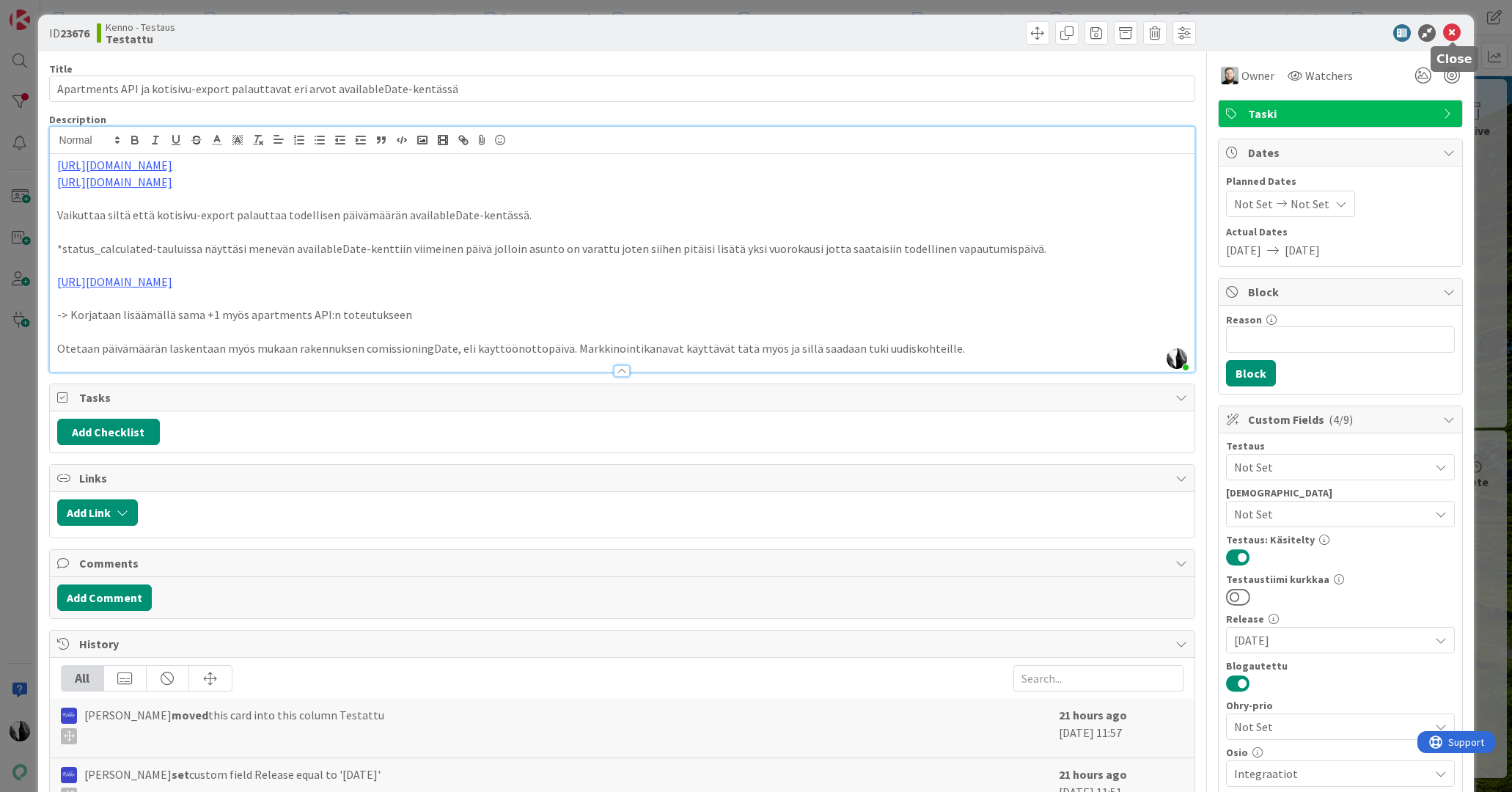
click at [1452, 28] on icon at bounding box center [1452, 33] width 18 height 18
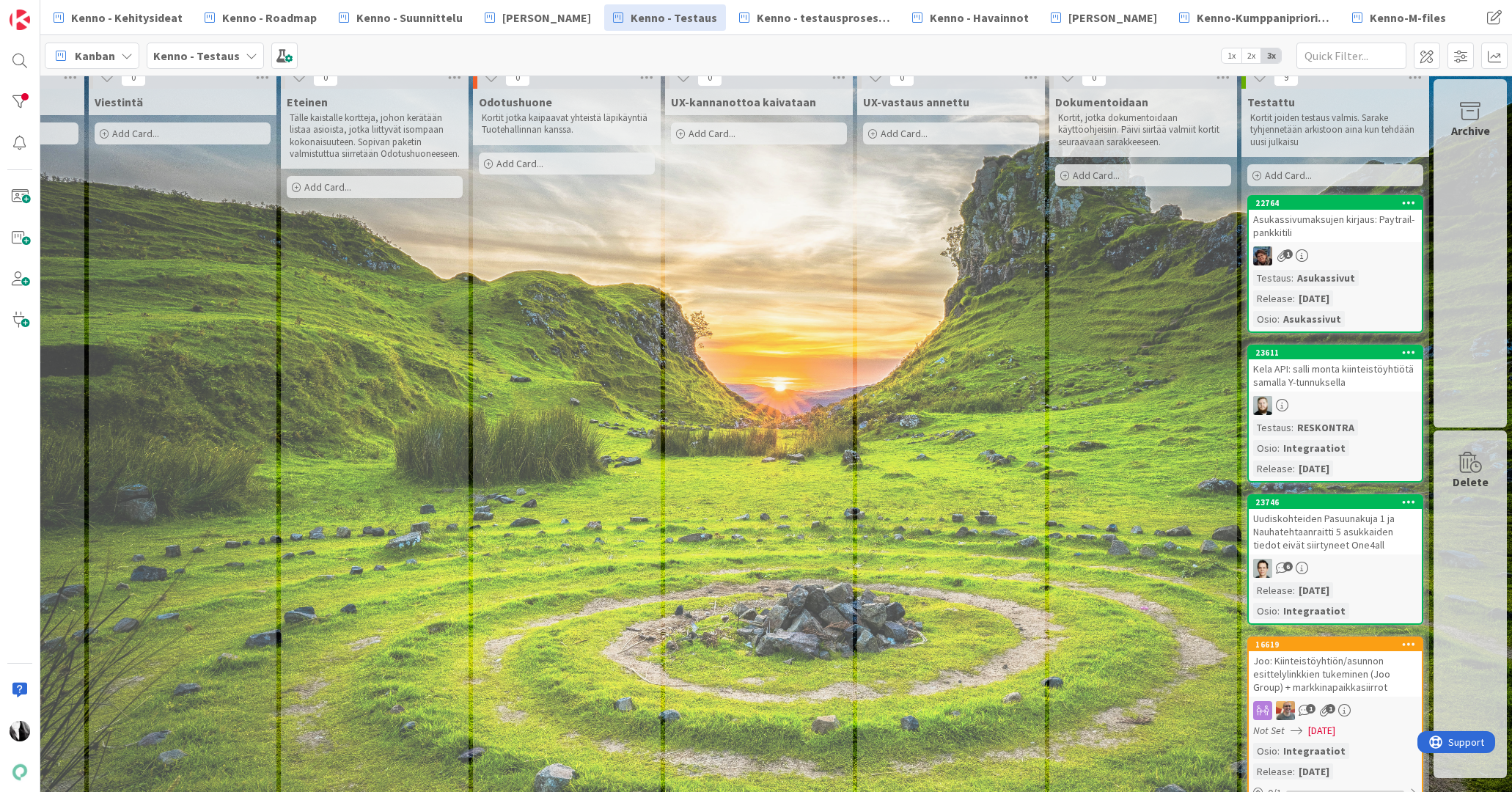
click at [1349, 376] on div "Kela API: salli monta kiinteistöyhtiötä samalla Y-tunnuksella" at bounding box center [1335, 375] width 173 height 32
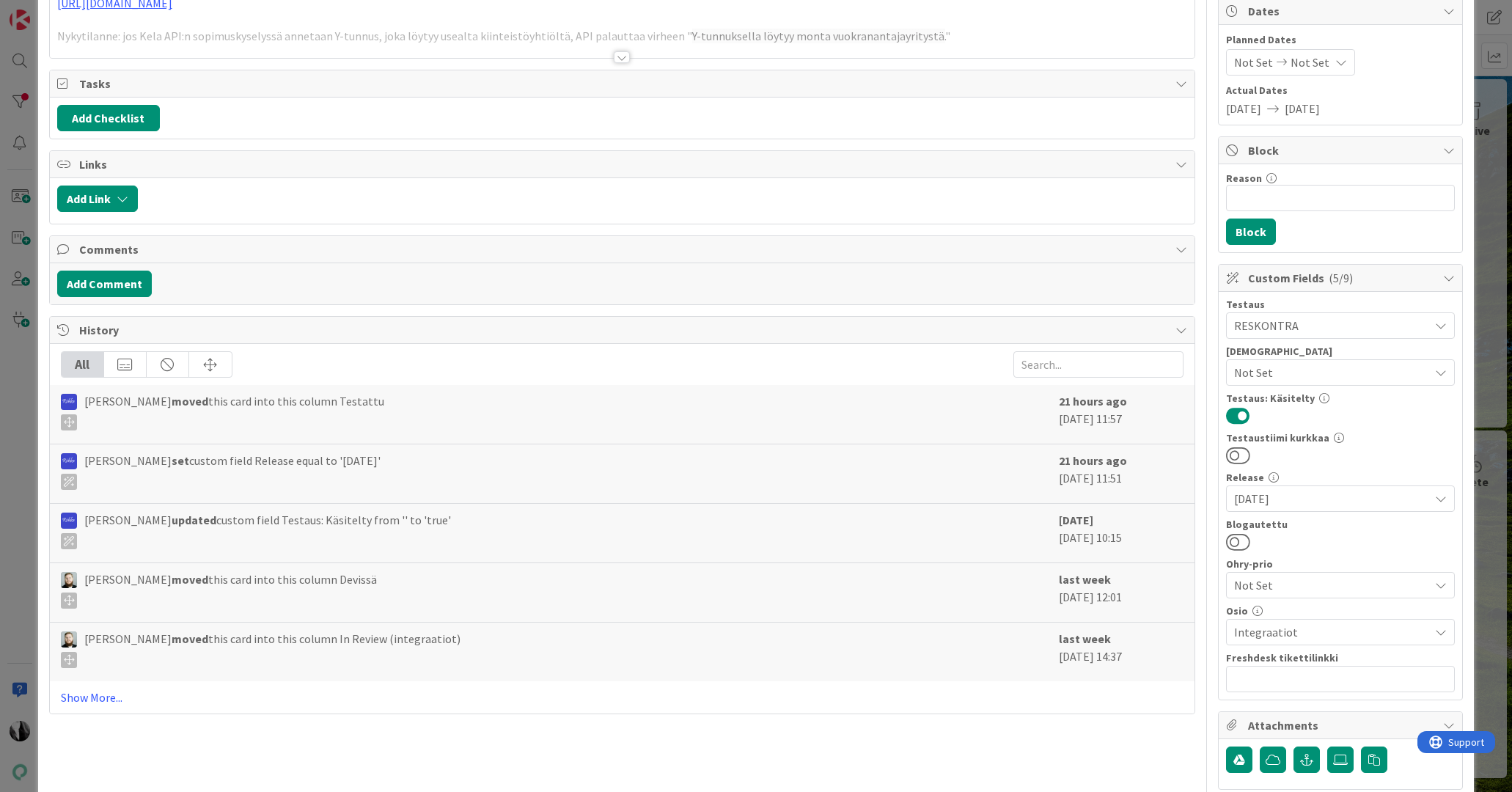
scroll to position [180, 0]
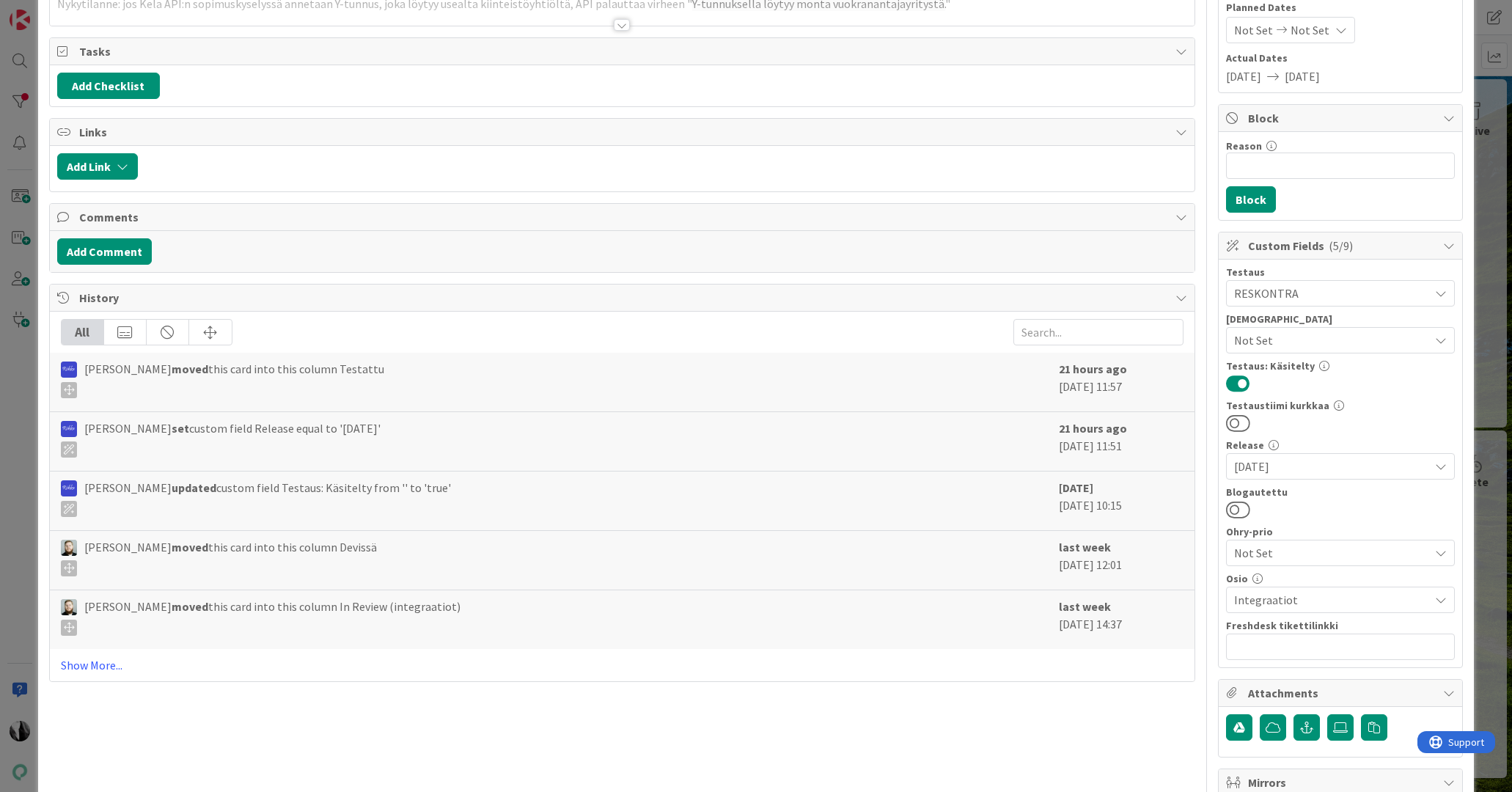
drag, startPoint x: 1242, startPoint y: 509, endPoint x: 1287, endPoint y: 488, distance: 49.7
click at [1243, 509] on button at bounding box center [1239, 510] width 24 height 19
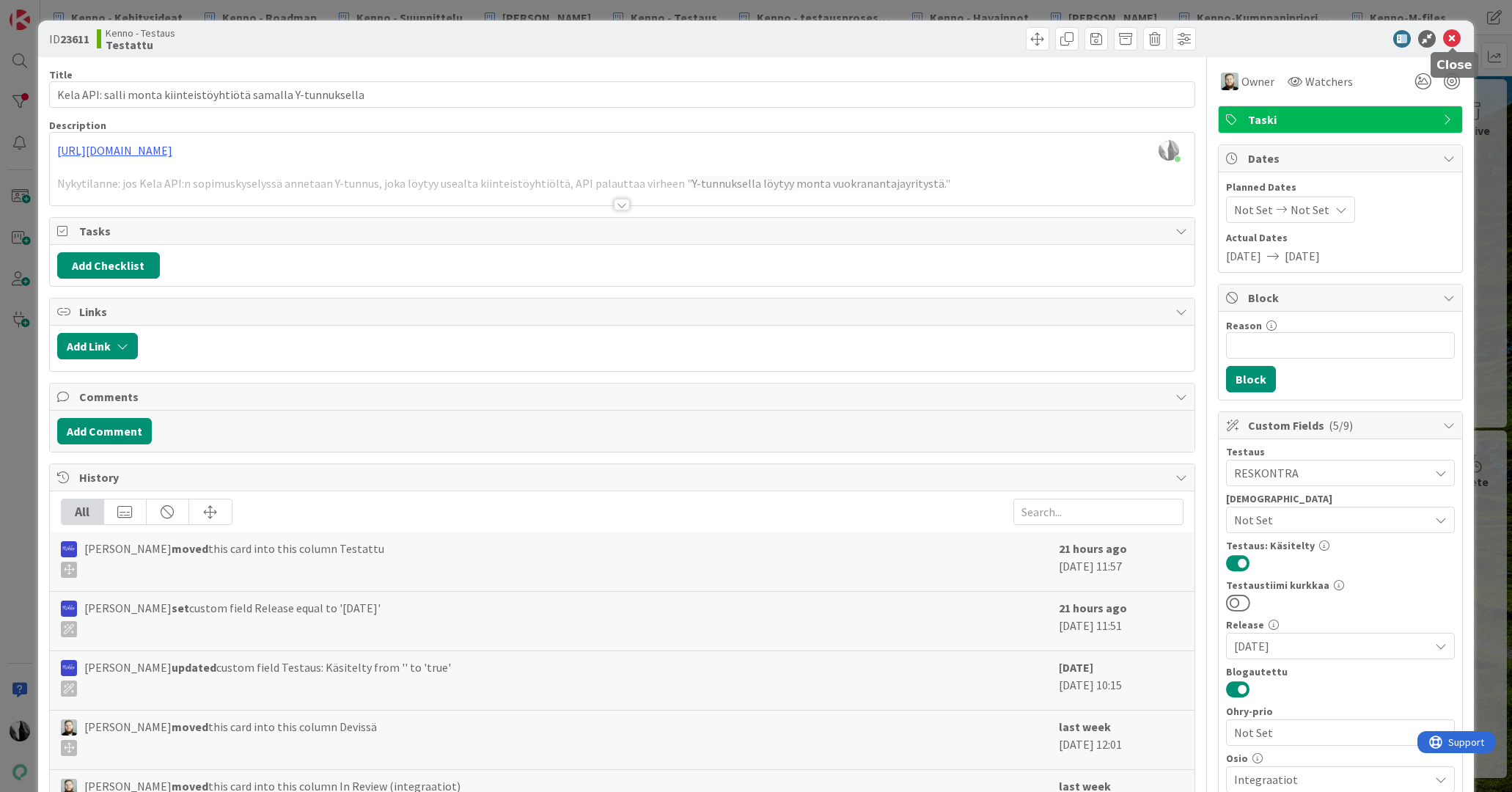
click at [1451, 39] on icon at bounding box center [1452, 39] width 18 height 18
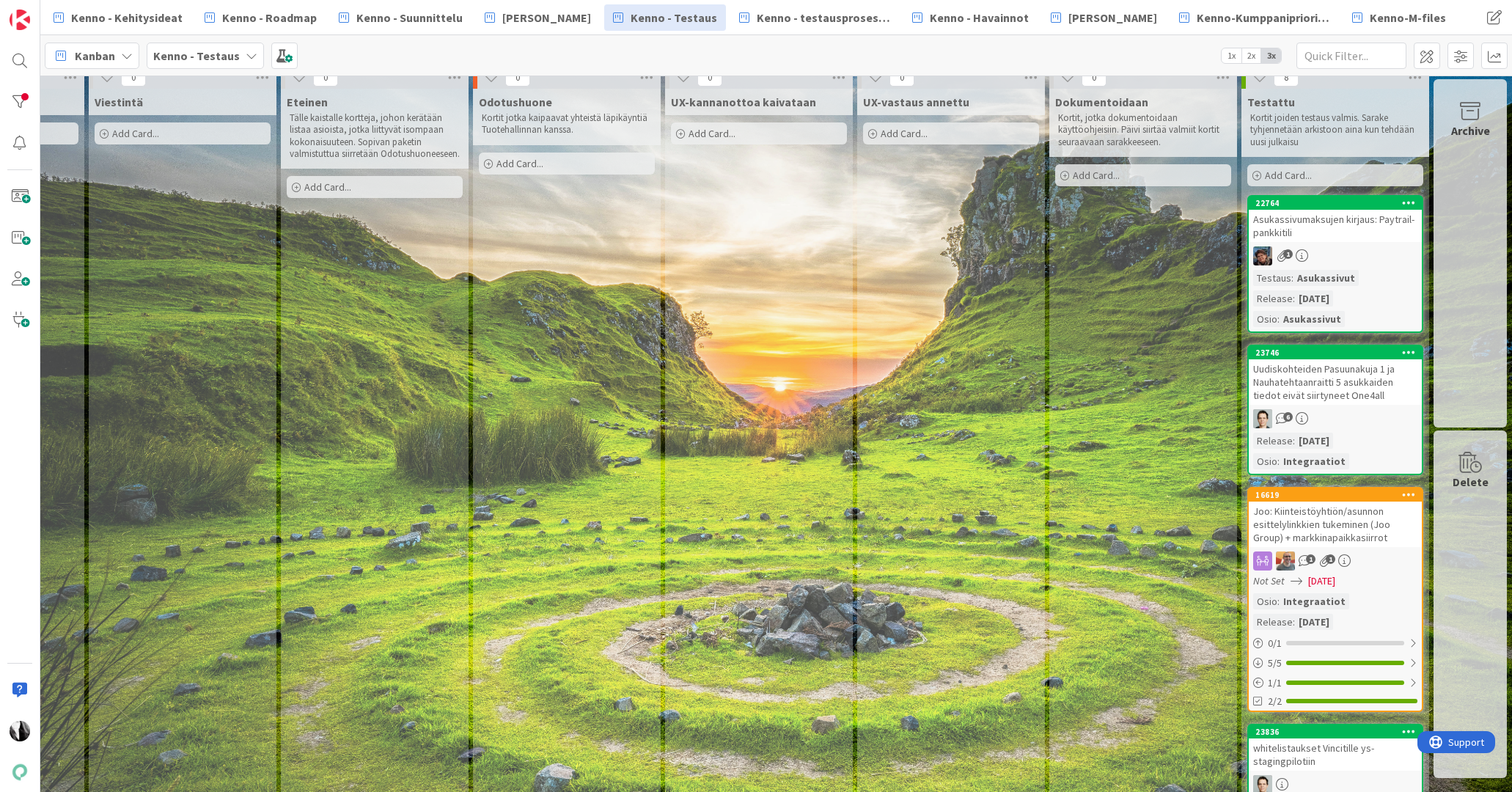
click at [1339, 381] on div "Uudiskohteiden Pasuunakuja 1 ja Nauhatehtaanraitti 5 asukkaiden tiedot eivät si…" at bounding box center [1335, 381] width 173 height 46
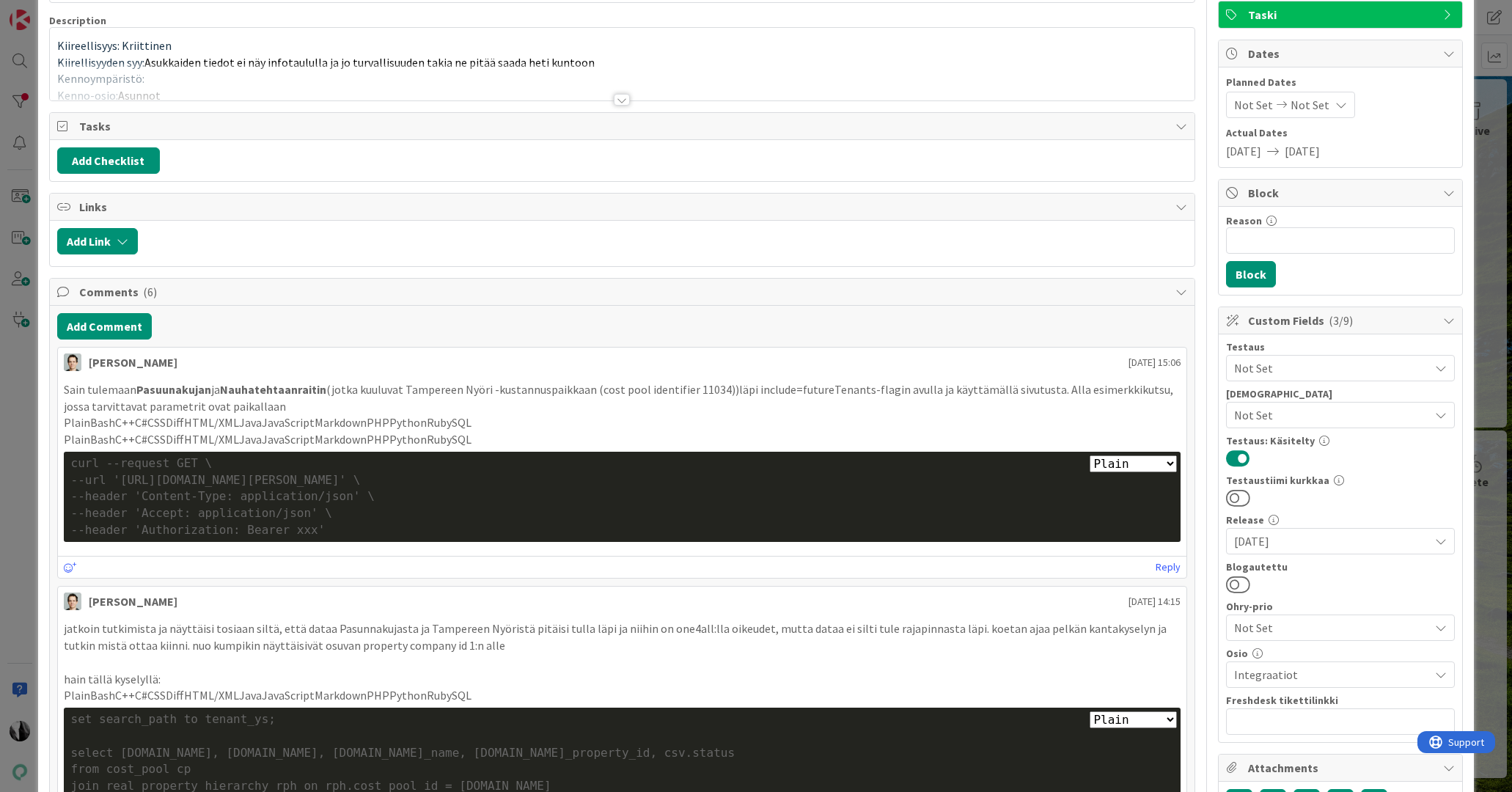
drag, startPoint x: 1247, startPoint y: 583, endPoint x: 1292, endPoint y: 555, distance: 53.0
click at [1247, 583] on button at bounding box center [1239, 584] width 24 height 19
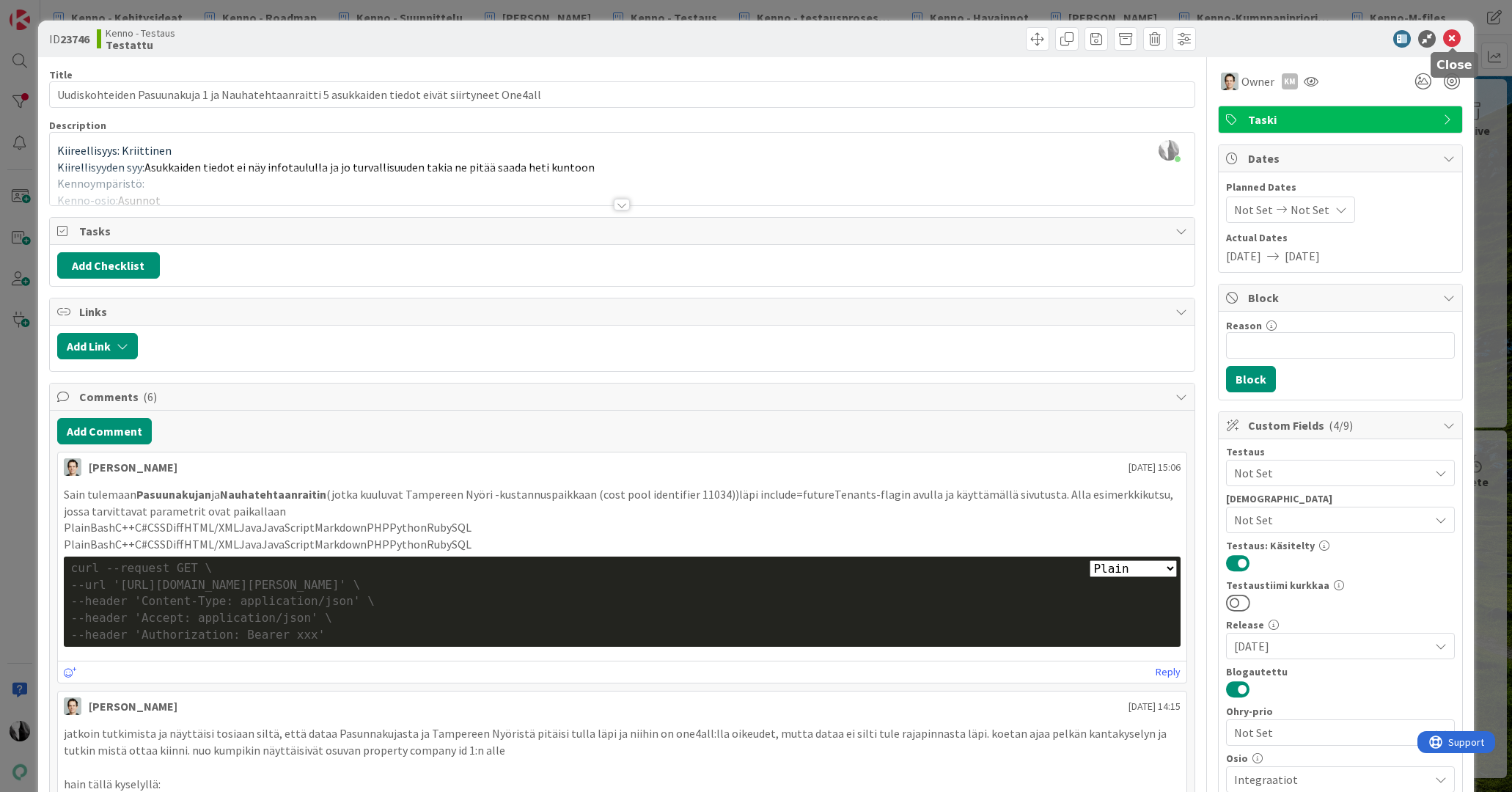
click at [1450, 38] on icon at bounding box center [1452, 39] width 18 height 18
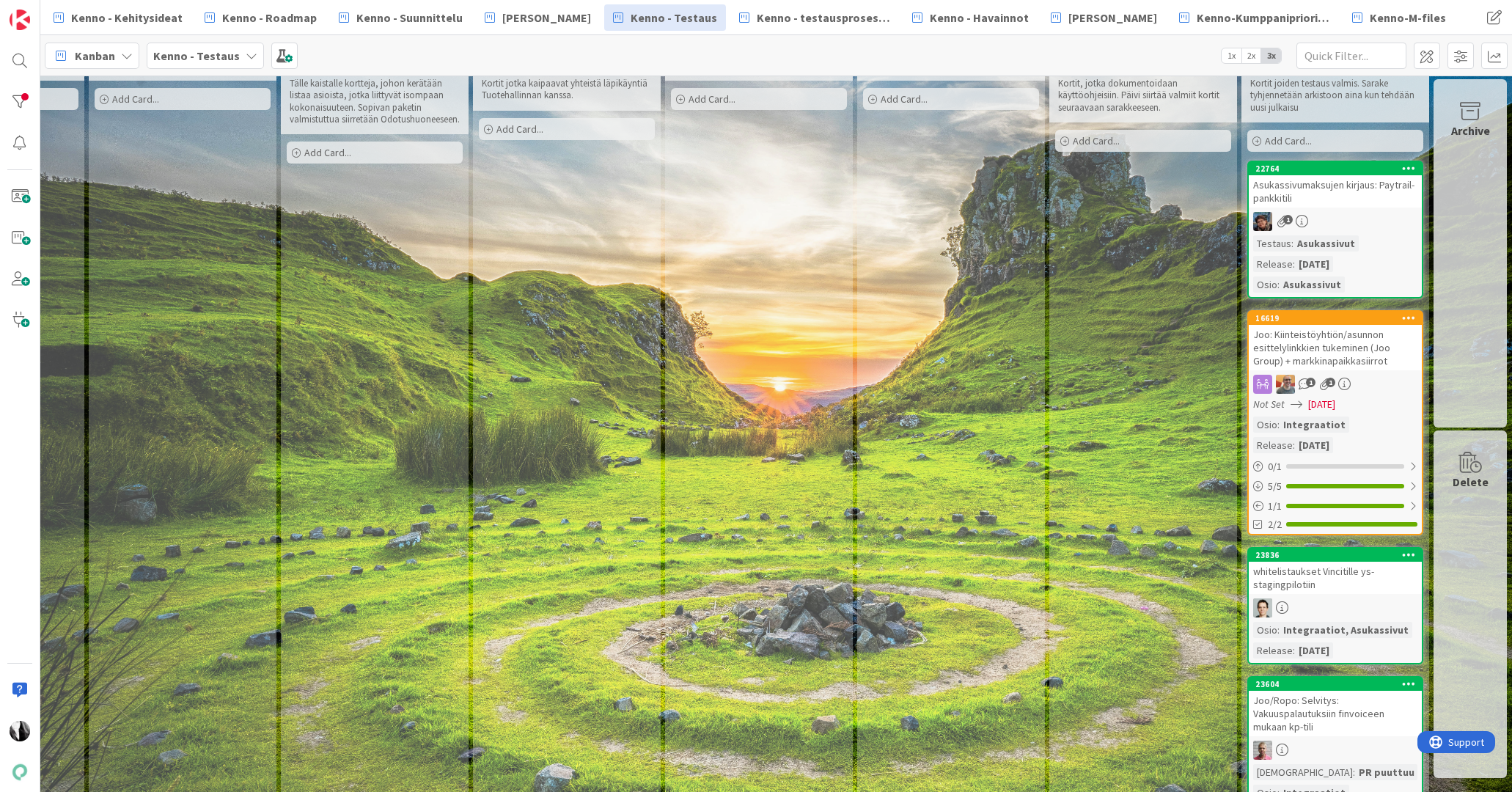
scroll to position [44, 917]
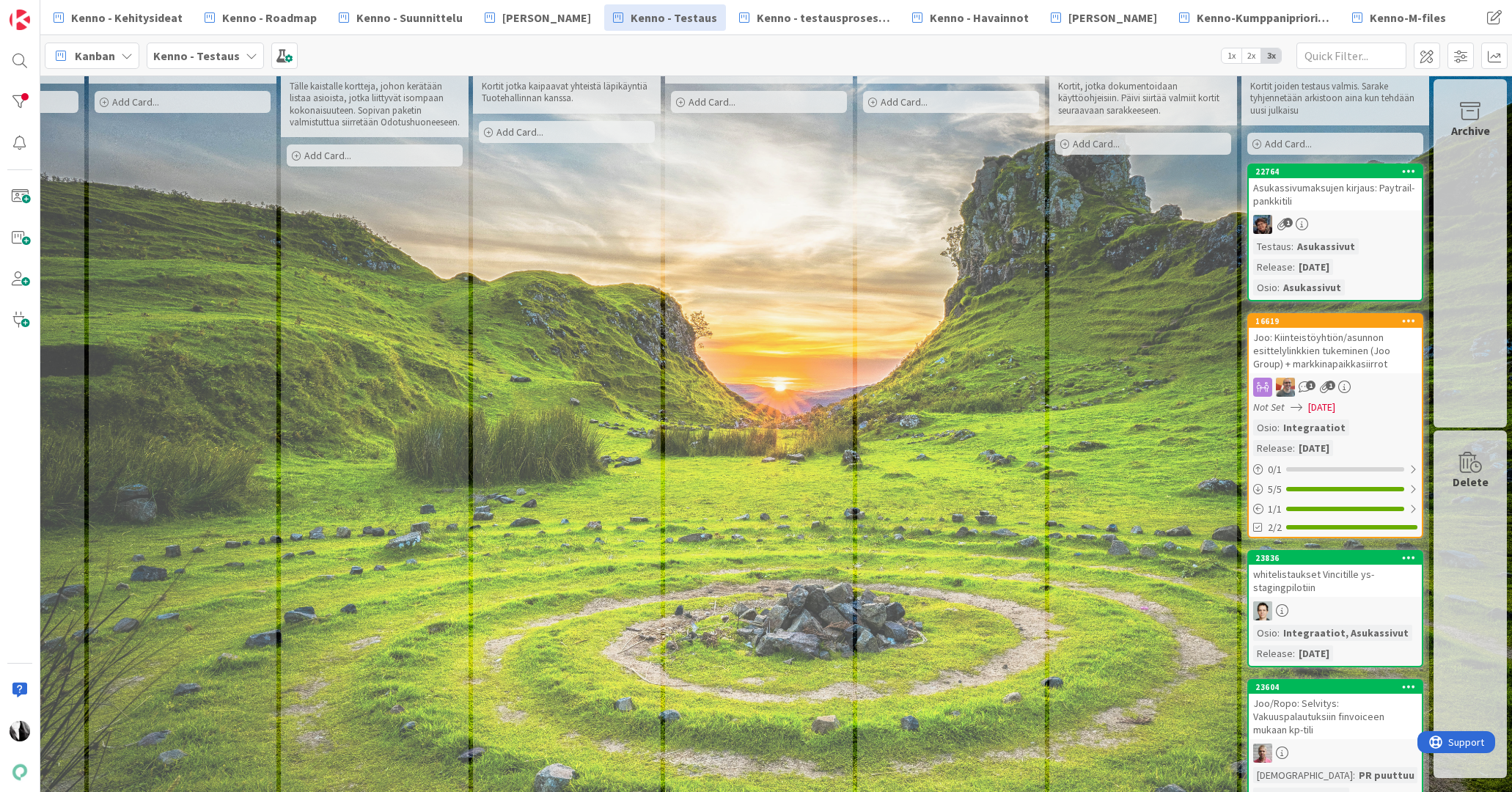
click at [1326, 348] on div "Joo: Kiinteistöyhtiön/asunnon esittelylinkkien tukeminen (Joo Group) + markkina…" at bounding box center [1335, 350] width 173 height 46
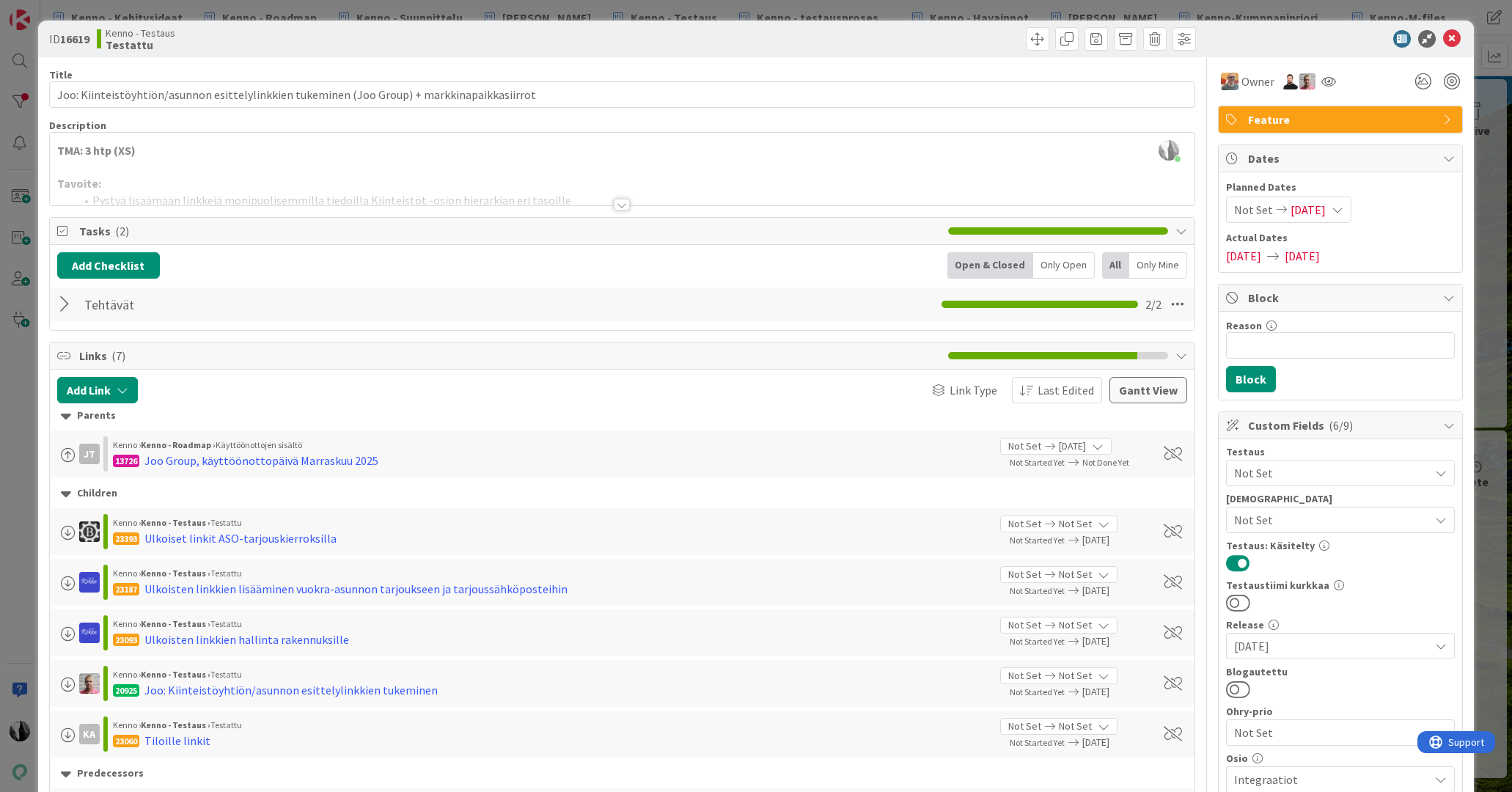
click at [623, 205] on div at bounding box center [622, 205] width 16 height 12
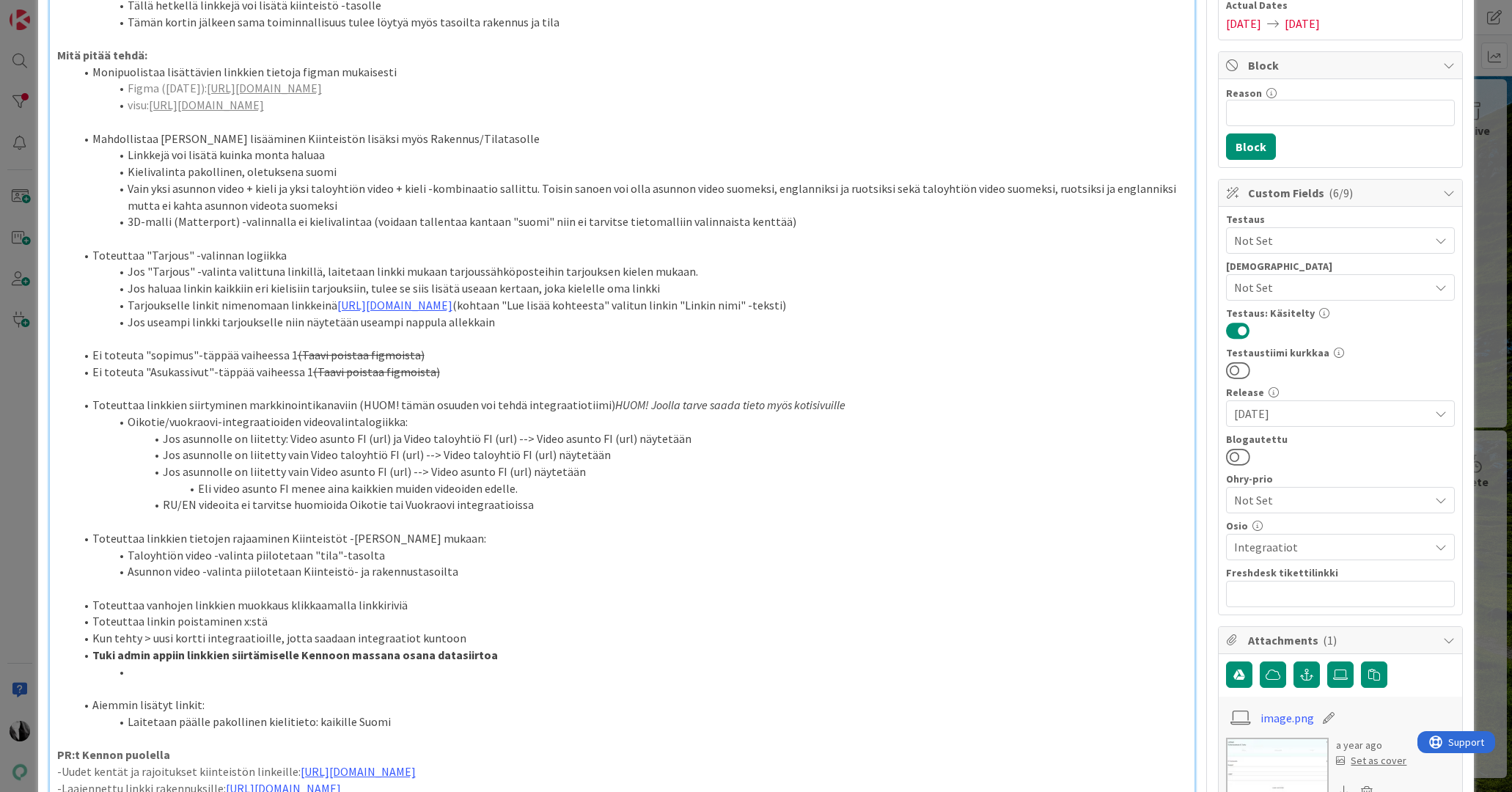
scroll to position [261, 0]
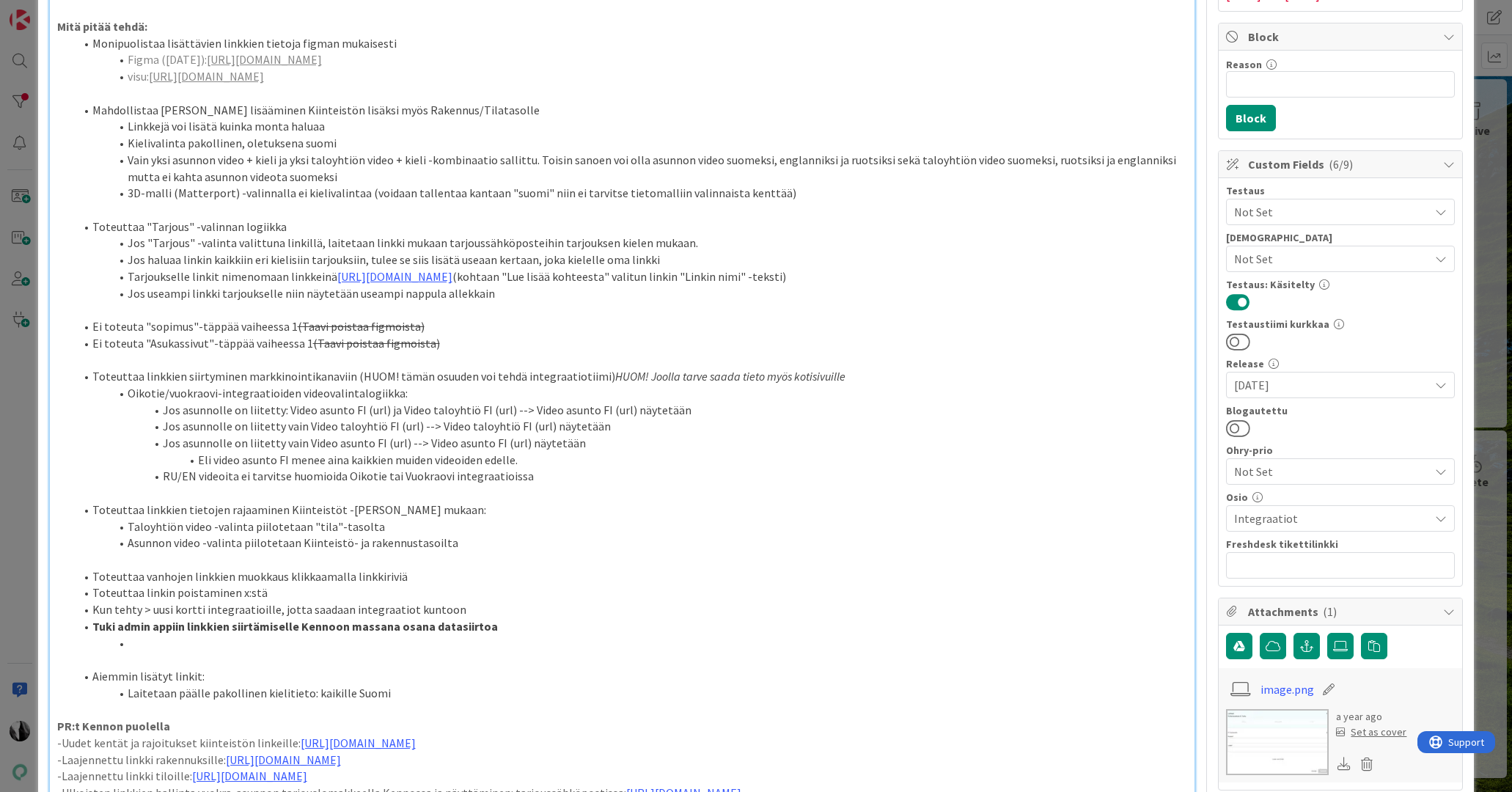
click at [1443, 515] on icon at bounding box center [1441, 518] width 12 height 12
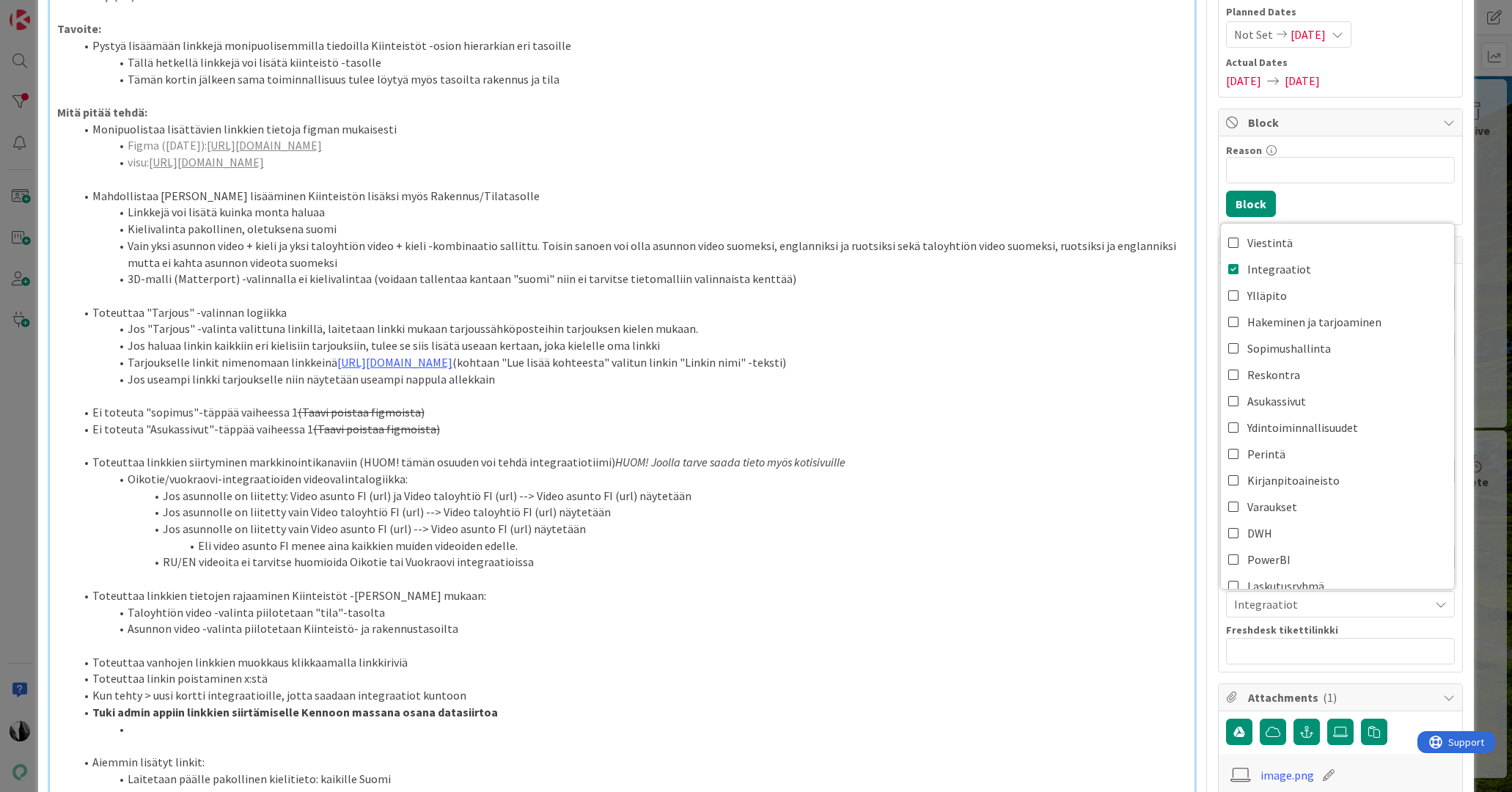
scroll to position [0, 0]
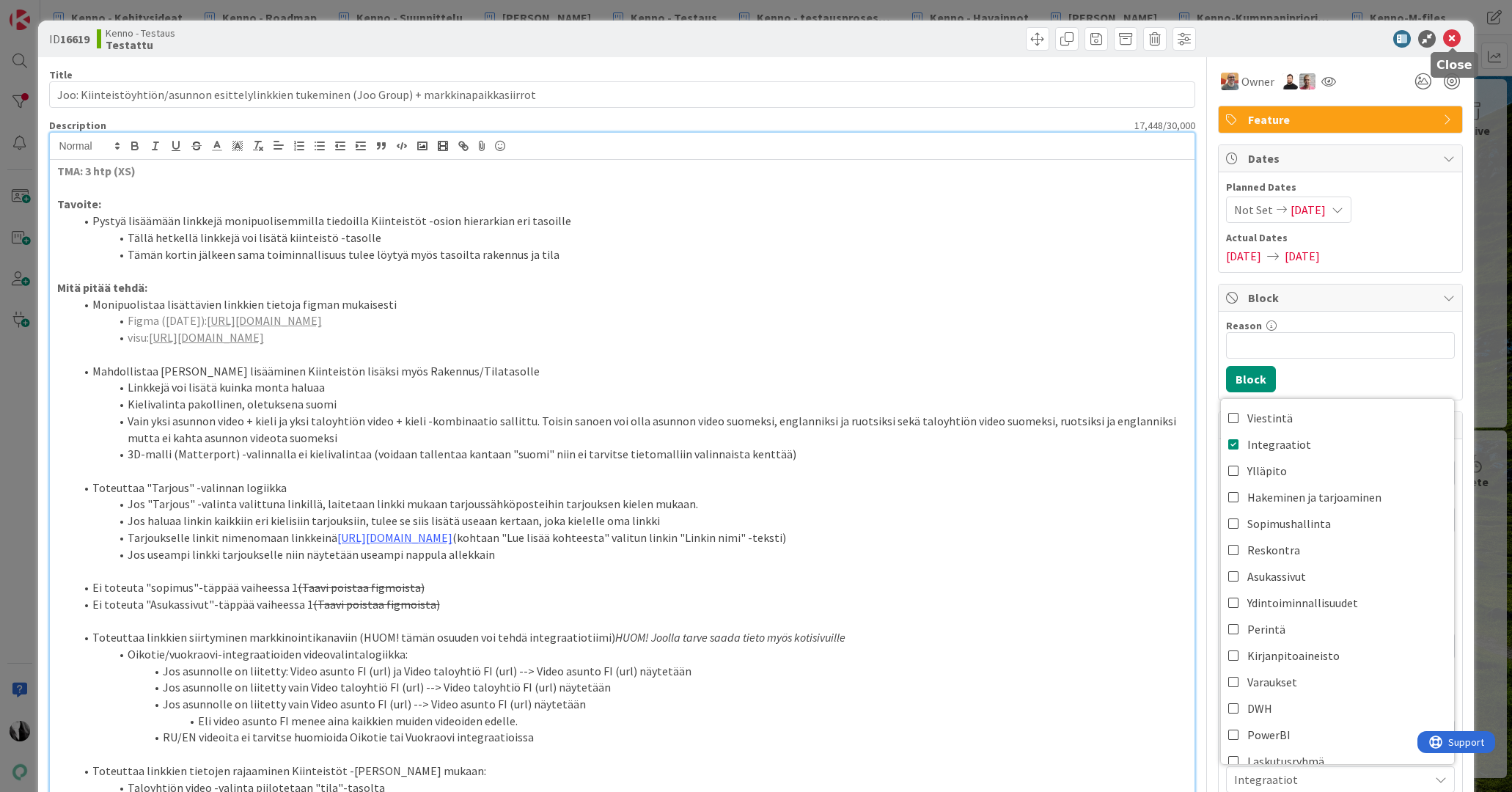
click at [1447, 34] on icon at bounding box center [1452, 39] width 18 height 18
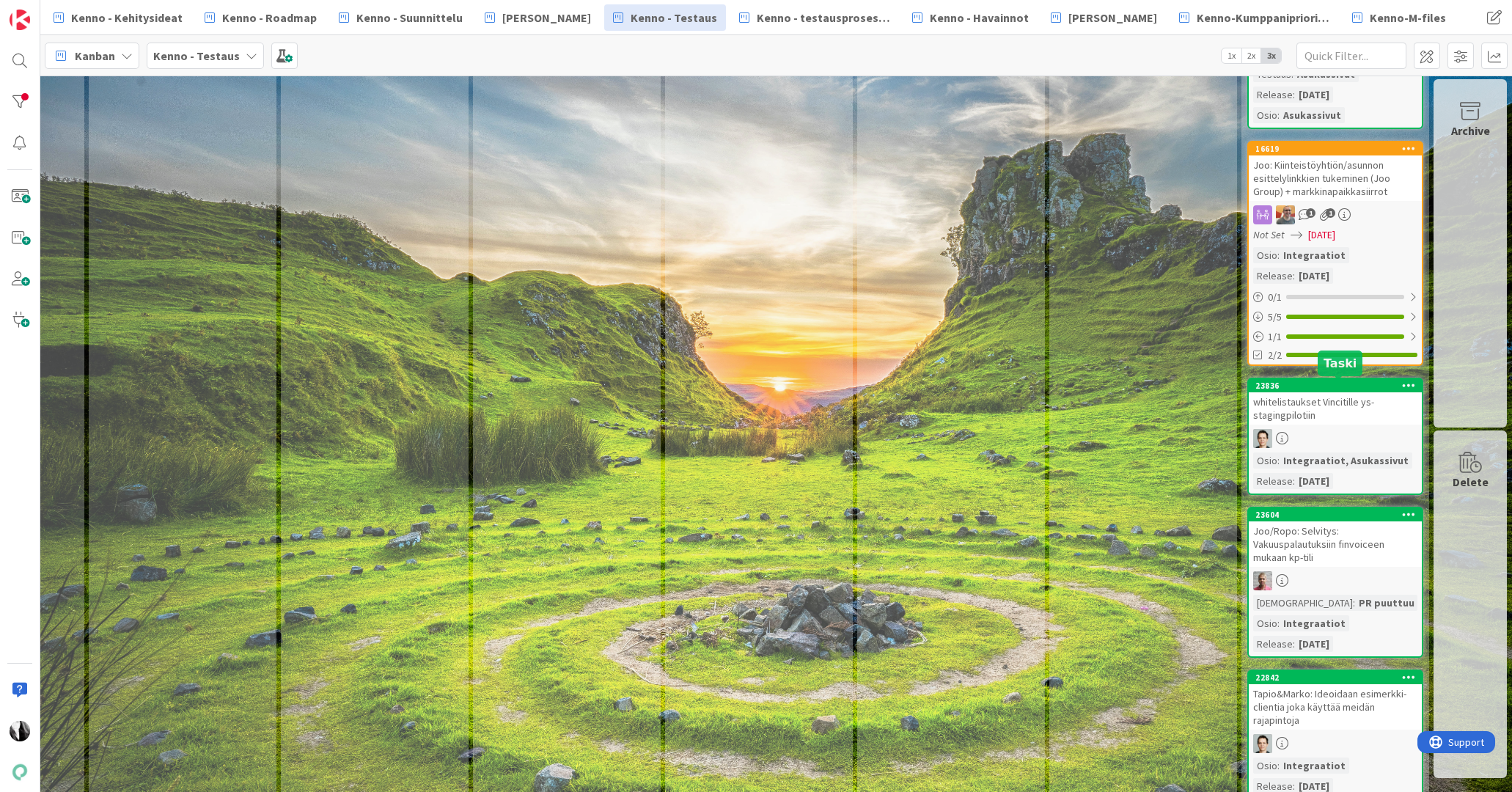
scroll to position [217, 917]
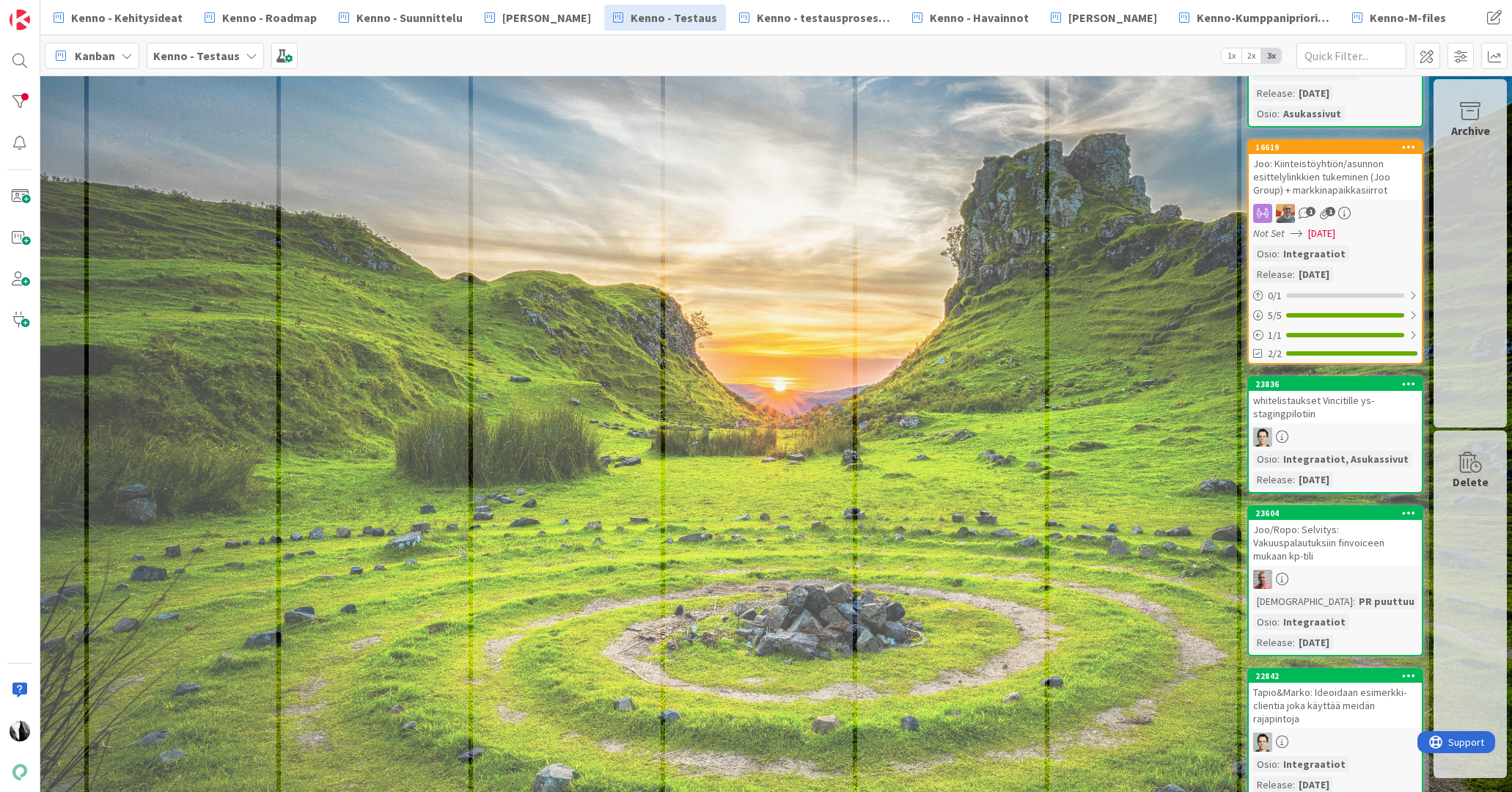
click at [1326, 409] on div "whitelistaukset Vincitille ys-stagingpilotiin" at bounding box center [1335, 407] width 173 height 32
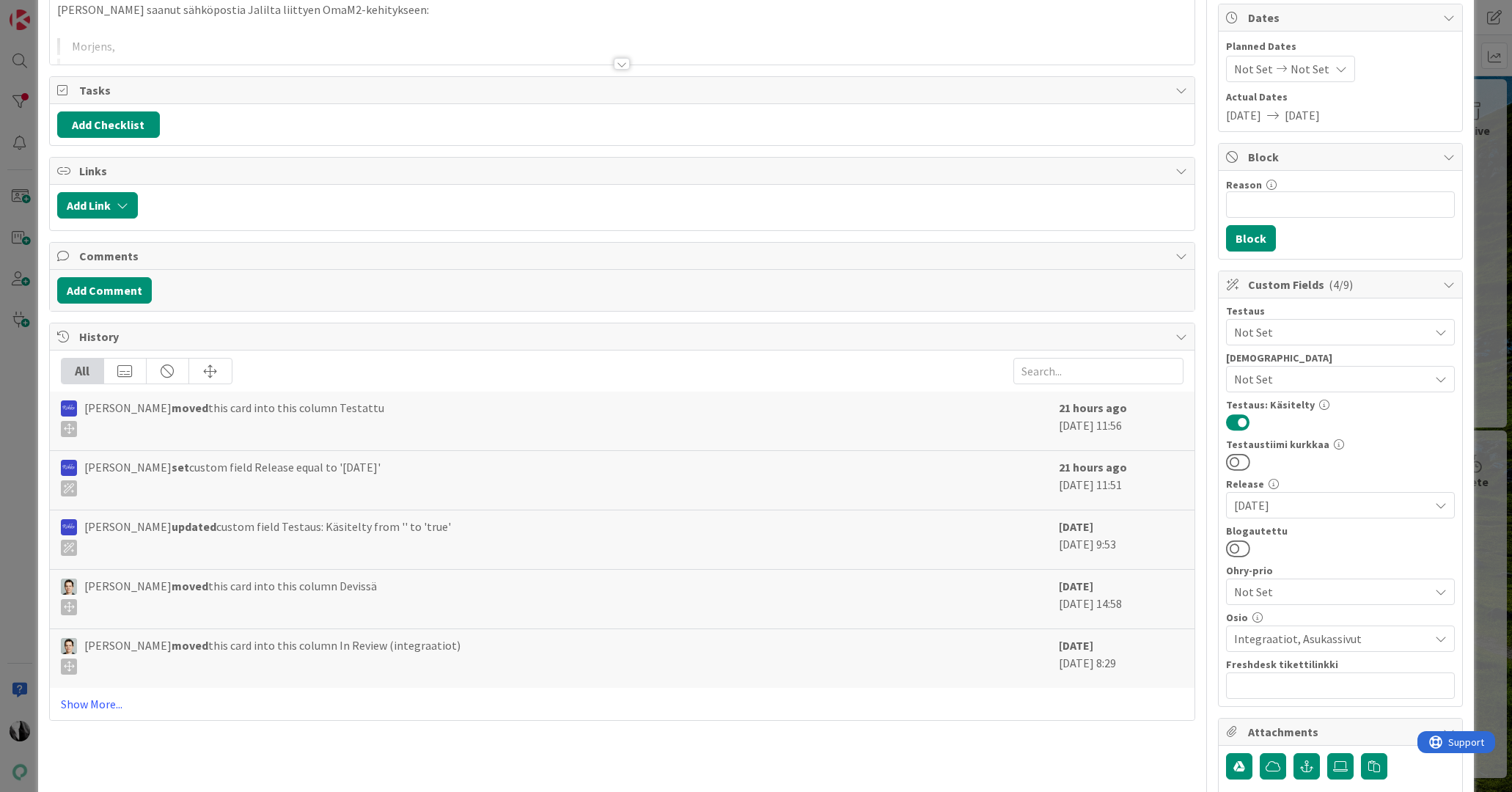
drag, startPoint x: 1247, startPoint y: 551, endPoint x: 1271, endPoint y: 540, distance: 26.4
click at [1249, 551] on button at bounding box center [1239, 548] width 24 height 19
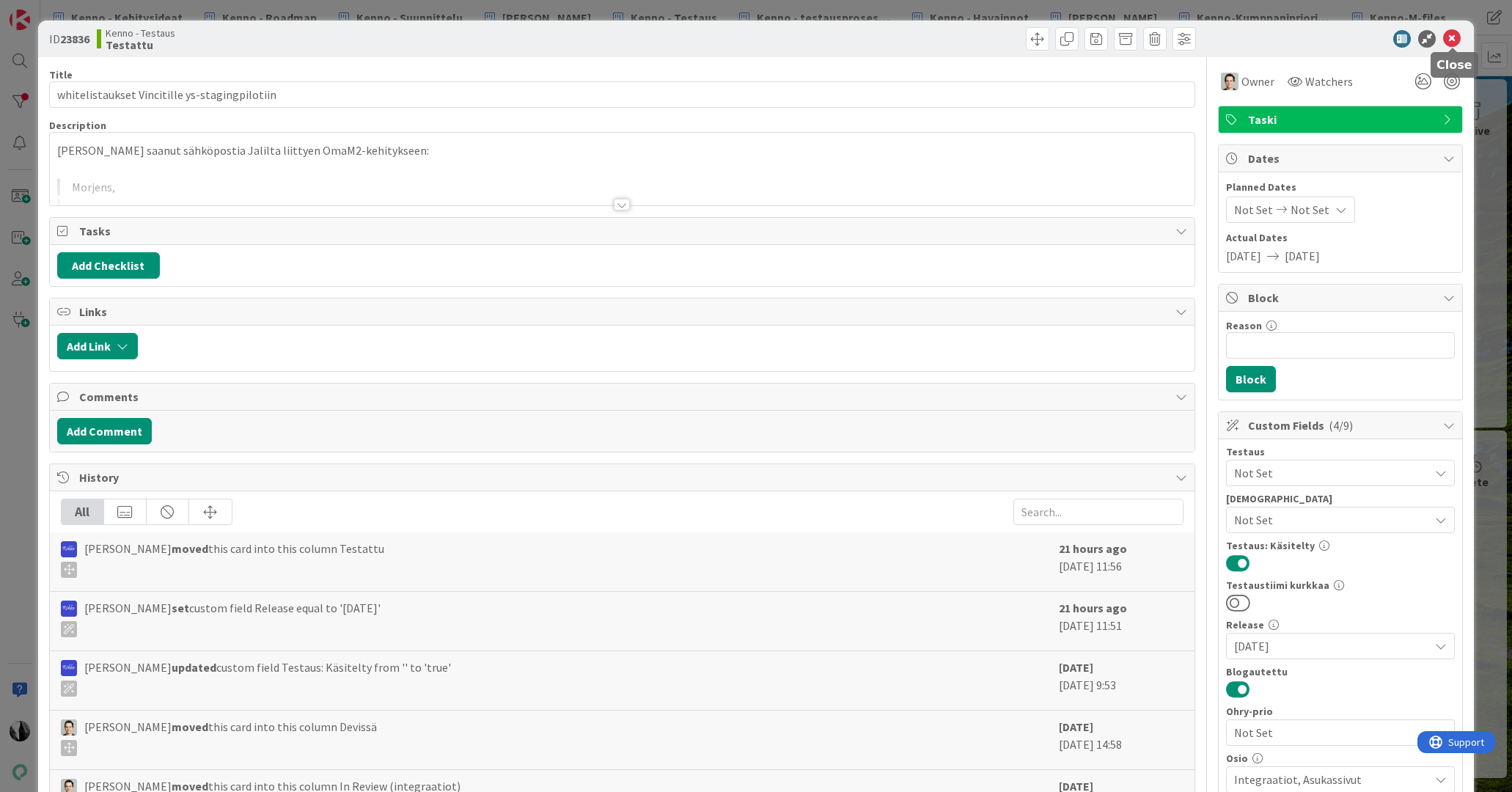
click at [1454, 37] on icon at bounding box center [1452, 39] width 18 height 18
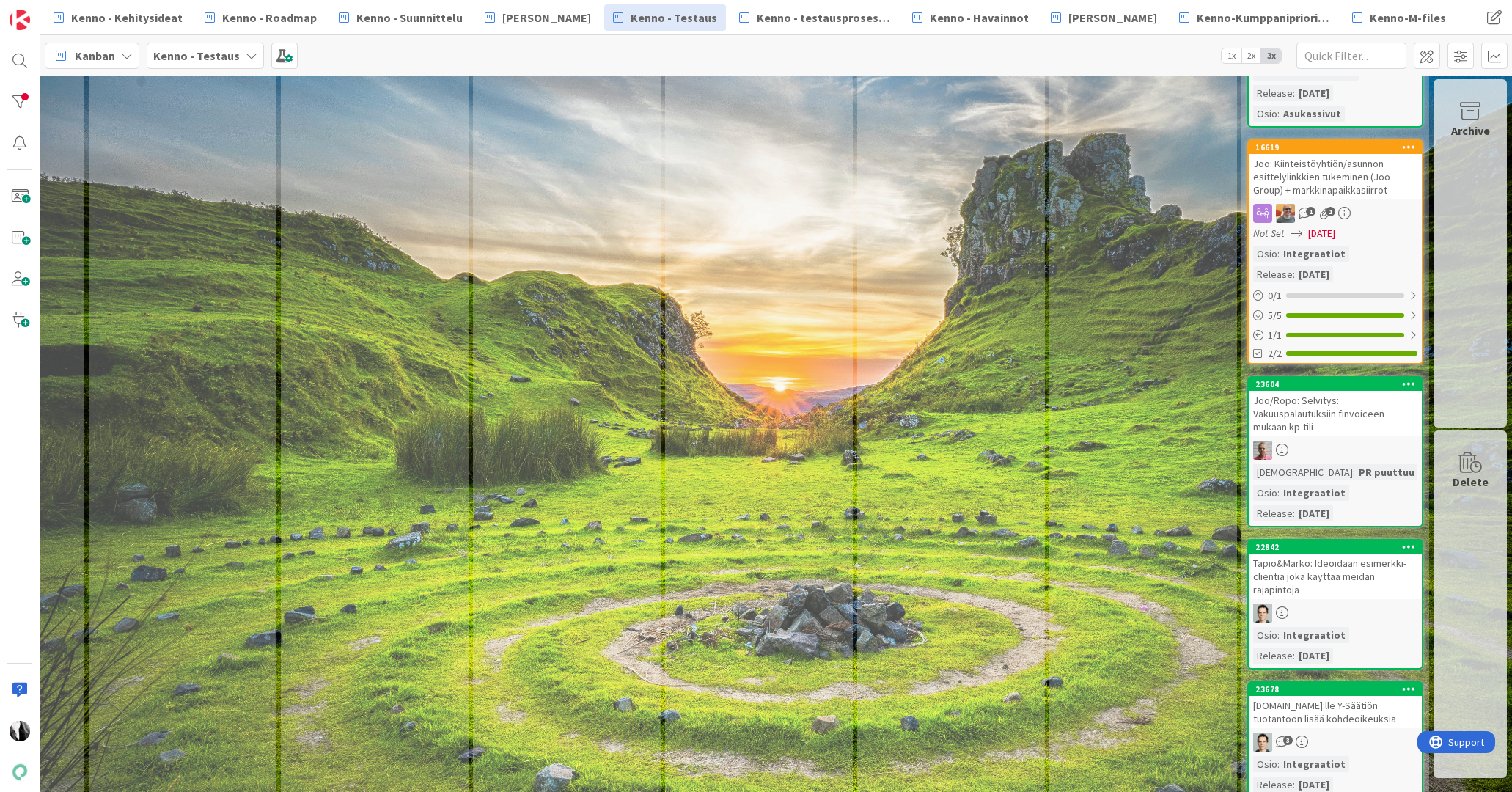
click at [1342, 416] on div "Joo/Ropo: Selvitys: Vakuuspalautuksiin finvoiceen mukaan kp-tili" at bounding box center [1335, 413] width 173 height 46
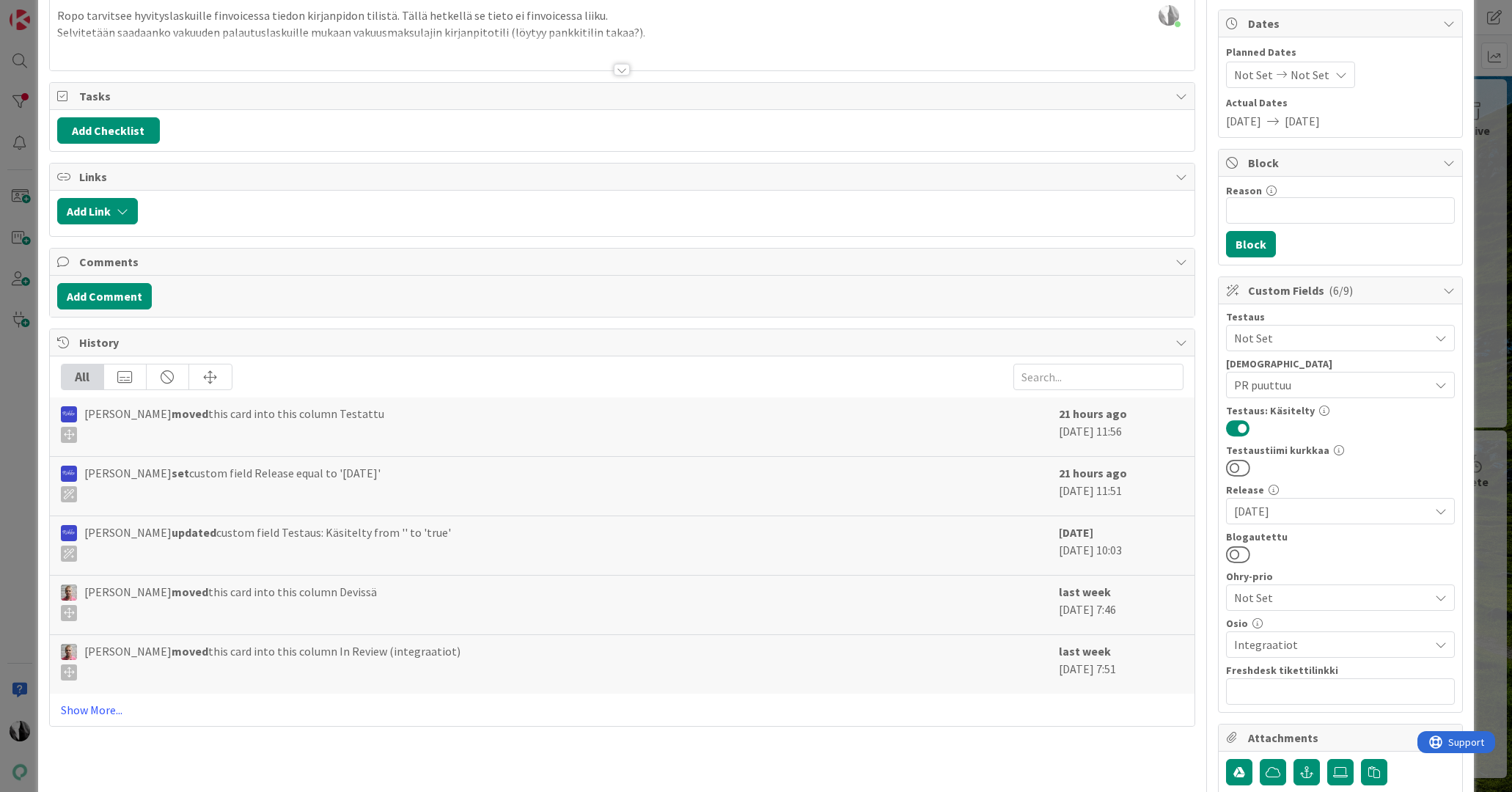
scroll to position [145, 0]
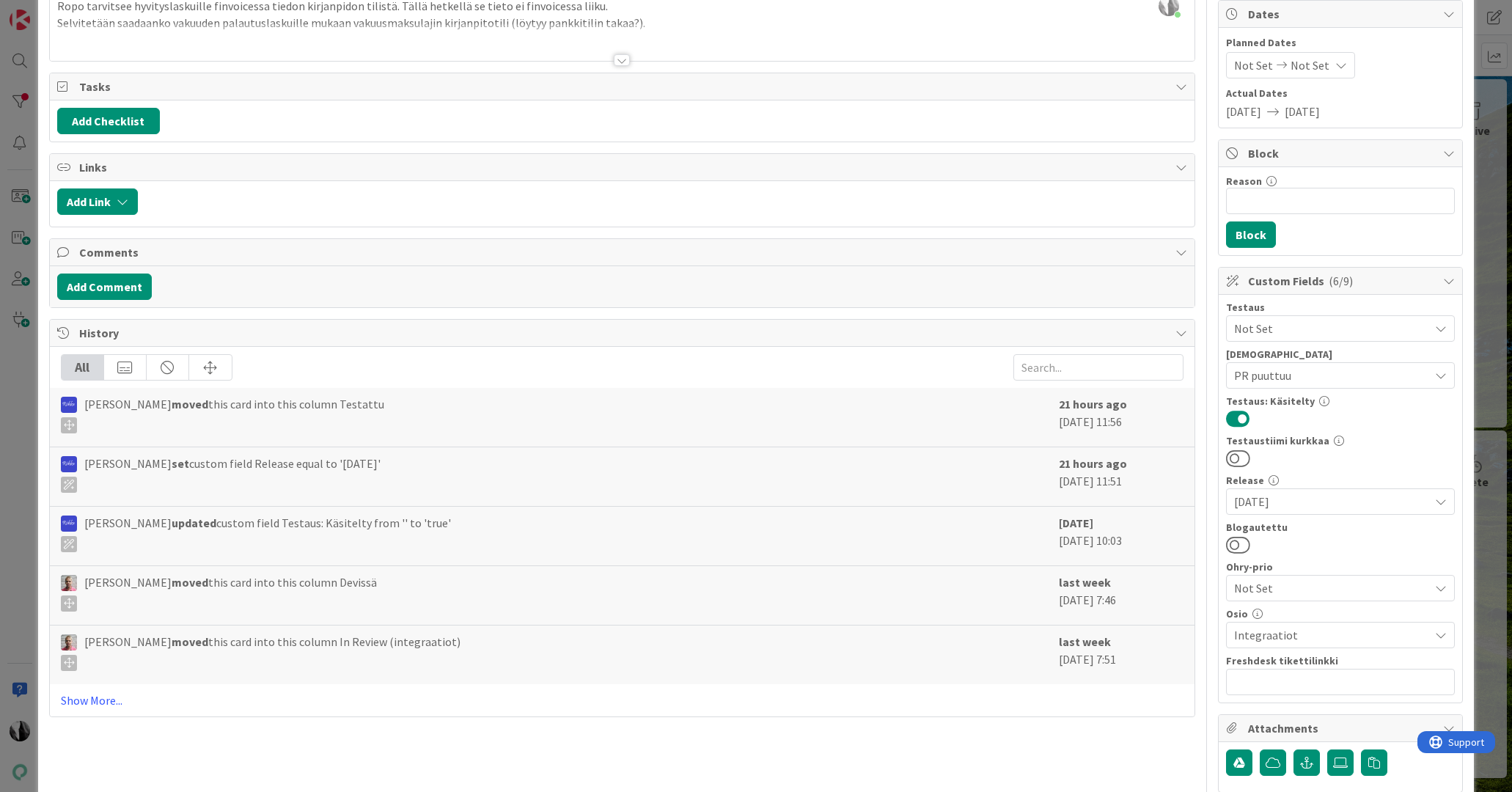
drag, startPoint x: 1248, startPoint y: 543, endPoint x: 1301, endPoint y: 490, distance: 75.0
click at [1248, 543] on button at bounding box center [1239, 545] width 24 height 19
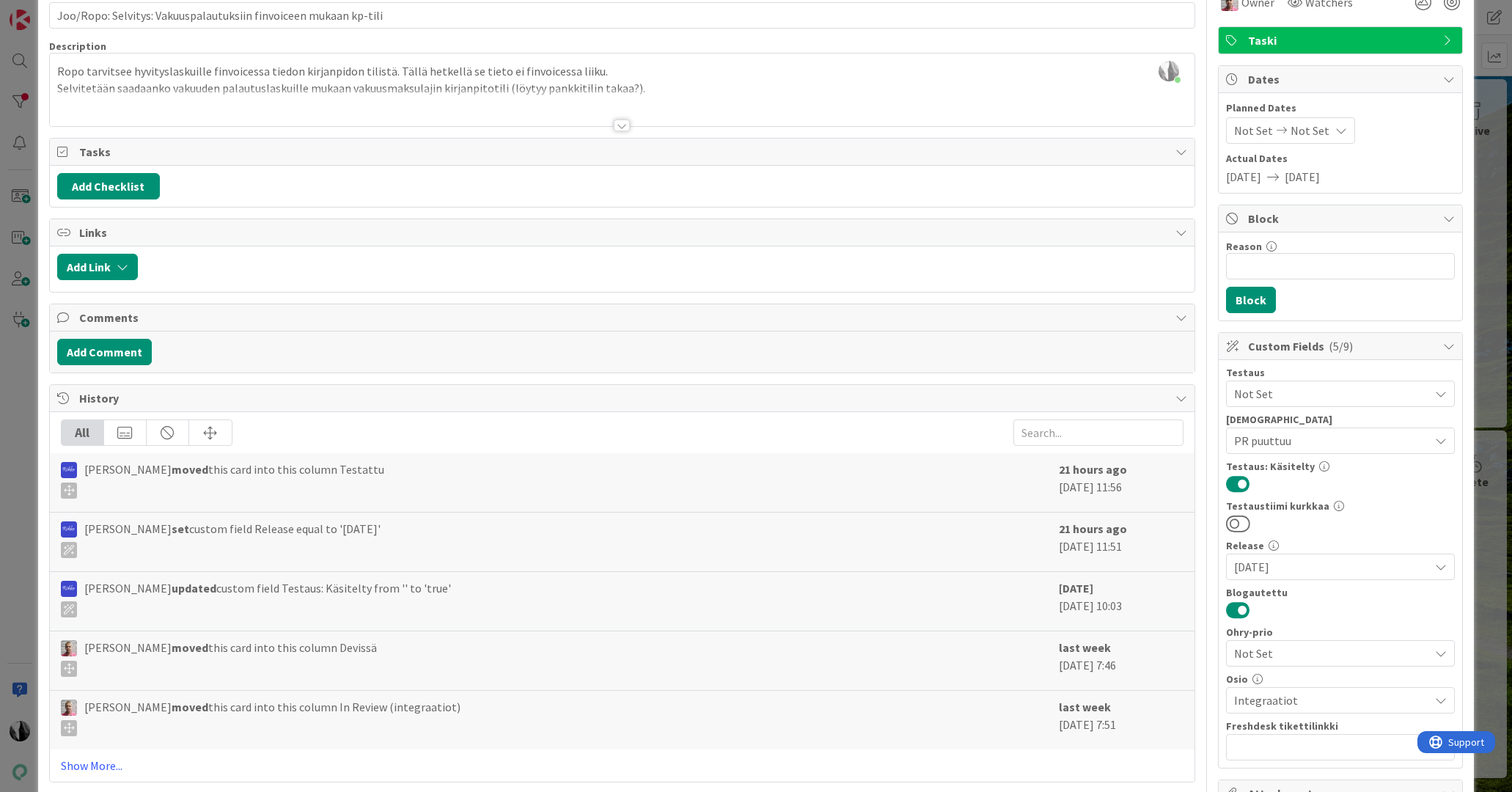
scroll to position [9, 0]
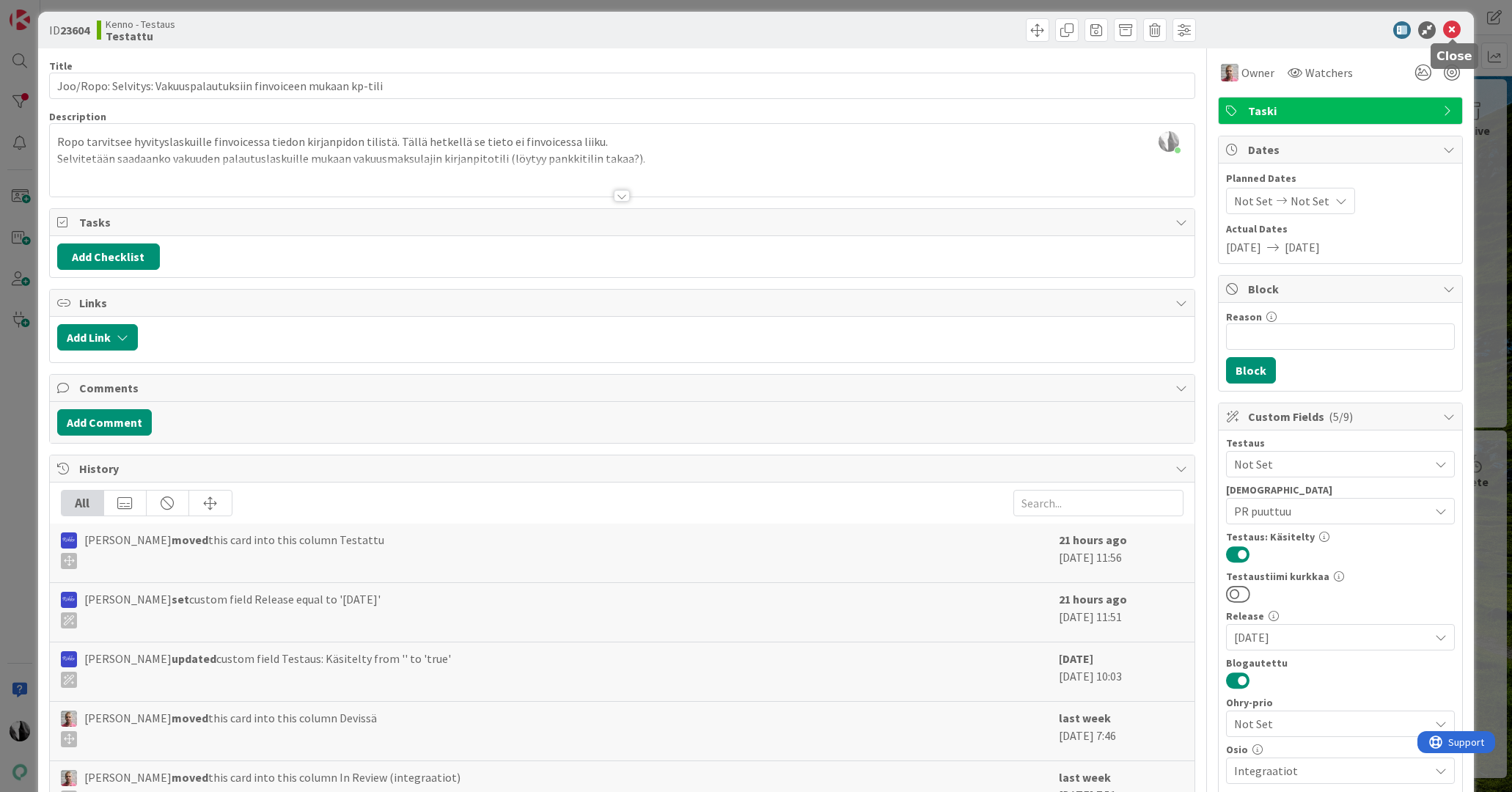
click at [1450, 29] on icon at bounding box center [1452, 30] width 18 height 18
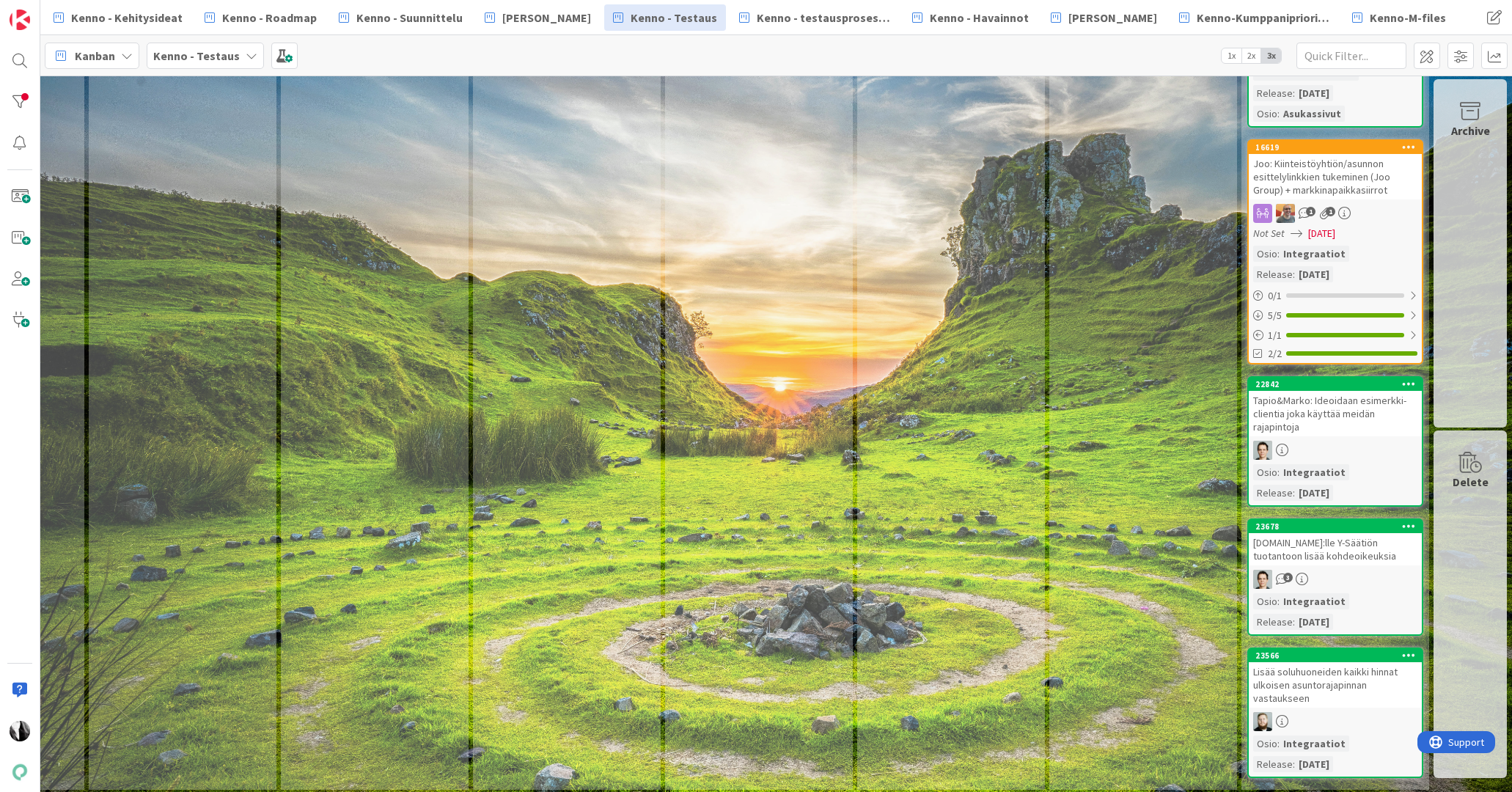
click at [1335, 412] on div "Tapio&Marko: Ideoidaan esimerkki-clientia joka käyttää meidän rajapintoja" at bounding box center [1335, 413] width 173 height 46
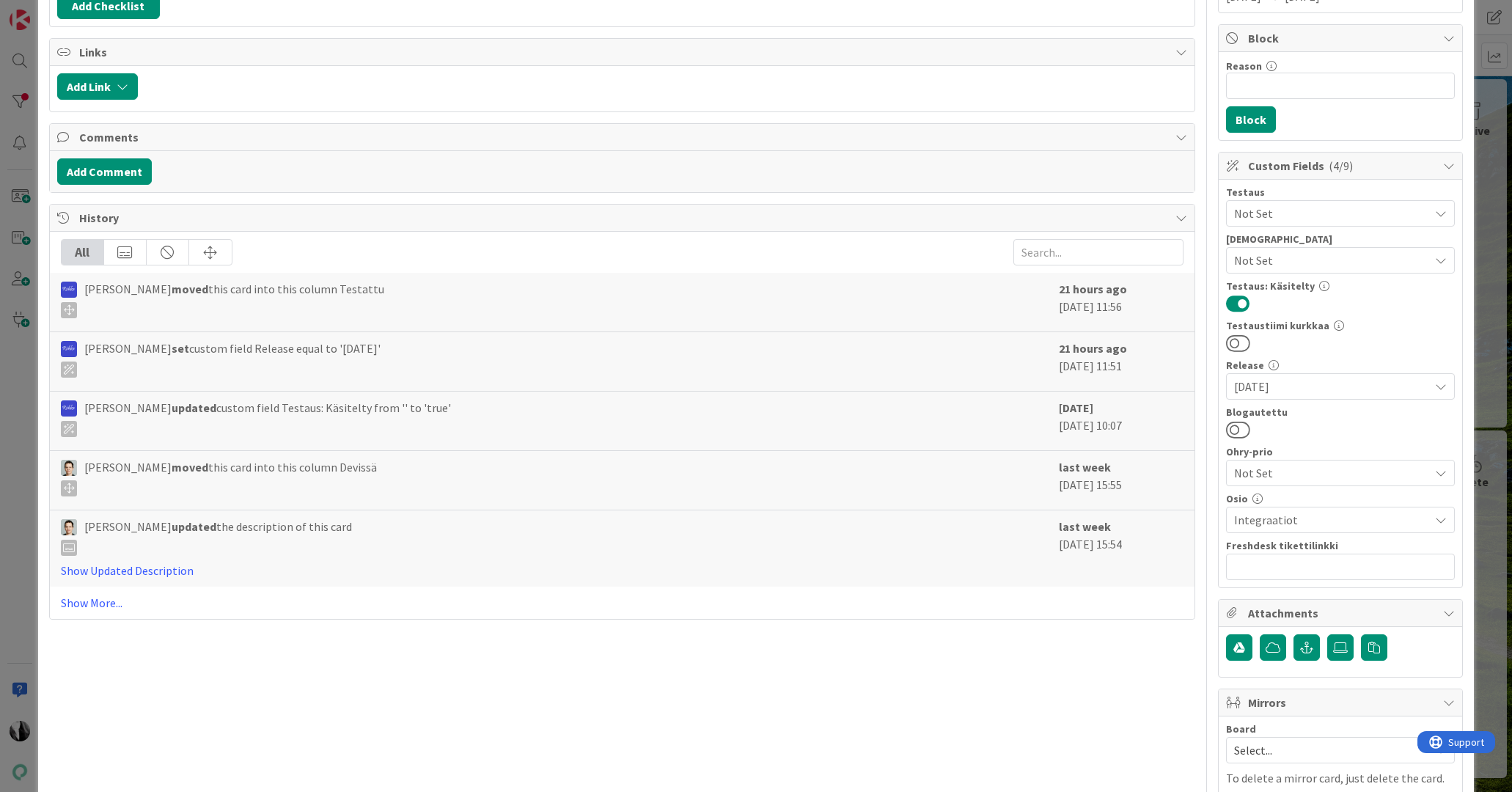
drag, startPoint x: 1247, startPoint y: 427, endPoint x: 1271, endPoint y: 416, distance: 26.4
click at [1247, 427] on button at bounding box center [1239, 430] width 24 height 19
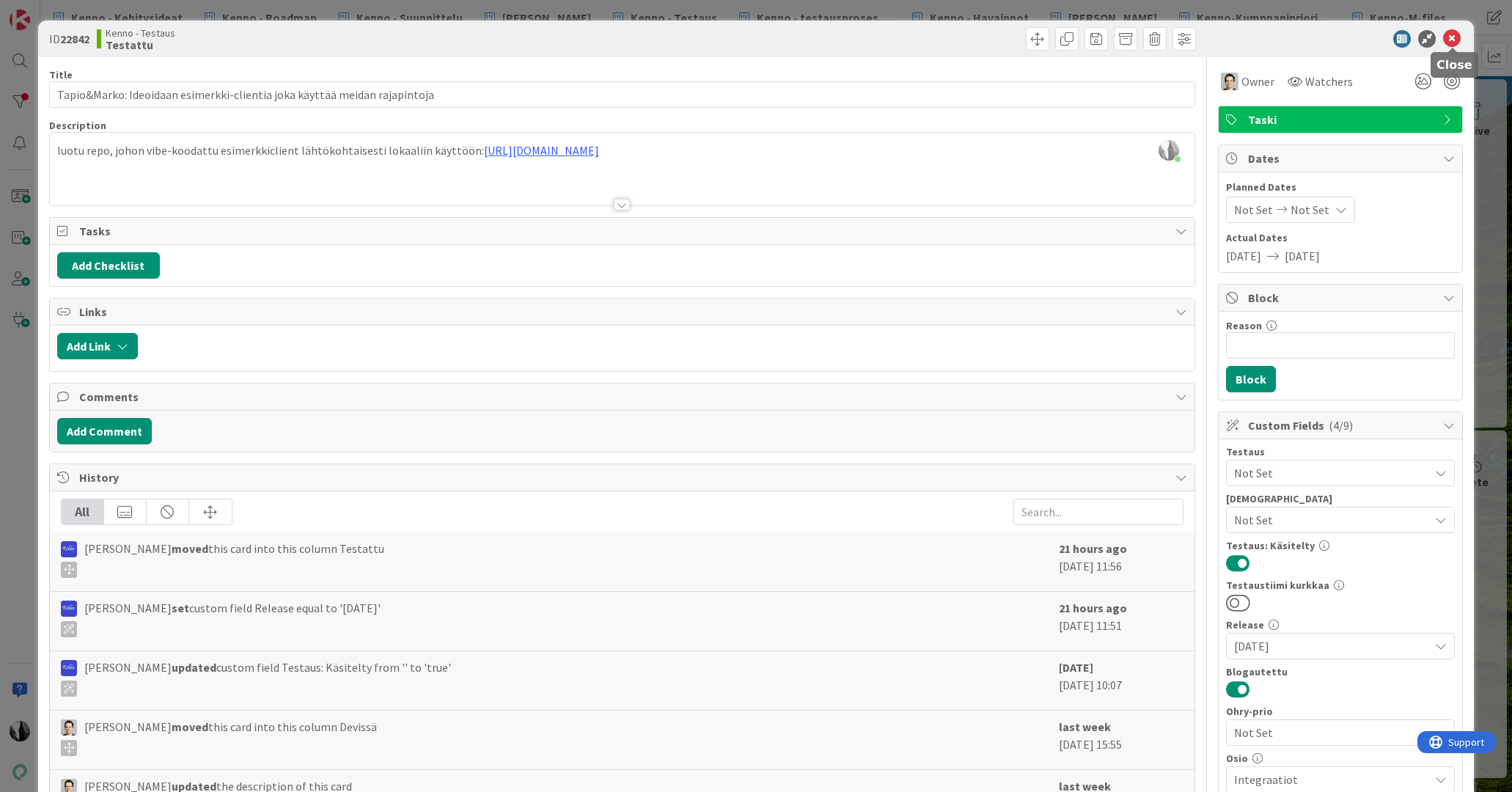
click at [1453, 36] on icon at bounding box center [1452, 39] width 18 height 18
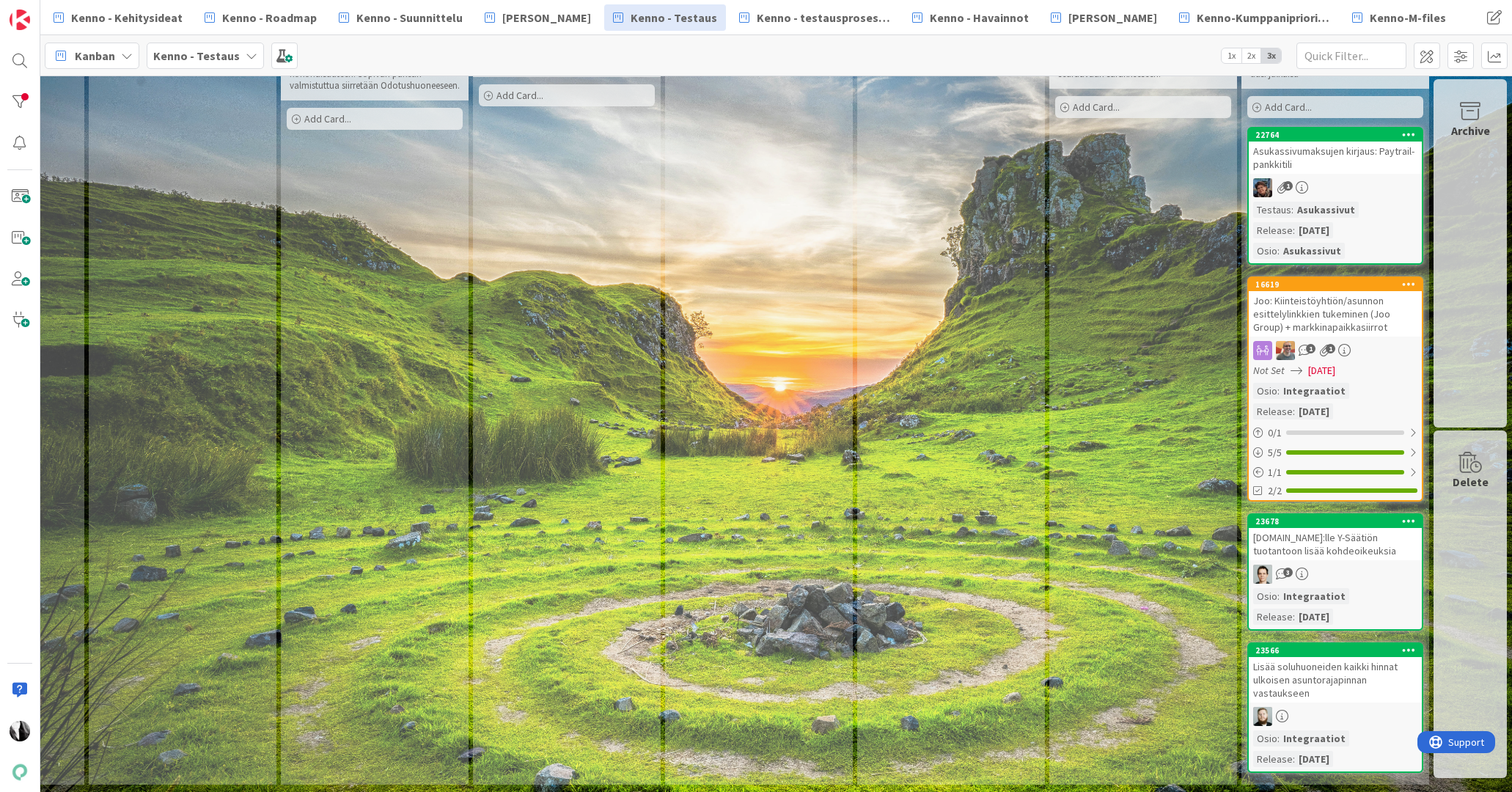
click at [1334, 554] on div "[DOMAIN_NAME]:lle Y-Säätiön tuotantoon lisää kohdeoikeuksia" at bounding box center [1335, 543] width 173 height 32
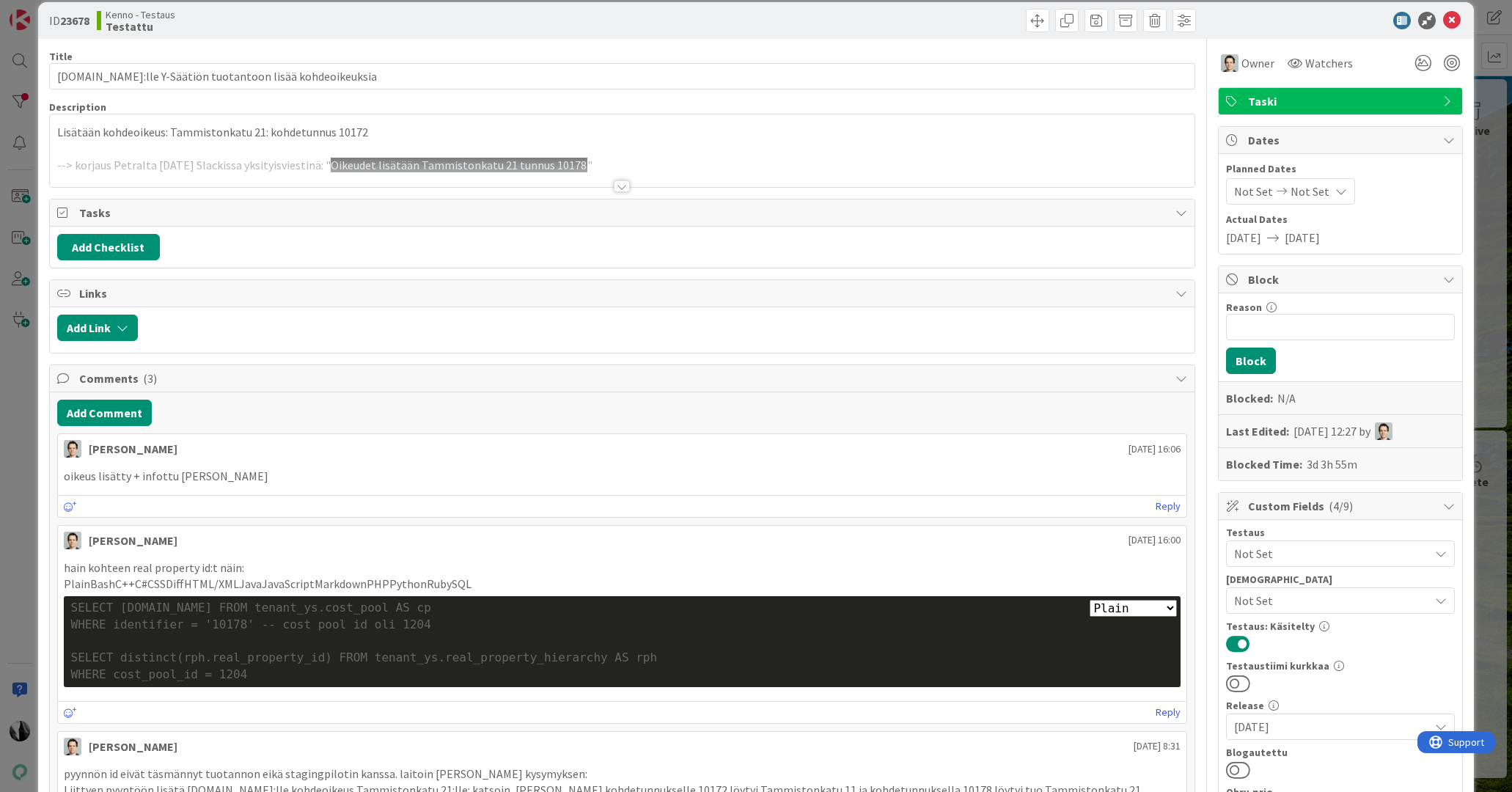
drag, startPoint x: 1244, startPoint y: 766, endPoint x: 1346, endPoint y: 675, distance: 136.7
click at [1244, 766] on button at bounding box center [1239, 770] width 24 height 19
click at [1454, 20] on icon at bounding box center [1452, 21] width 18 height 18
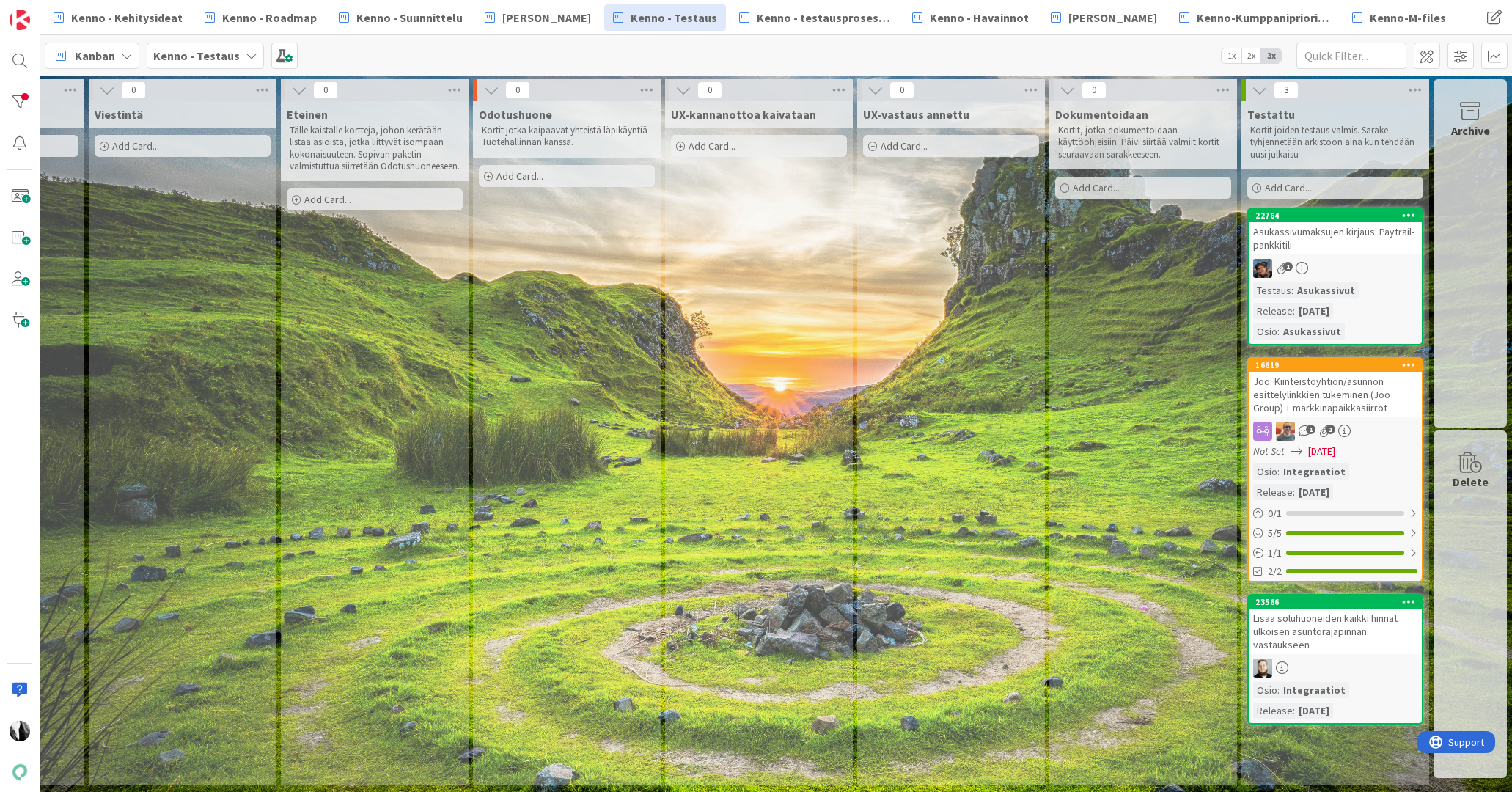
click at [1338, 637] on div "Lisää soluhuoneiden kaikki hinnat ulkoisen asuntorajapinnan vastaukseen" at bounding box center [1335, 631] width 173 height 46
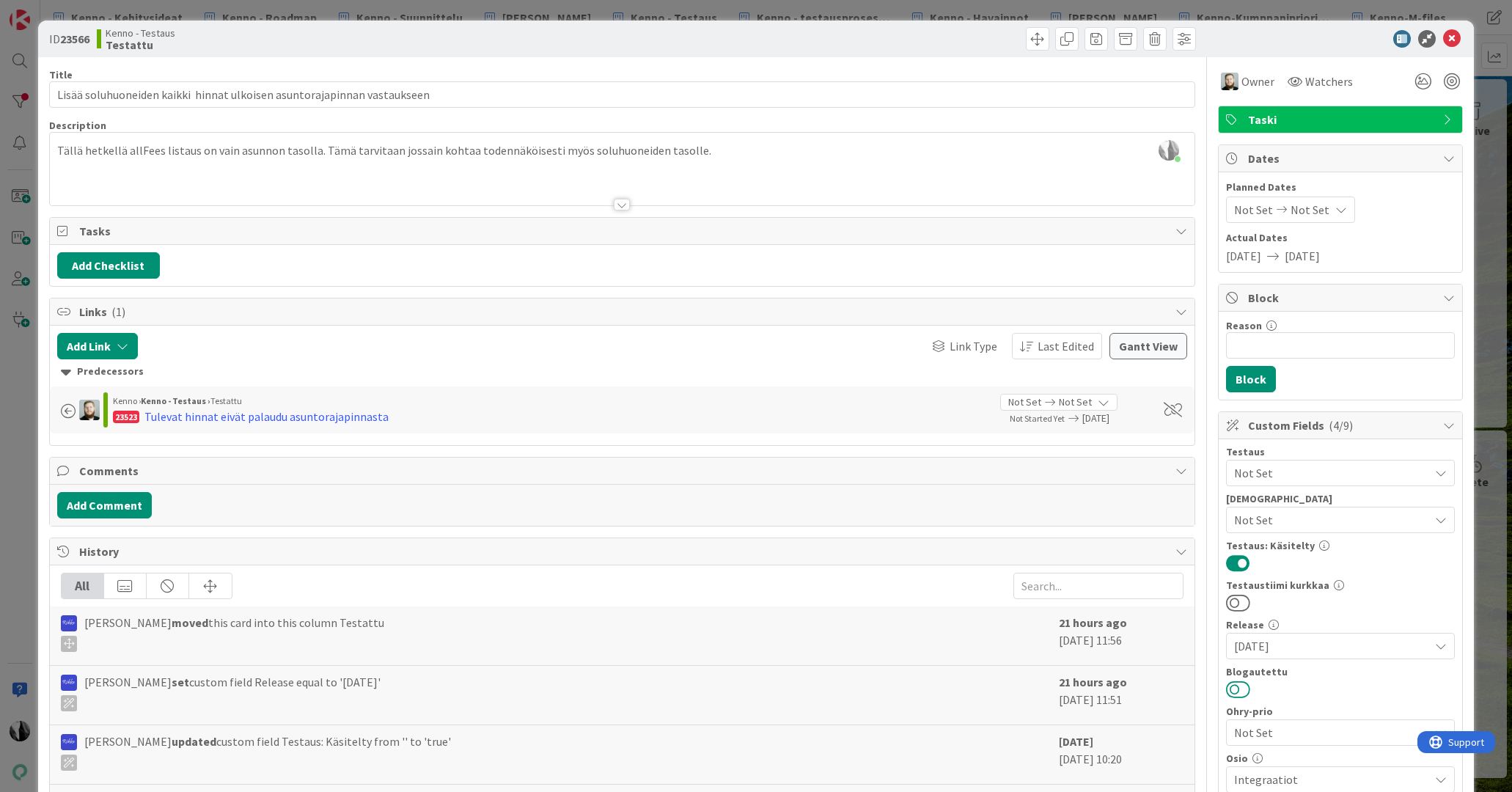
click at [1246, 688] on button at bounding box center [1239, 689] width 24 height 19
click at [1457, 40] on icon at bounding box center [1452, 39] width 18 height 18
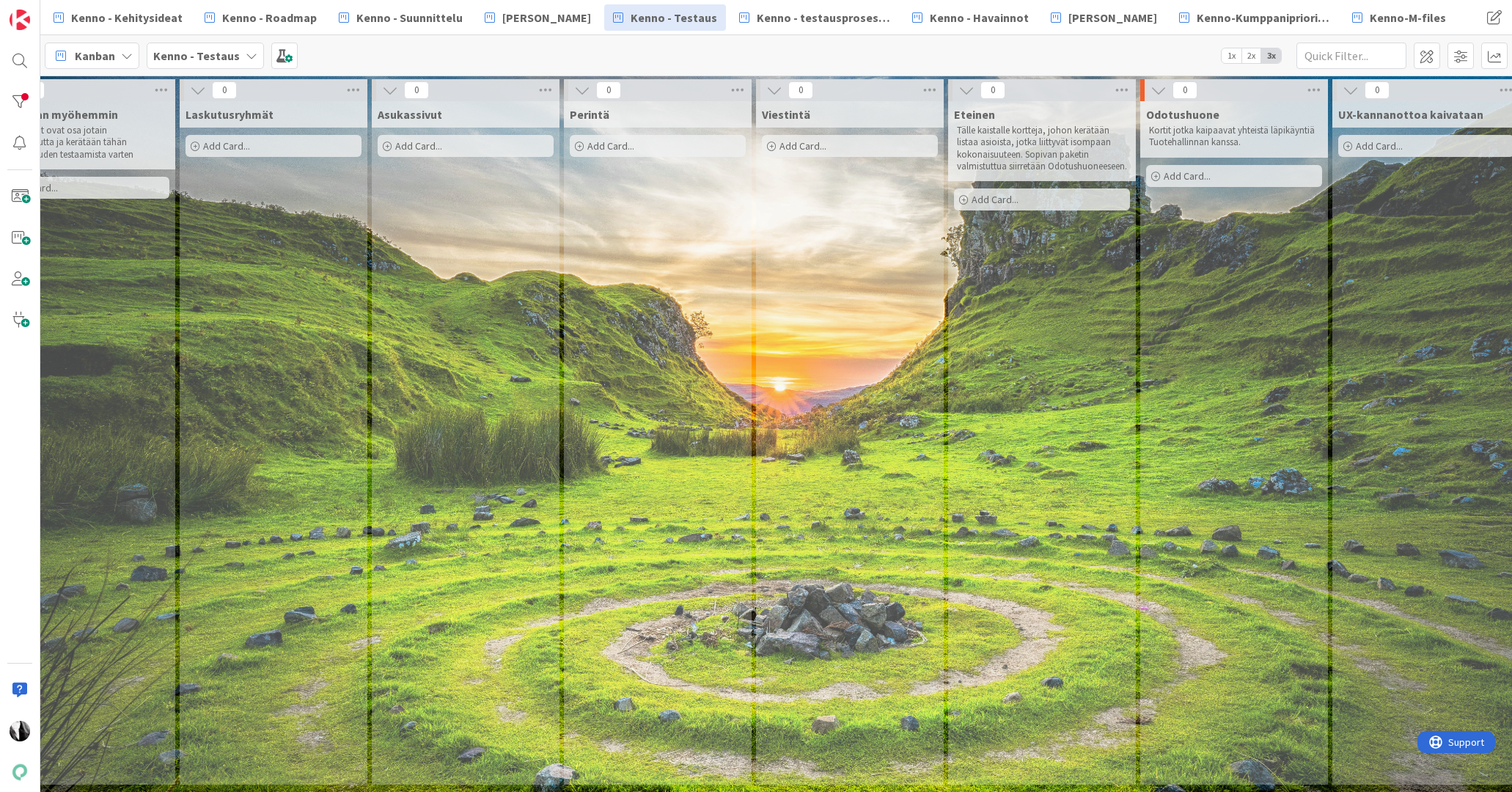
scroll to position [0, 917]
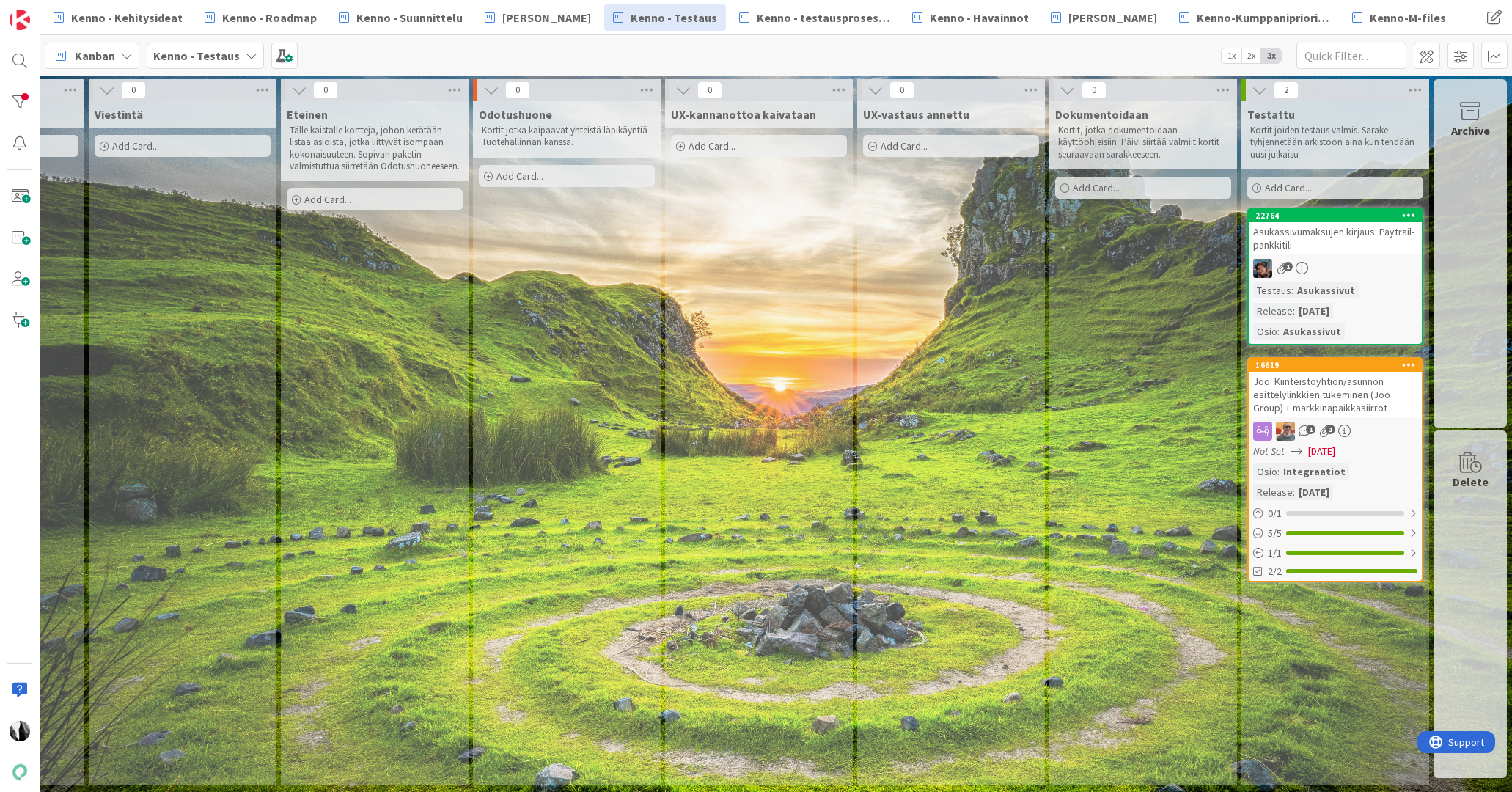
click at [1292, 386] on div "Joo: Kiinteistöyhtiön/asunnon esittelylinkkien tukeminen (Joo Group) + markkina…" at bounding box center [1335, 394] width 173 height 46
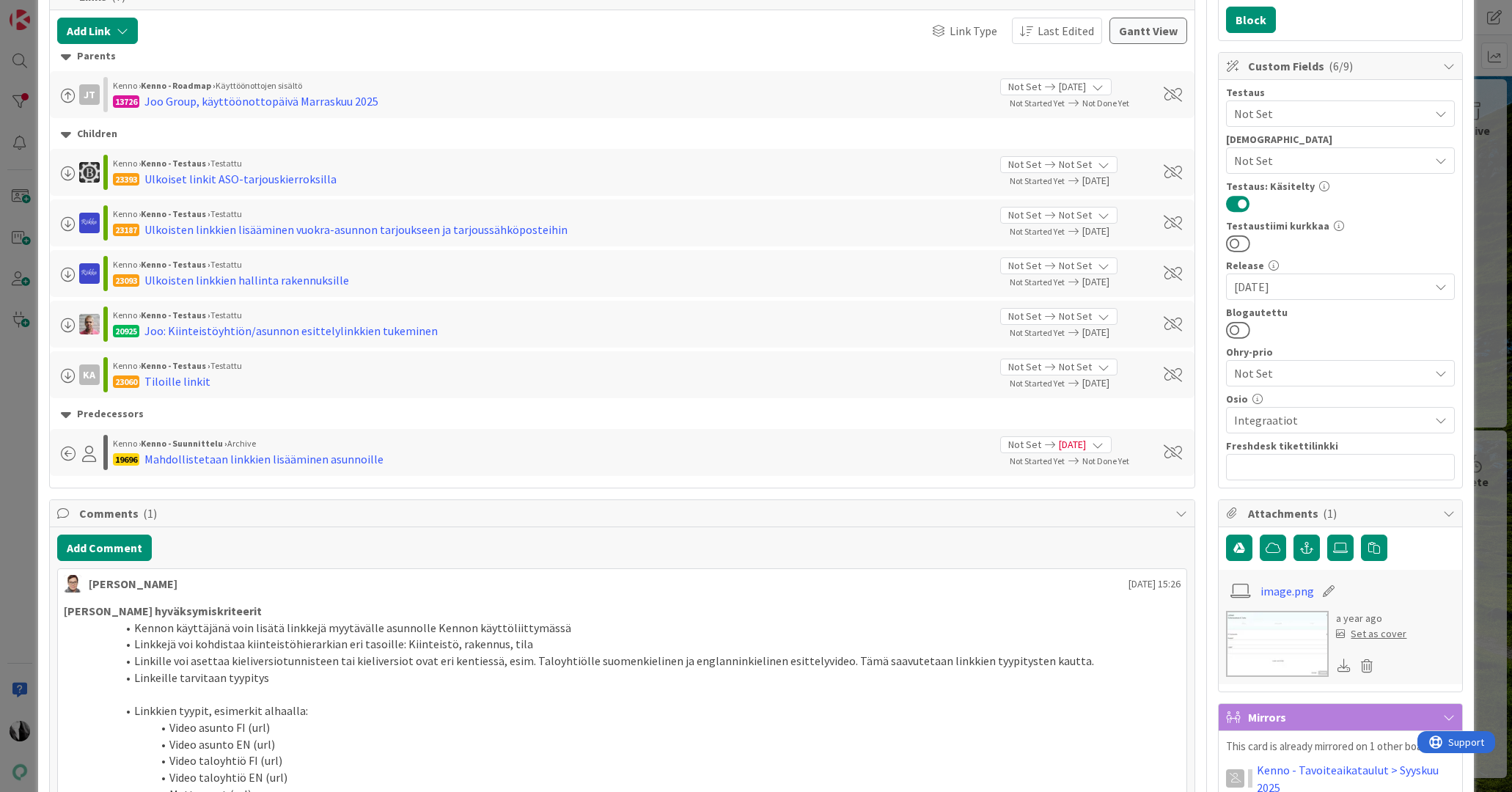
scroll to position [364, 0]
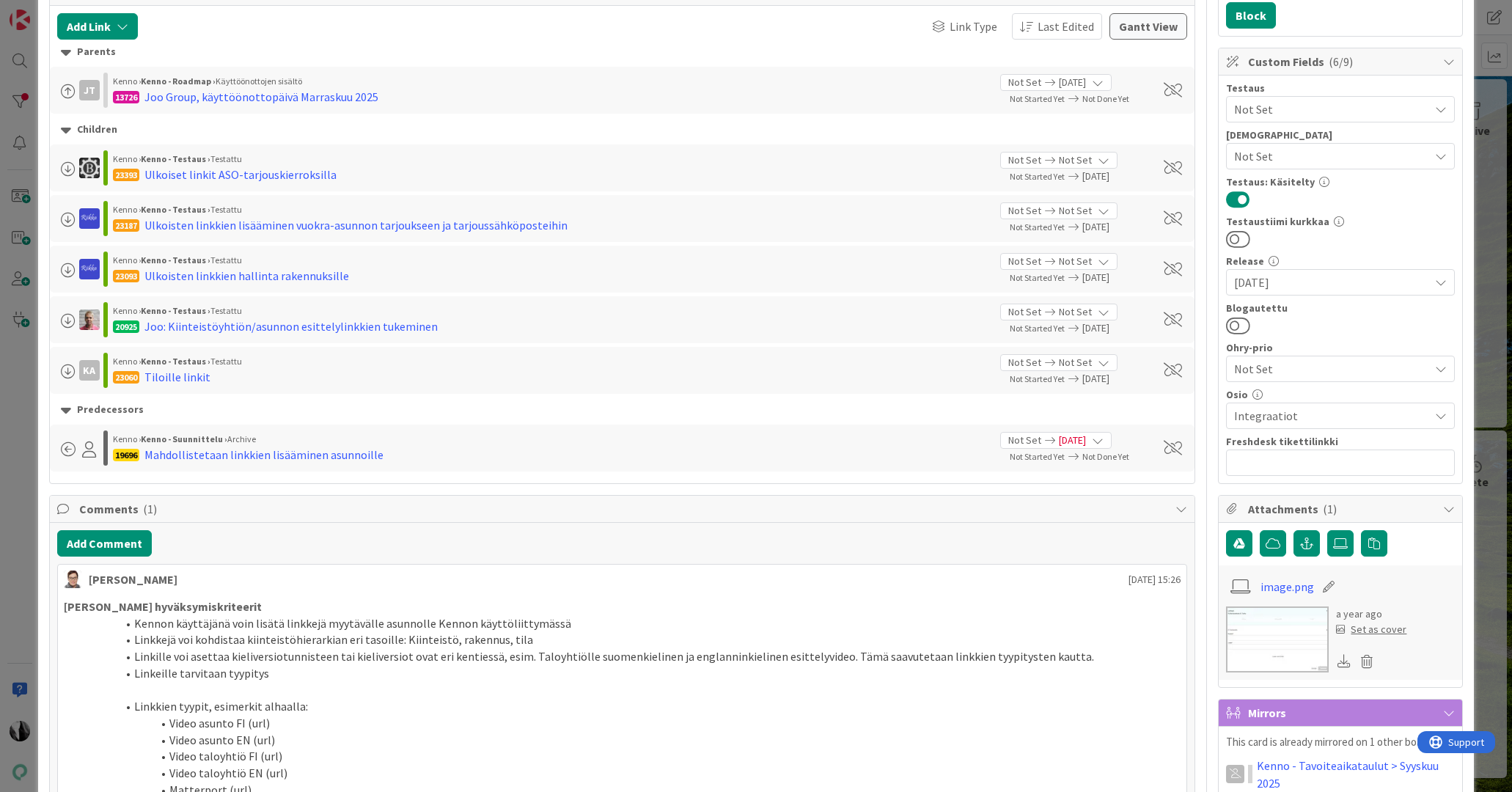
click at [1442, 415] on icon at bounding box center [1441, 416] width 12 height 12
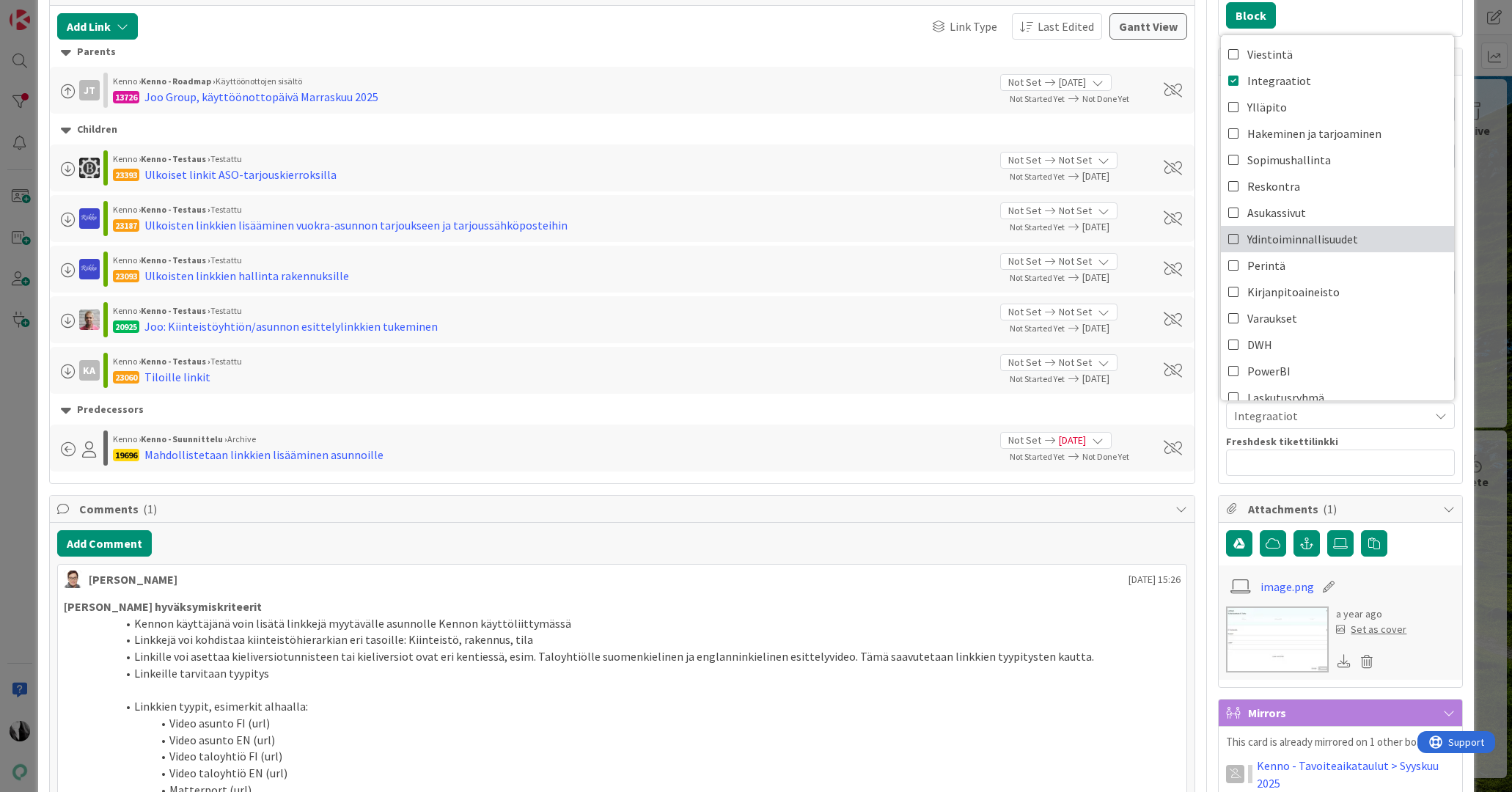
click at [1362, 239] on link "Ydintoiminnallisuudet" at bounding box center [1338, 238] width 233 height 26
click at [1468, 650] on div "ID 16619 Kenno - Testaus Testattu Title 92 / 128 Joo: Kiinteistöyhtiön/asunnon …" at bounding box center [756, 591] width 1437 height 1869
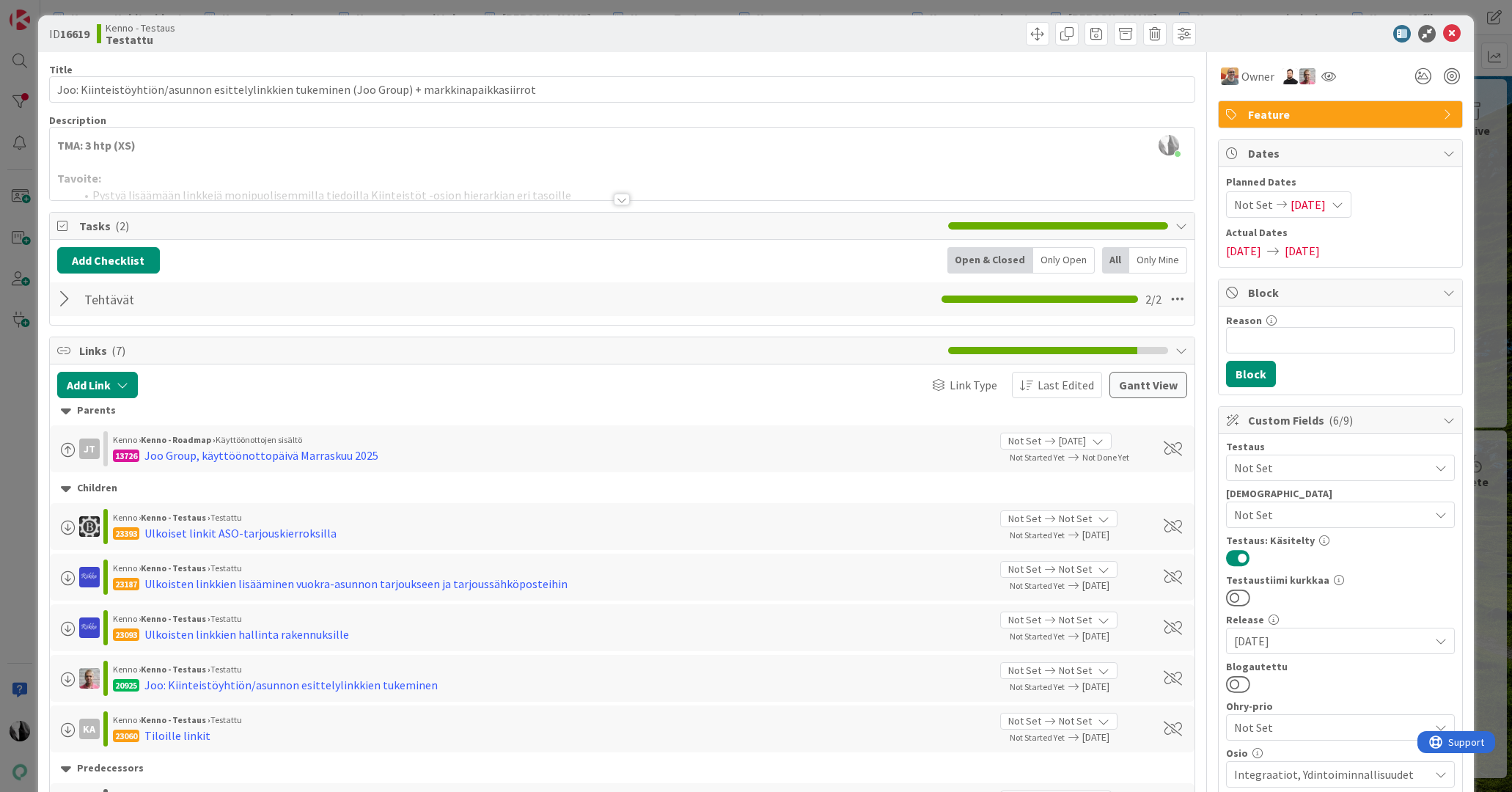
scroll to position [0, 0]
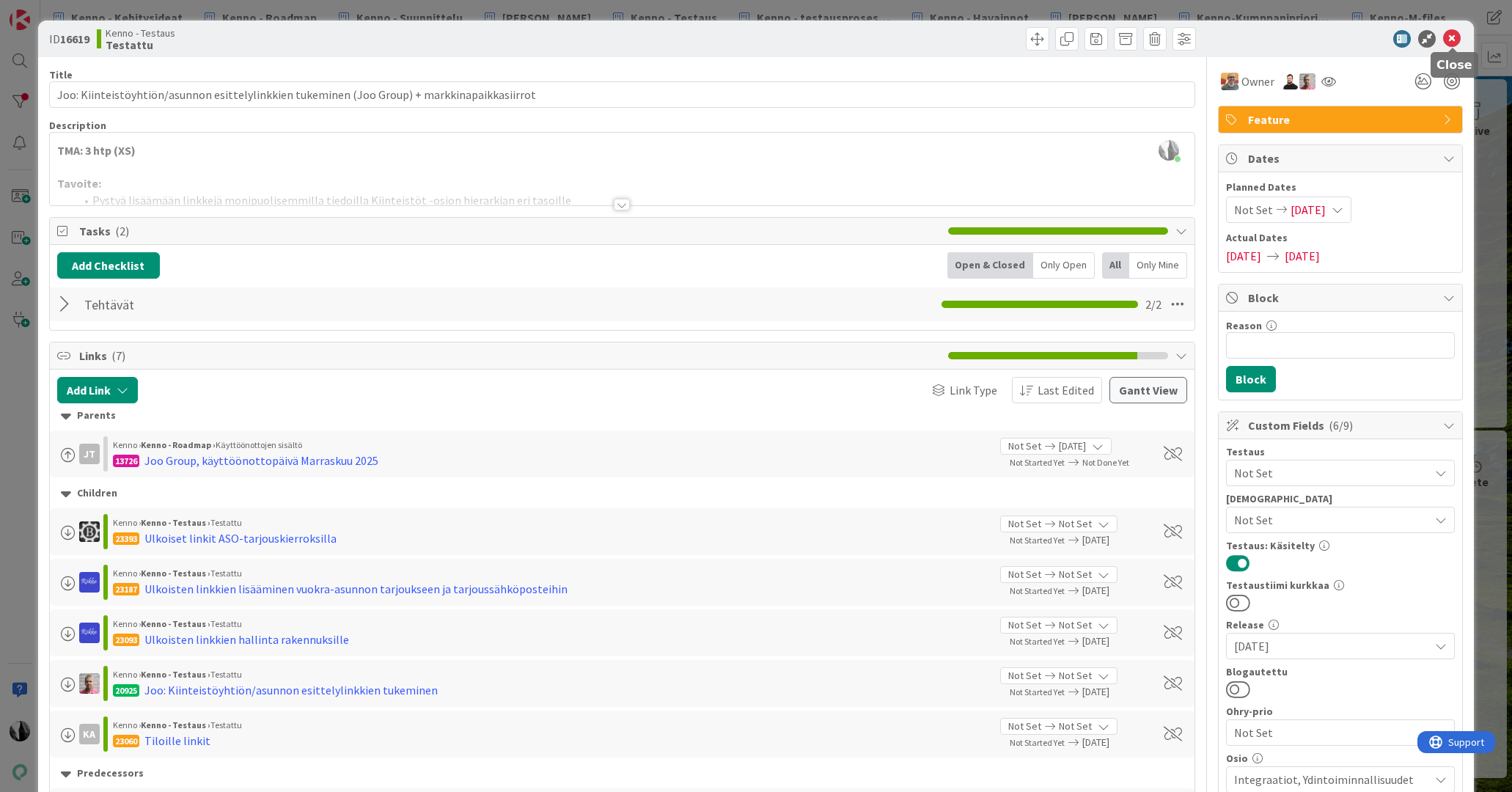
click at [1452, 32] on icon at bounding box center [1452, 39] width 18 height 18
